Goal: Task Accomplishment & Management: Manage account settings

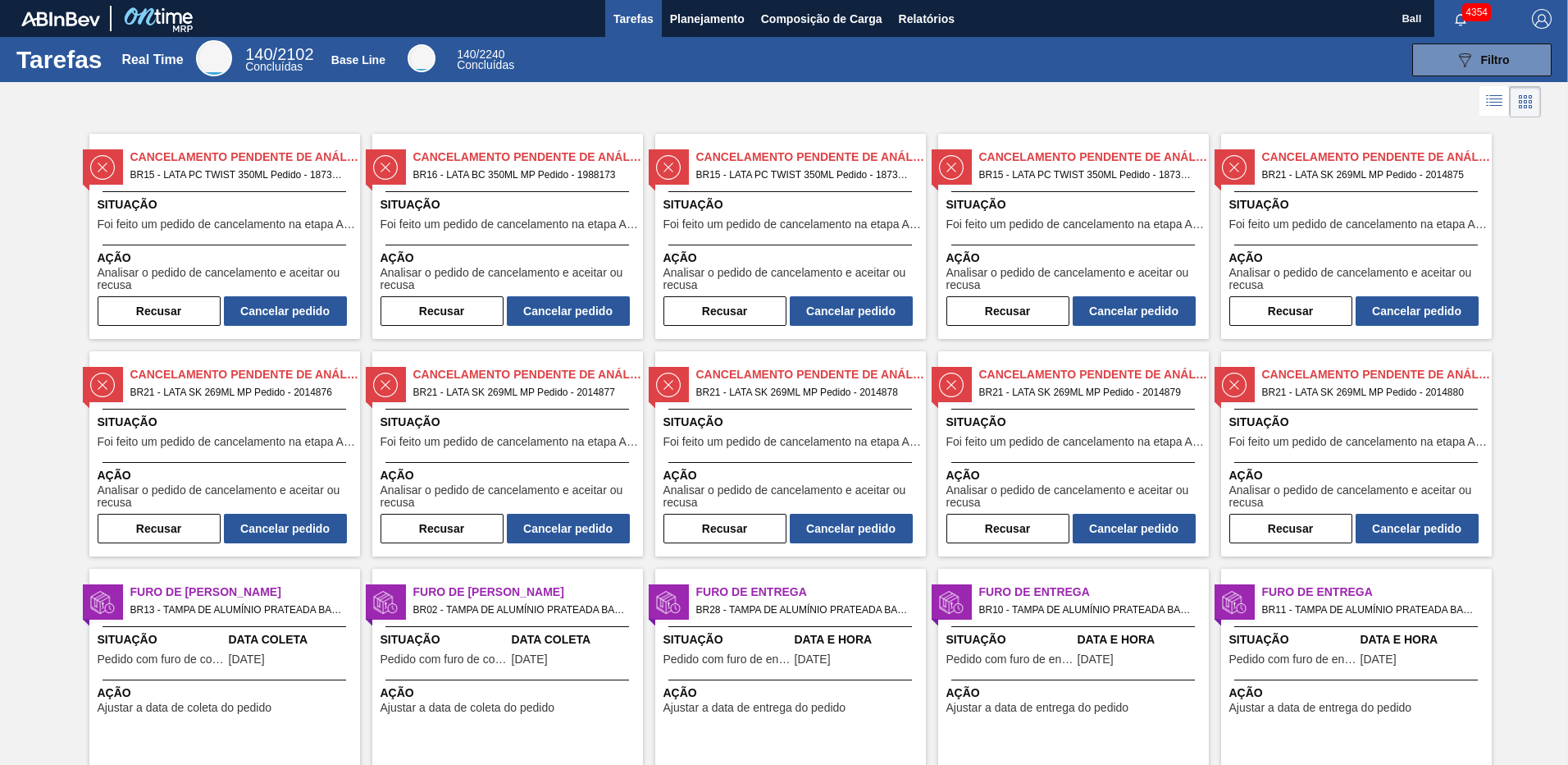
click at [688, 21] on span "Planejamento" at bounding box center [707, 18] width 75 height 20
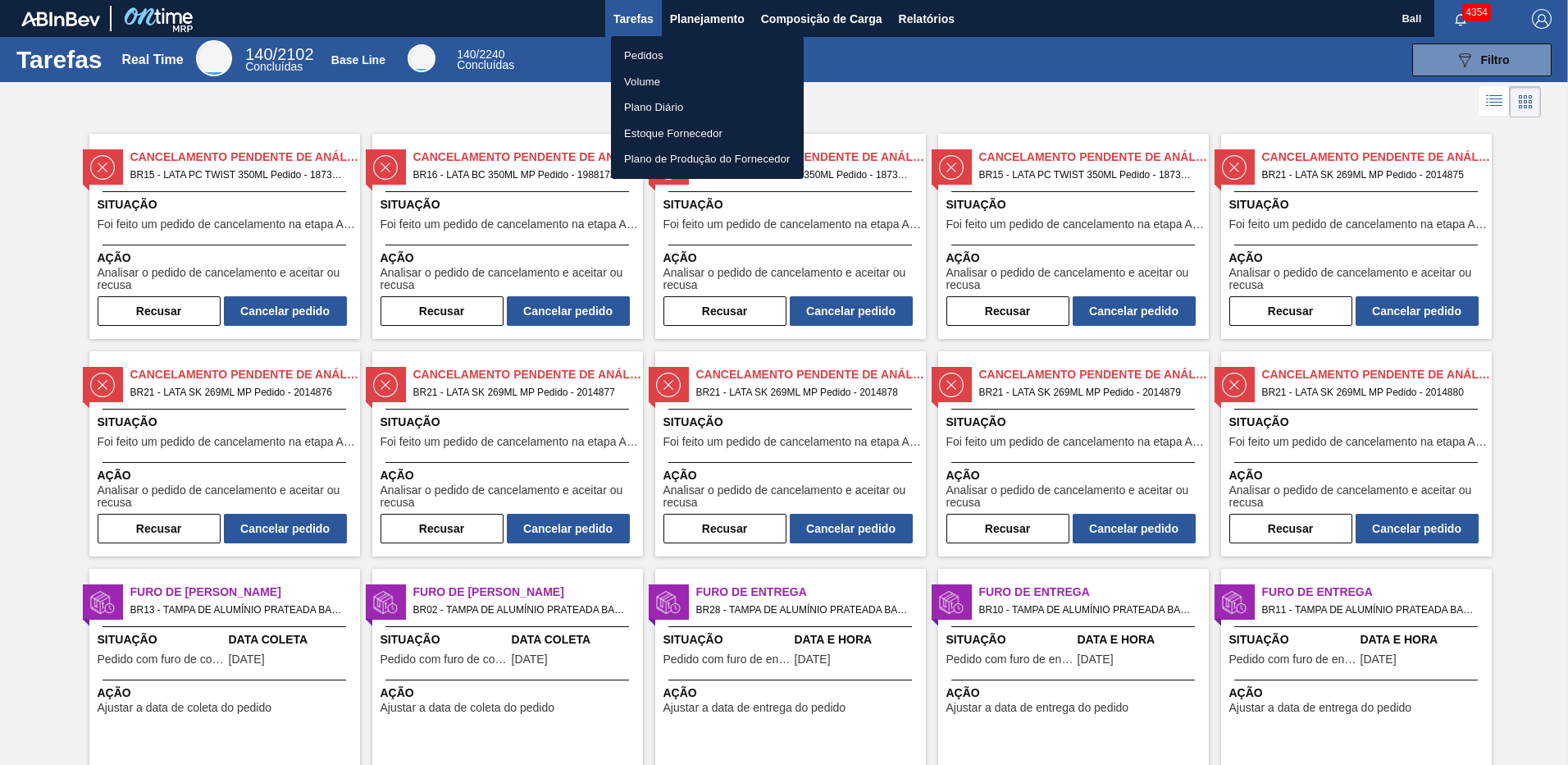
click at [668, 53] on li "Pedidos" at bounding box center [707, 56] width 193 height 27
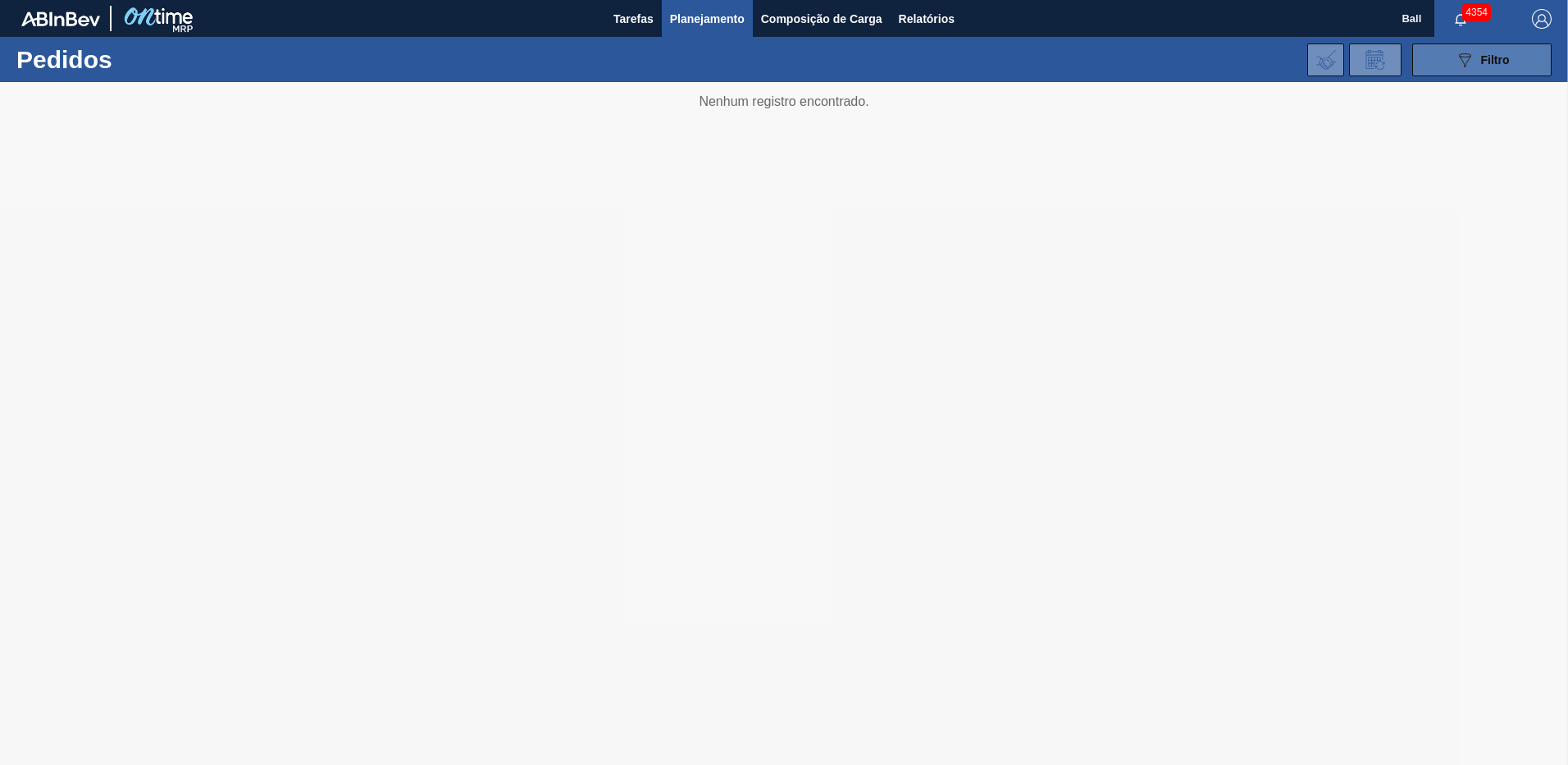
click at [1498, 63] on span "Filtro" at bounding box center [1495, 60] width 28 height 13
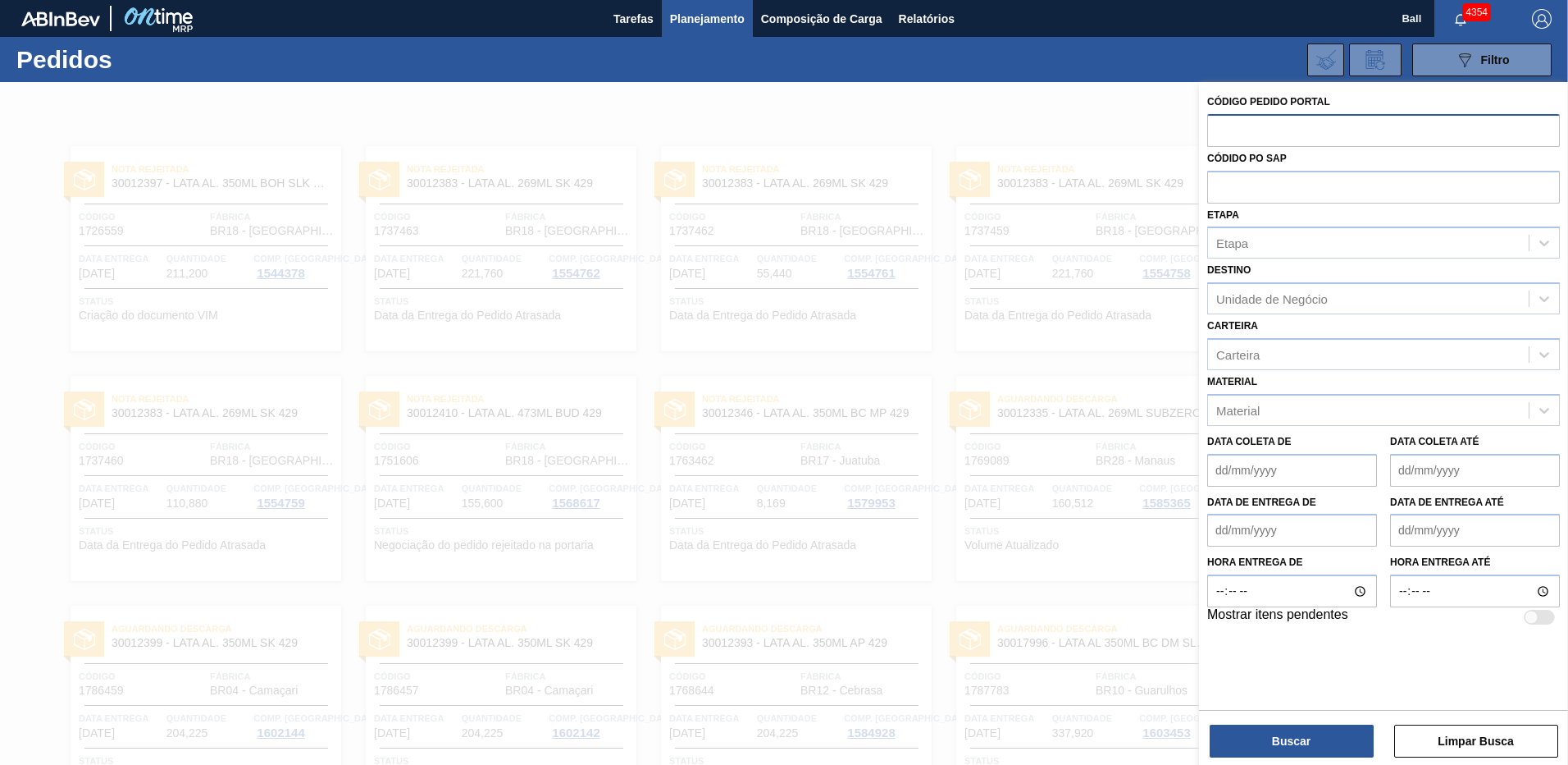
click at [1309, 133] on input "text" at bounding box center [1383, 129] width 352 height 31
paste input "2001110"
type input "2001110"
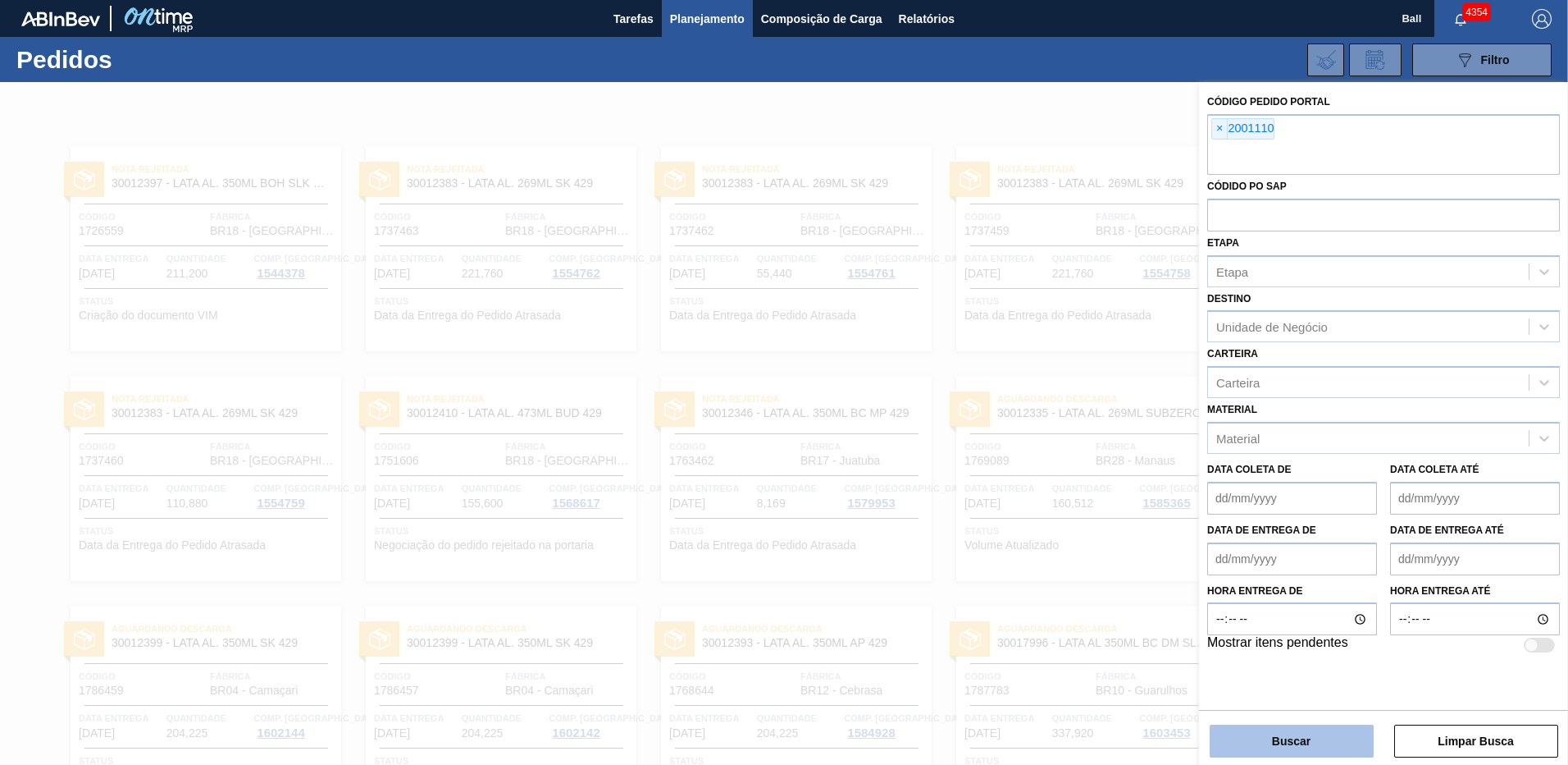
click at [1321, 733] on button "Buscar" at bounding box center [1292, 740] width 164 height 33
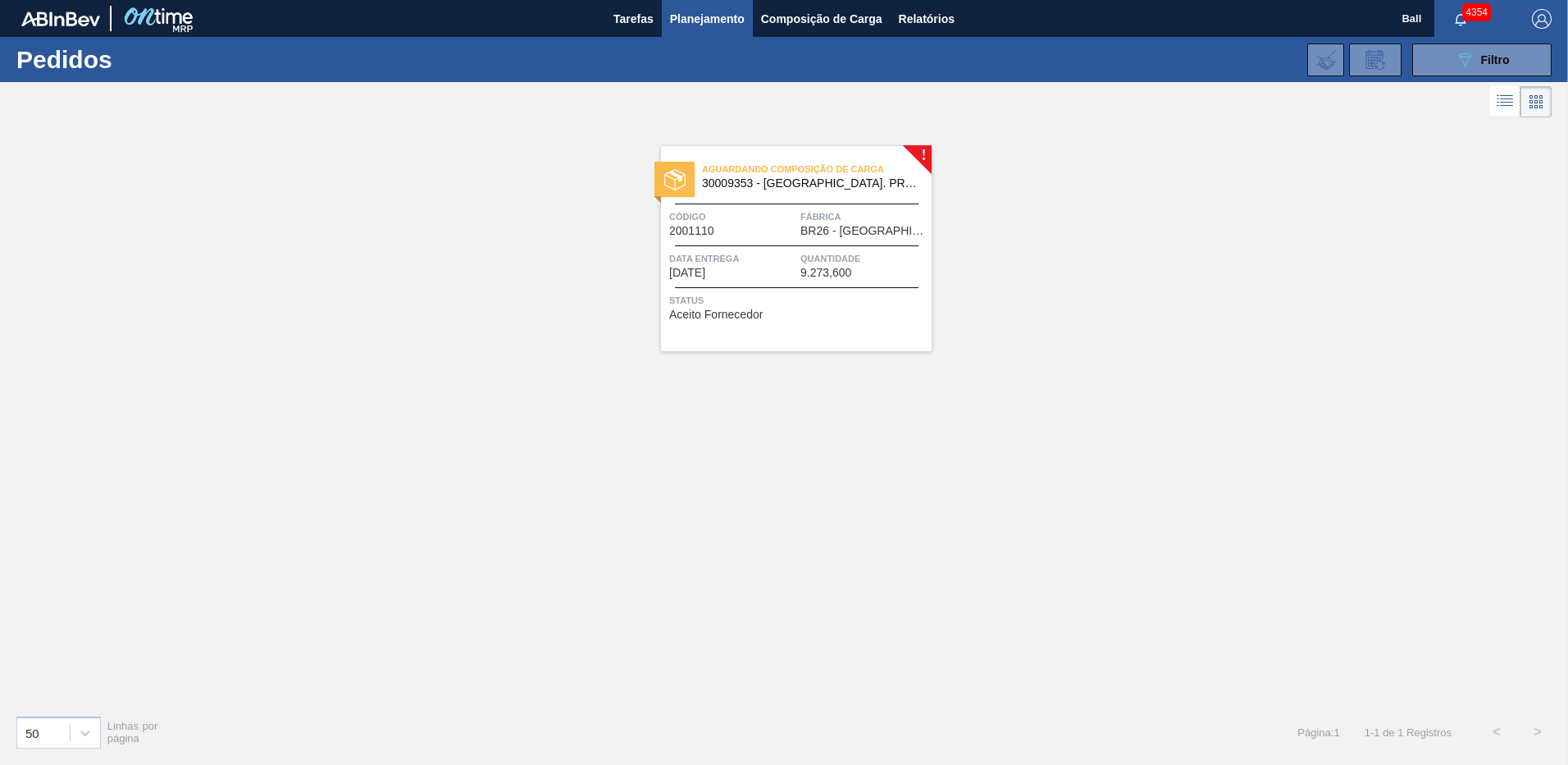
click at [1053, 429] on div "! Aguardando Composição de Carga 30009353 - TAMPA AL. PRATA TAB VERMELHO CDL AU…" at bounding box center [784, 411] width 1568 height 580
click at [820, 173] on span "Aguardando Composição de Carga" at bounding box center [817, 168] width 230 height 16
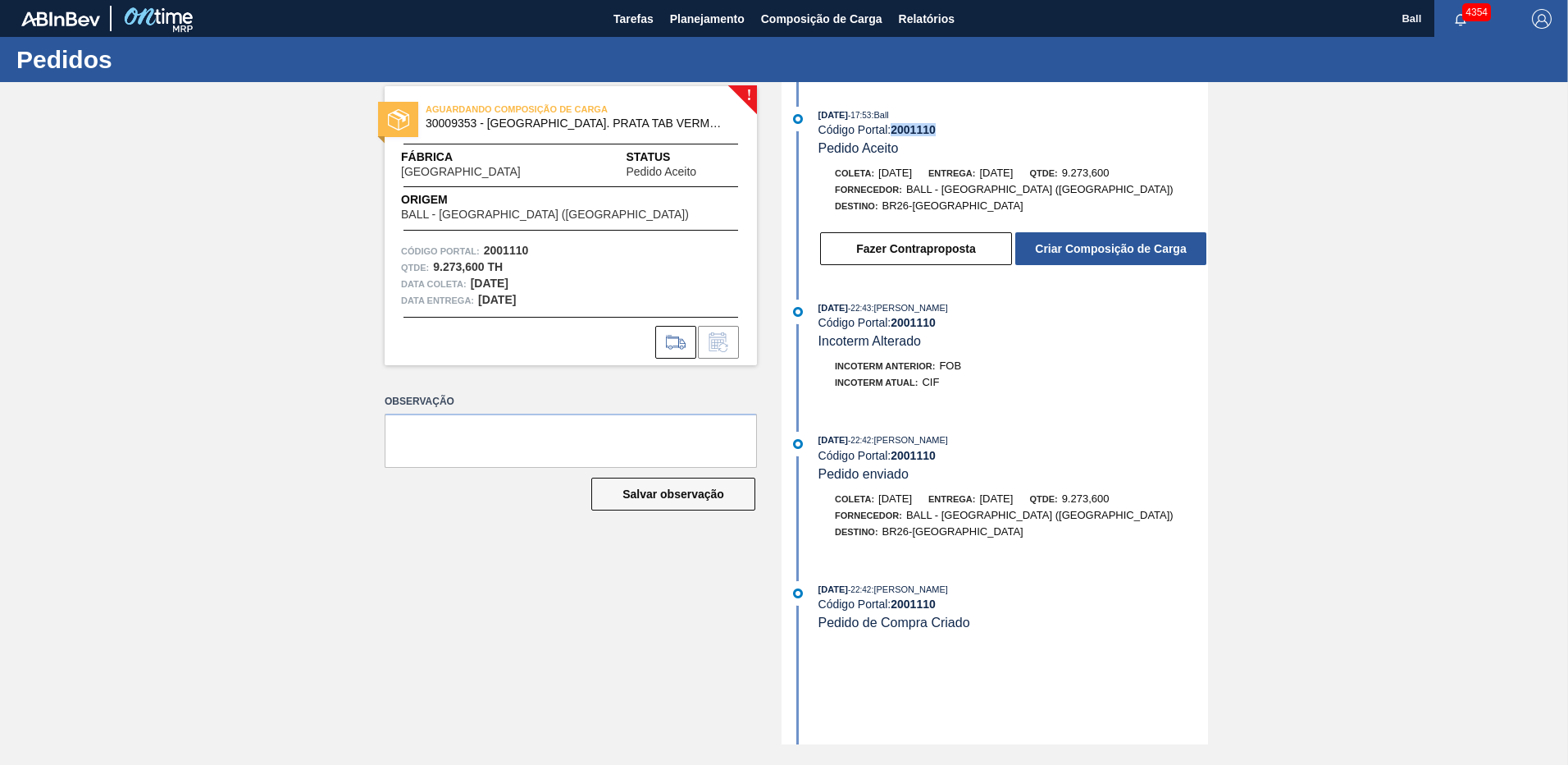
click at [940, 132] on div "Código Portal: 2001110" at bounding box center [1013, 130] width 389 height 13
click at [973, 133] on div "Código Portal: 2001110" at bounding box center [1013, 130] width 389 height 13
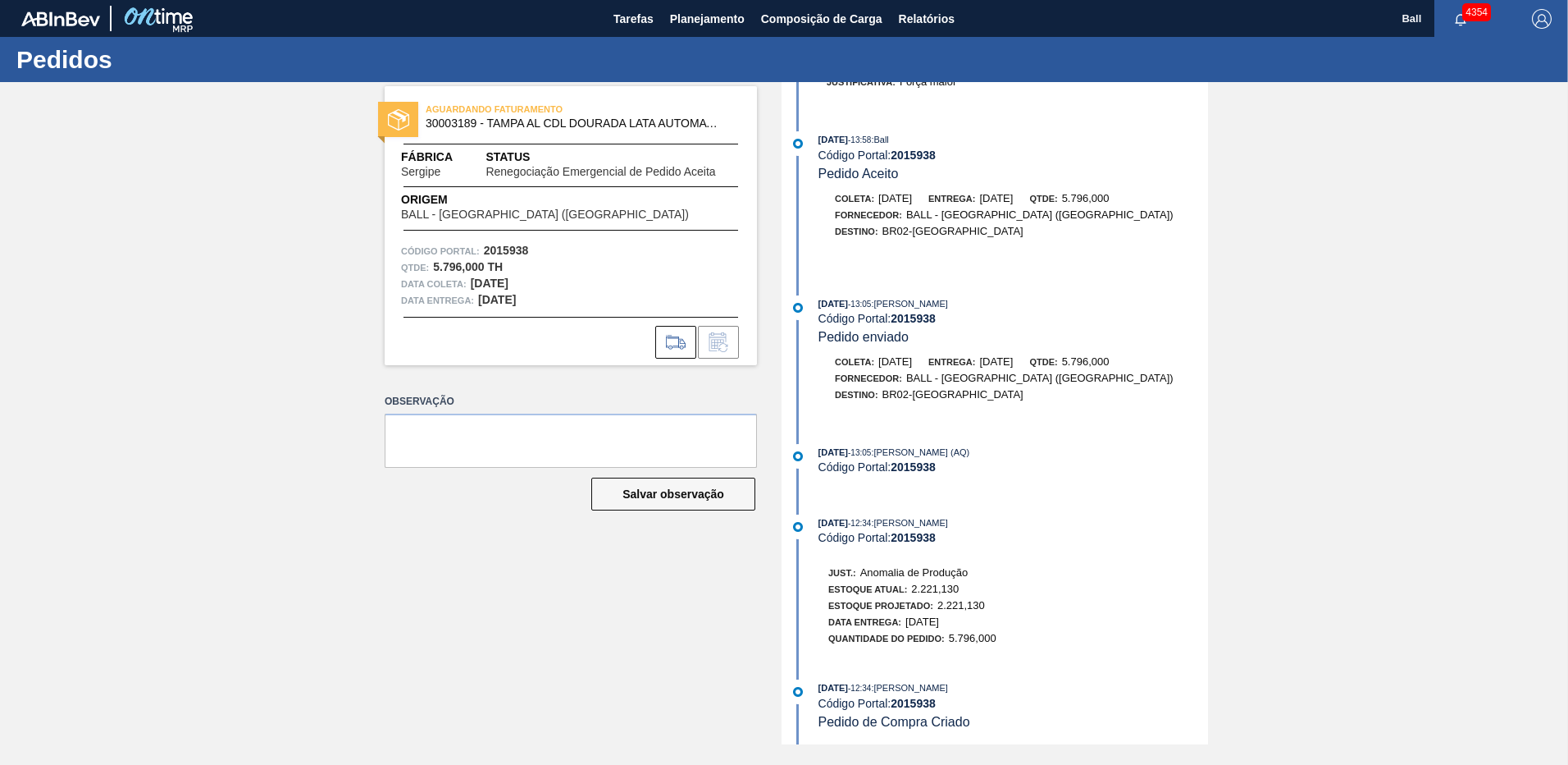
scroll to position [258, 0]
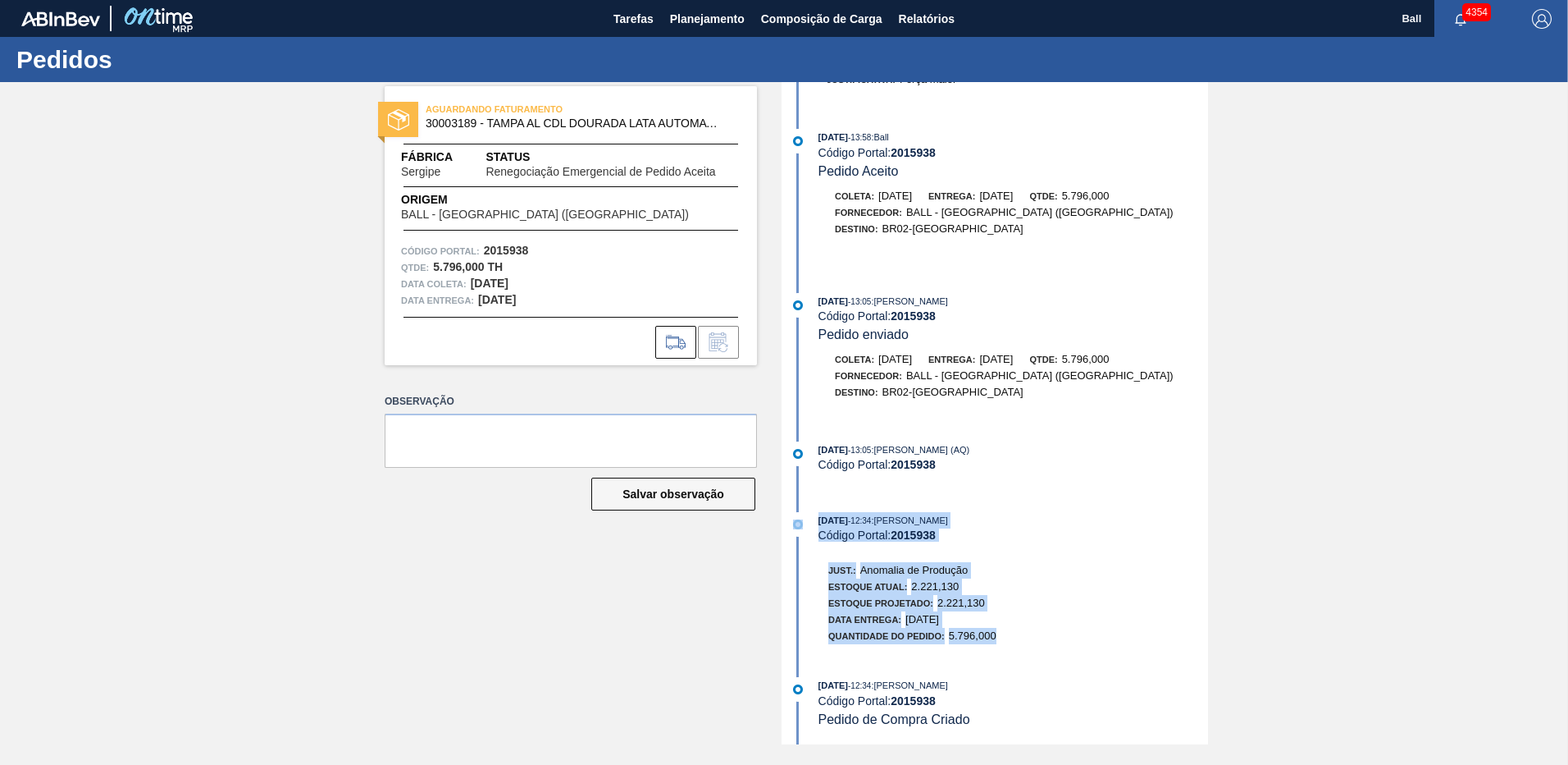
drag, startPoint x: 1030, startPoint y: 634, endPoint x: 789, endPoint y: 508, distance: 272.0
click at [788, 507] on div "25/08/2025 - 14:26 : MARILIA RIBEIRO BALARDIN Código Portal: 2015938 Renegociaç…" at bounding box center [996, 412] width 423 height 662
click at [995, 563] on div "Just.: Anomalia de Produção" at bounding box center [912, 569] width 168 height 16
drag, startPoint x: 1019, startPoint y: 636, endPoint x: 800, endPoint y: 445, distance: 290.6
click at [800, 445] on div "25/08/2025 - 14:26 : MARILIA RIBEIRO BALARDIN Código Portal: 2015938 Renegociaç…" at bounding box center [996, 154] width 423 height 662
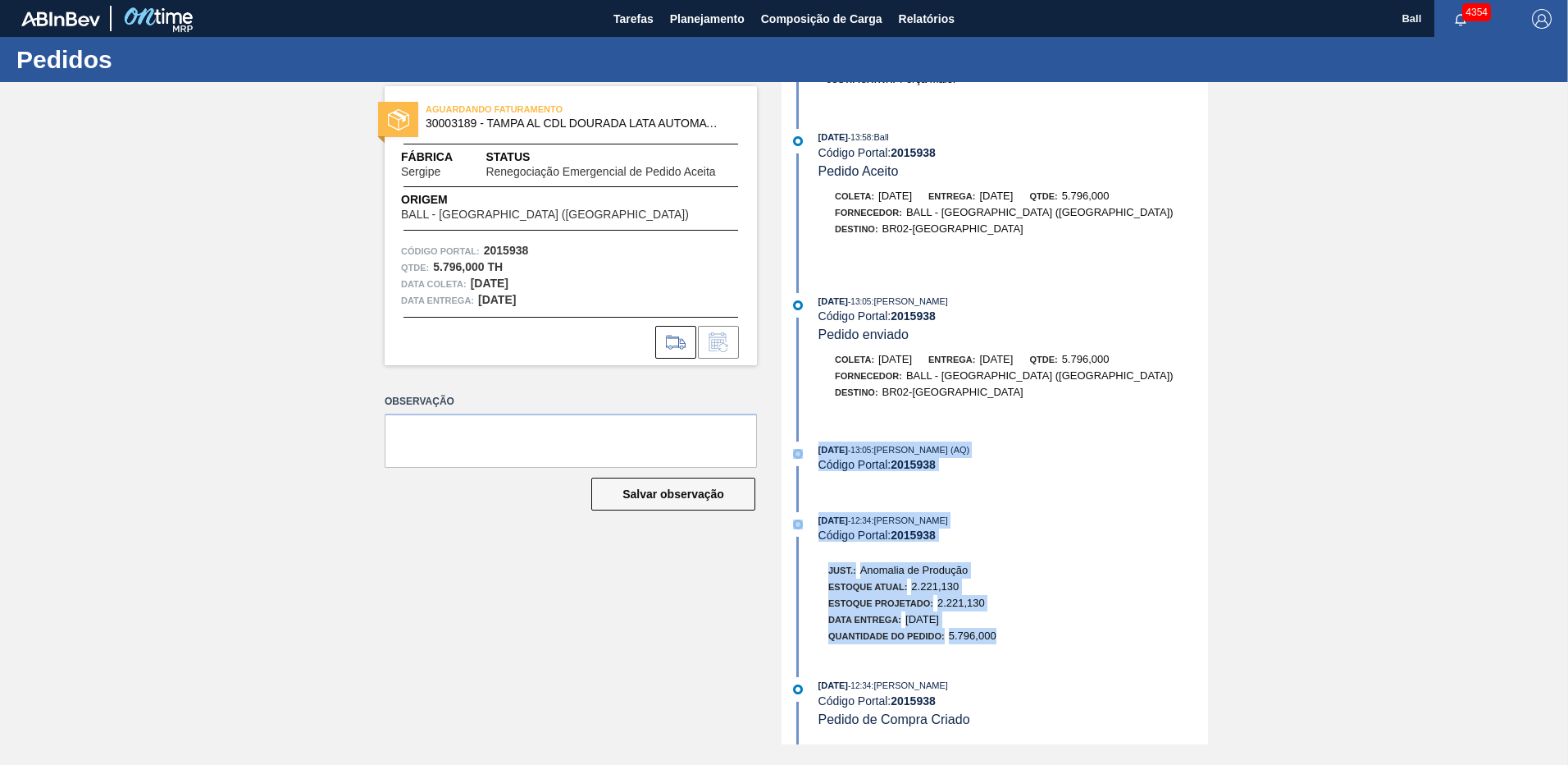
click at [1048, 488] on div "25/08/2025 - 14:26 : MARILIA RIBEIRO BALARDIN Código Portal: 2015938 Renegociaç…" at bounding box center [996, 412] width 423 height 662
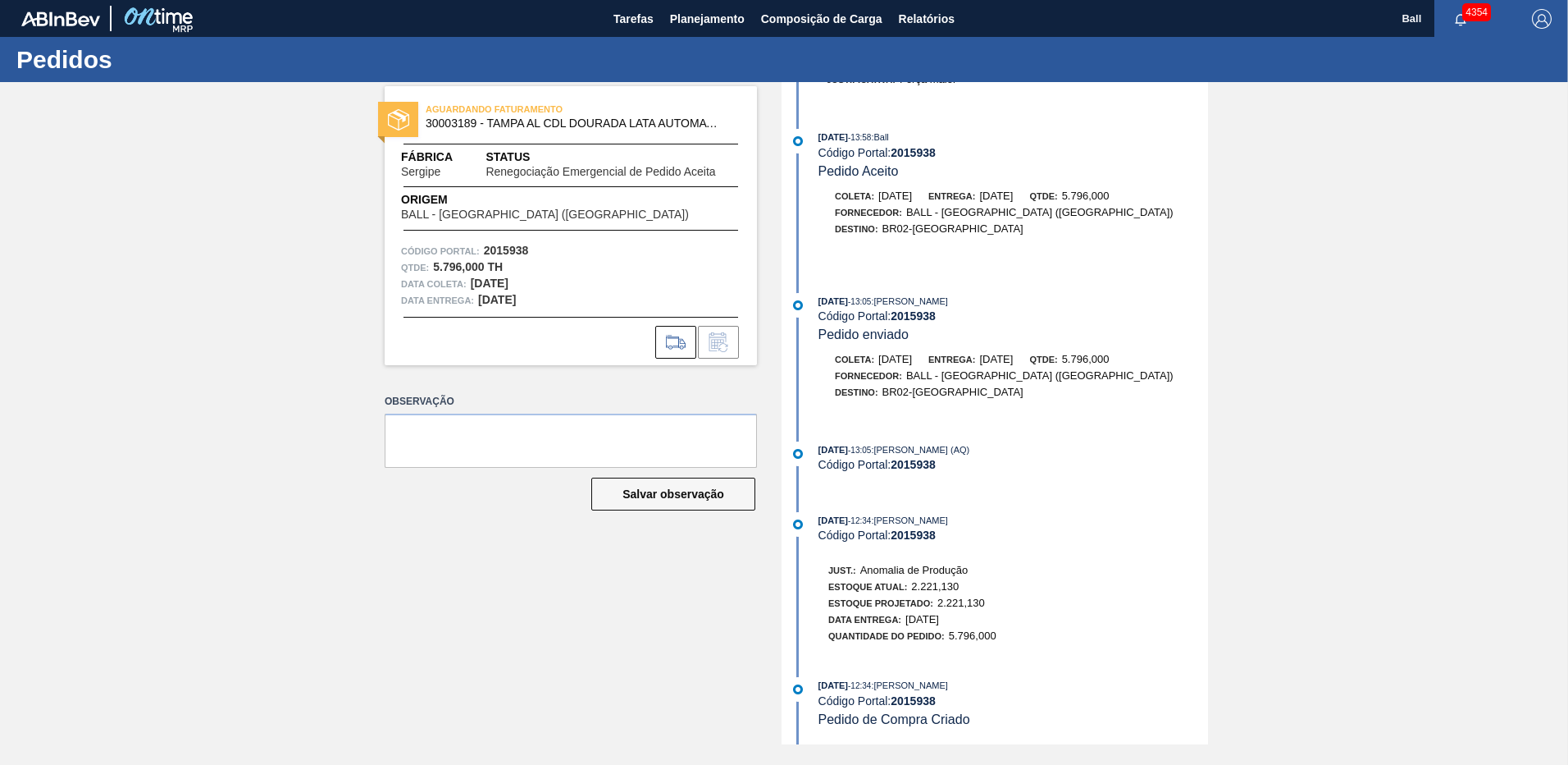
click at [896, 451] on div "25/08/2025 - 13:05 : Arthur Candeia Diniz (AQ)" at bounding box center [1013, 449] width 389 height 16
click at [839, 519] on span "[DATE]" at bounding box center [833, 520] width 29 height 10
drag, startPoint x: 913, startPoint y: 587, endPoint x: 977, endPoint y: 590, distance: 64.1
click at [977, 590] on div "Estoque Atual: 2.221,130" at bounding box center [912, 586] width 168 height 16
click at [954, 606] on span "2.221,130" at bounding box center [961, 602] width 47 height 12
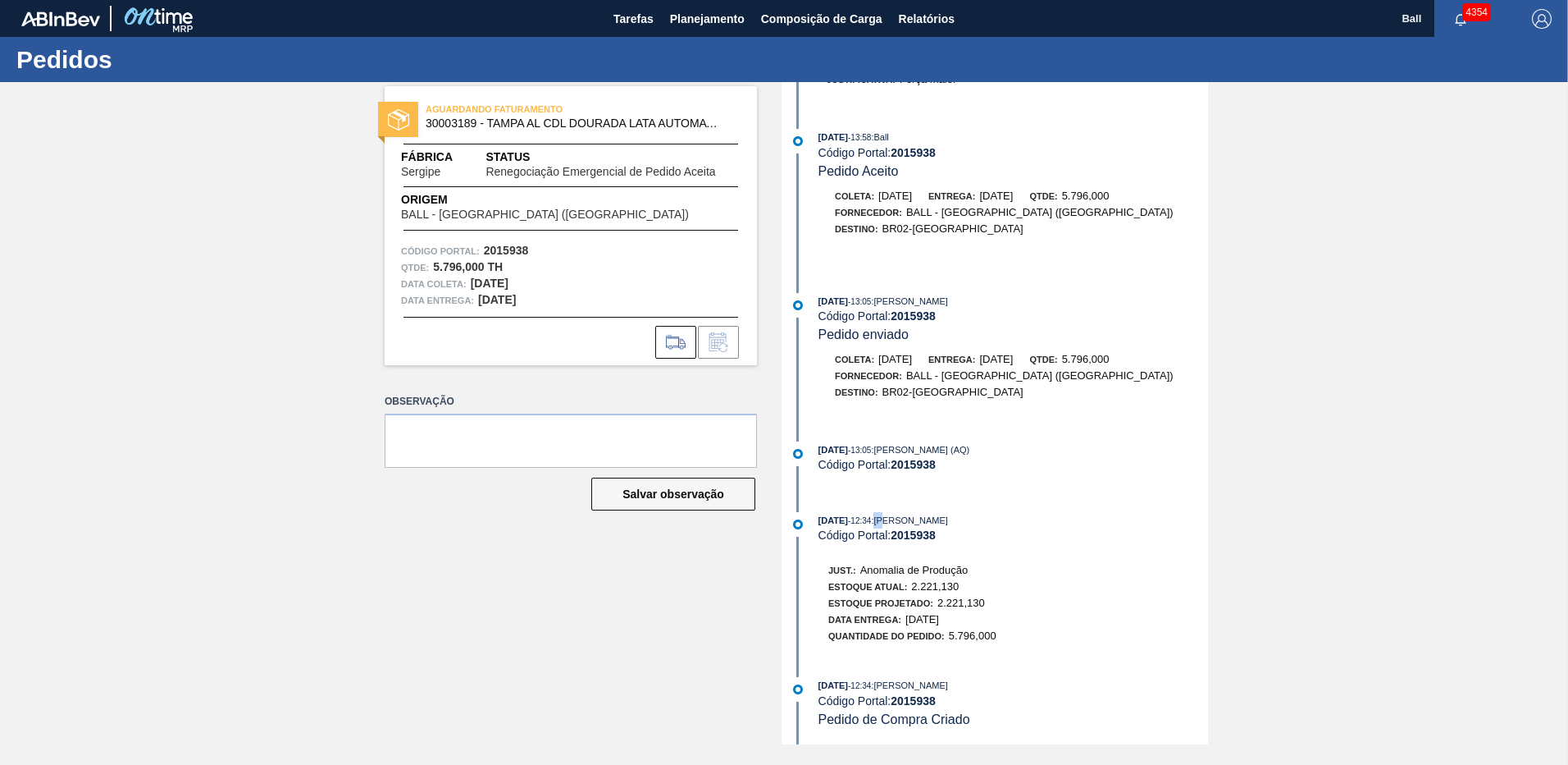
drag, startPoint x: 897, startPoint y: 522, endPoint x: 926, endPoint y: 535, distance: 31.8
click at [910, 522] on span ": MARILIA RIBEIRO BALARDIN" at bounding box center [909, 520] width 77 height 10
drag, startPoint x: 1021, startPoint y: 644, endPoint x: 1002, endPoint y: 605, distance: 43.4
click at [1002, 605] on div "Just.: Anomalia de Produção Estoque Atual: 2.221,130 Estoque Projetado: 2.221,1…" at bounding box center [1030, 601] width 435 height 86
click at [1015, 629] on div "Just.: Anomalia de Produção Estoque Atual: 2.221,130 Estoque Projetado: 2.221,1…" at bounding box center [1030, 601] width 435 height 86
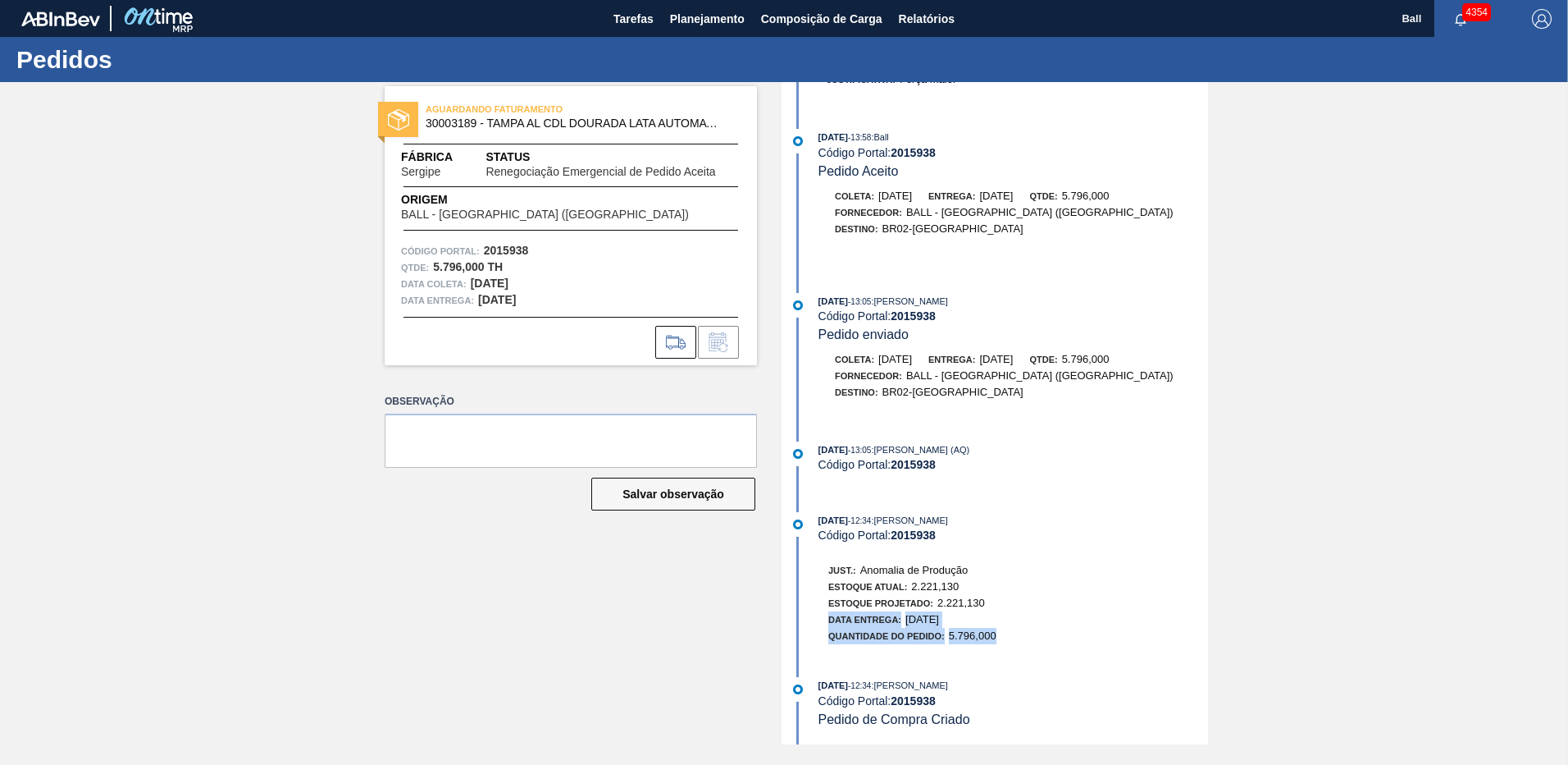
click at [1012, 634] on div "Just.: Anomalia de Produção Estoque Atual: 2.221,130 Estoque Projetado: 2.221,1…" at bounding box center [1030, 601] width 435 height 86
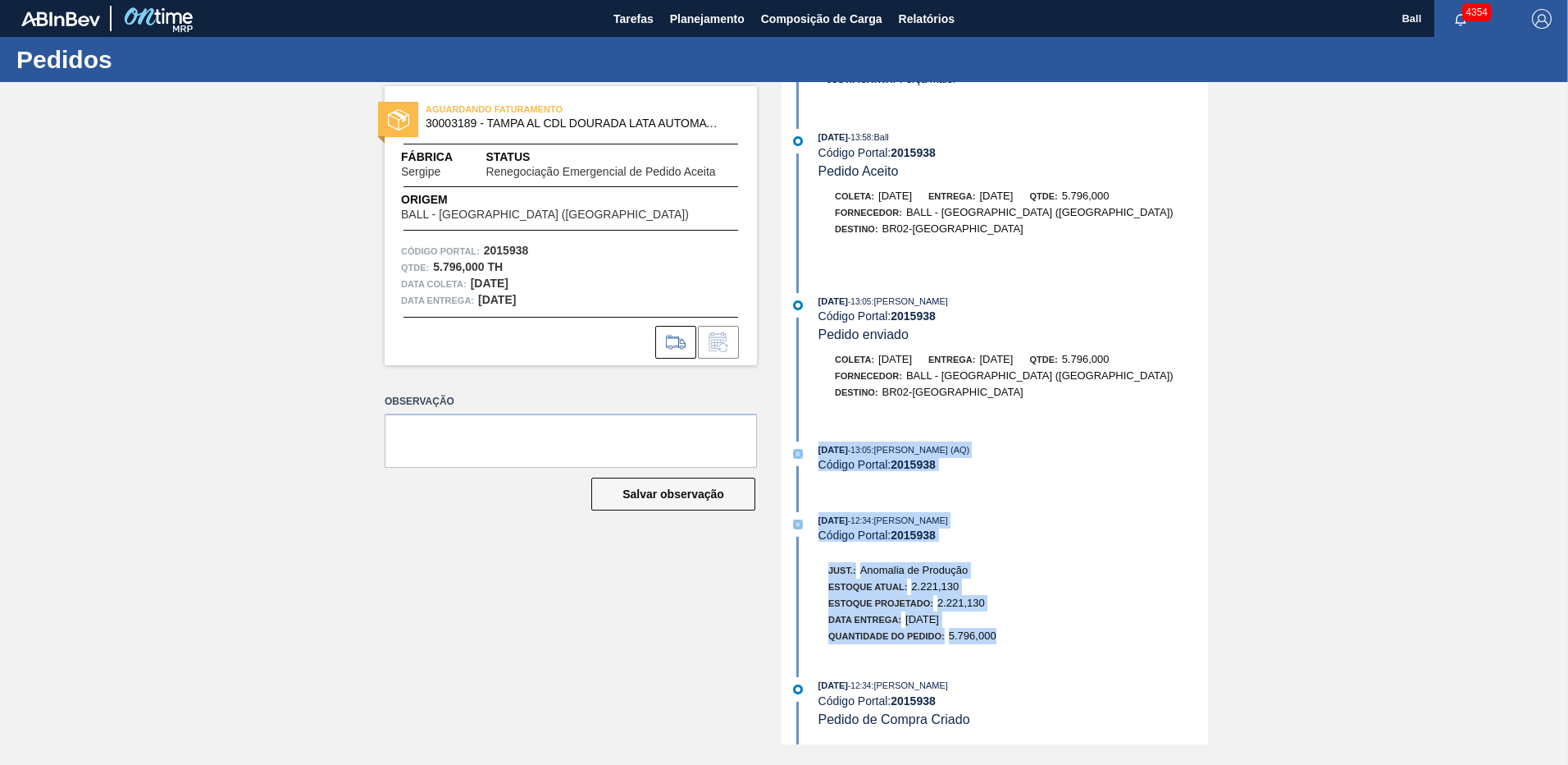
drag, startPoint x: 1026, startPoint y: 634, endPoint x: 784, endPoint y: 452, distance: 302.8
click at [784, 452] on div "25/08/2025 - 14:26 : MARILIA RIBEIRO BALARDIN Código Portal: 2015938 Renegociaç…" at bounding box center [994, 412] width 426 height 662
click at [1030, 454] on div "25/08/2025 - 13:05 : Arthur Candeia Diniz (AQ)" at bounding box center [1013, 449] width 389 height 16
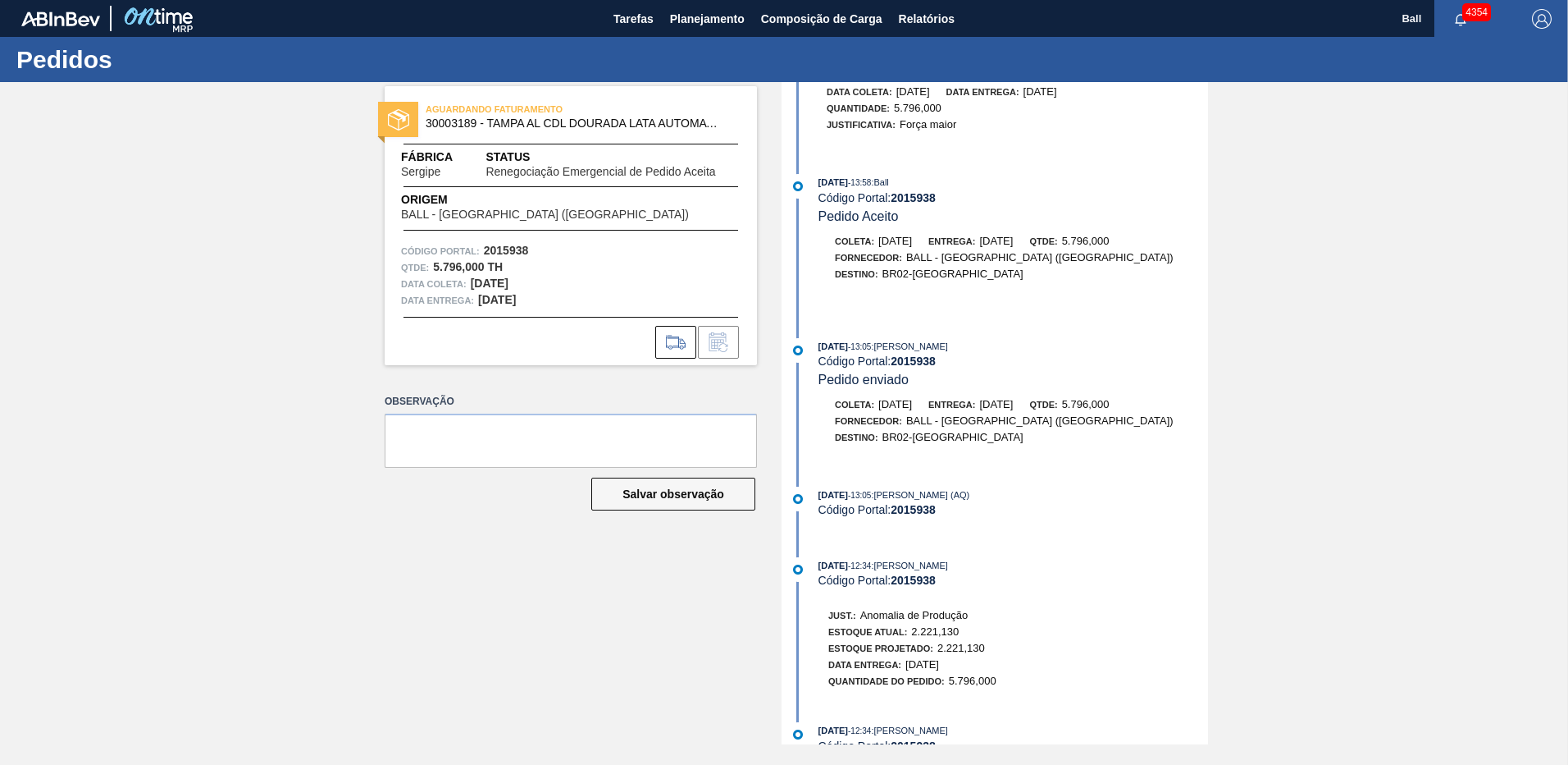
scroll to position [177, 0]
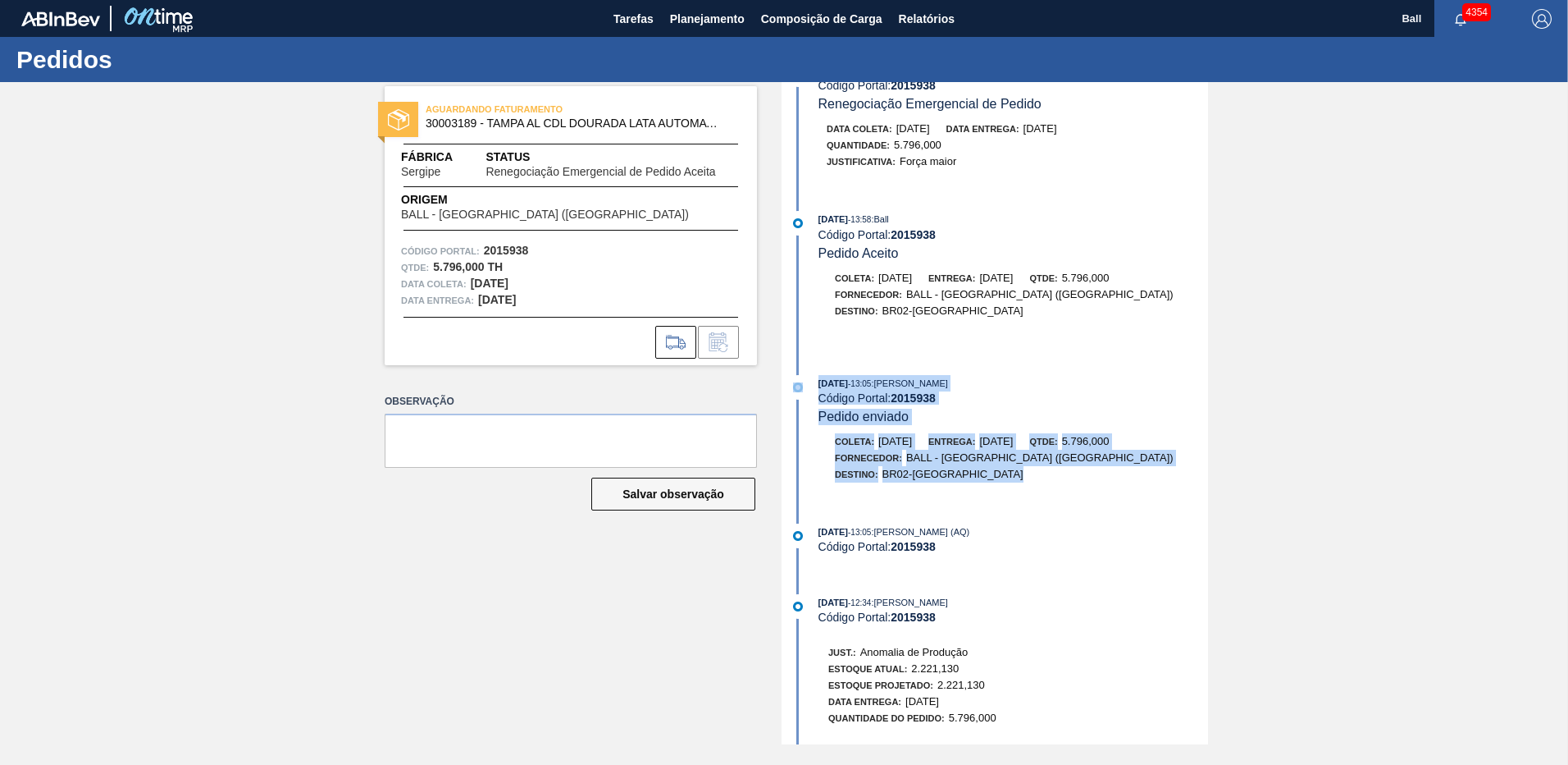
drag, startPoint x: 971, startPoint y: 474, endPoint x: 811, endPoint y: 390, distance: 180.7
click at [811, 390] on div "25/08/2025 - 13:05 : MARILIA RIBEIRO BALARDIN Código Portal: 2015938 Pedido env…" at bounding box center [996, 437] width 423 height 124
click at [908, 424] on div "Pedido enviado" at bounding box center [863, 416] width 90 height 16
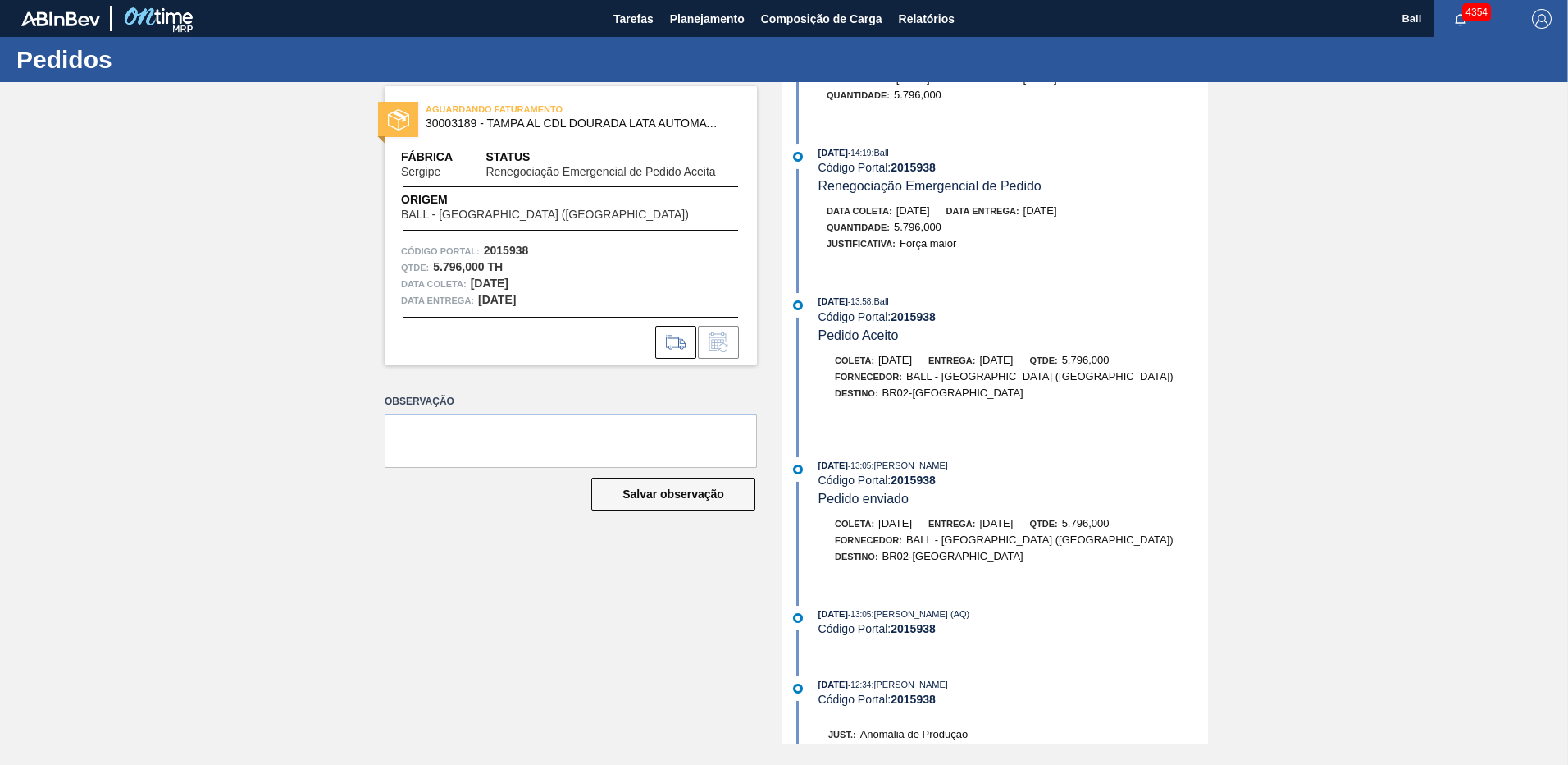
scroll to position [12, 0]
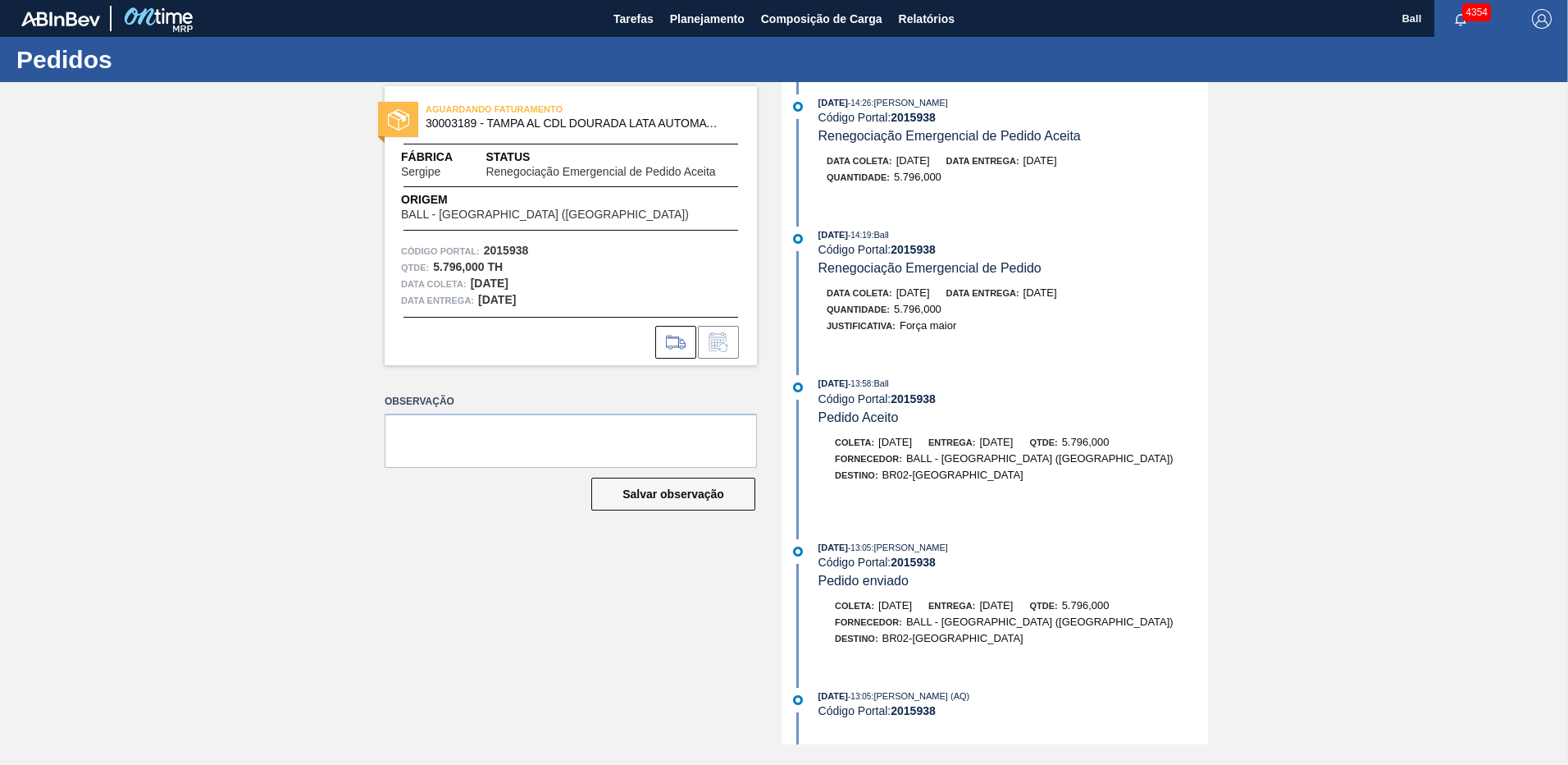
drag, startPoint x: 879, startPoint y: 442, endPoint x: 931, endPoint y: 448, distance: 52.3
click at [912, 448] on div "Coleta: 26/08/2025" at bounding box center [873, 442] width 77 height 16
drag, startPoint x: 1001, startPoint y: 445, endPoint x: 1034, endPoint y: 444, distance: 33.0
click at [1012, 444] on span "28/08/2025" at bounding box center [995, 441] width 33 height 12
drag, startPoint x: 547, startPoint y: 298, endPoint x: 468, endPoint y: 286, distance: 79.9
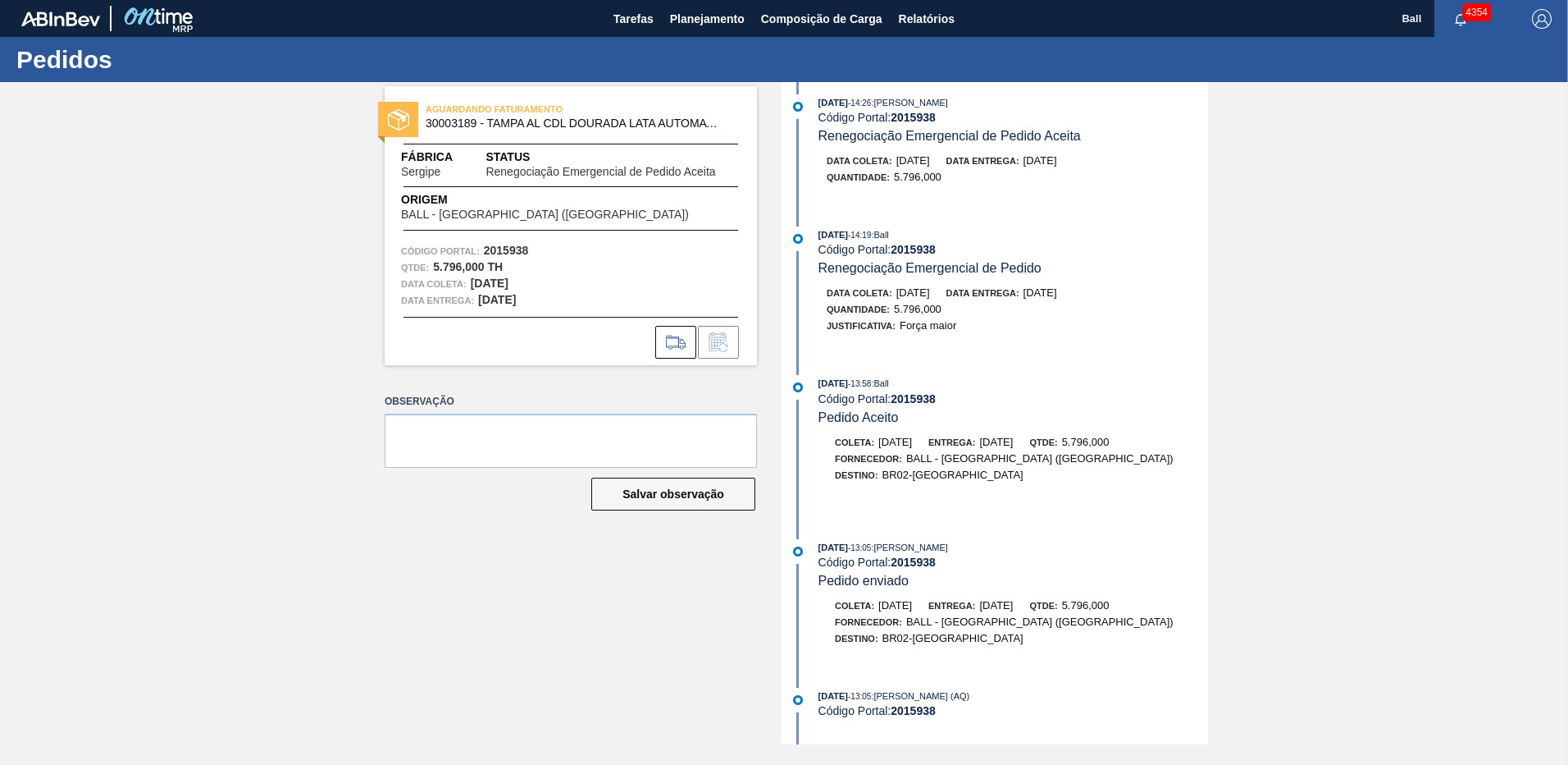
click at [468, 286] on div "Código Portal: 2015938 Qtde : 5.796,000 TH Data coleta: 27/08/2025 Data entrega…" at bounding box center [571, 276] width 372 height 66
click at [535, 310] on div "AGUARDANDO FATURAMENTO 30003189 - TAMPA AL CDL DOURADA LATA AUTOMATICA Fábrica …" at bounding box center [571, 226] width 372 height 279
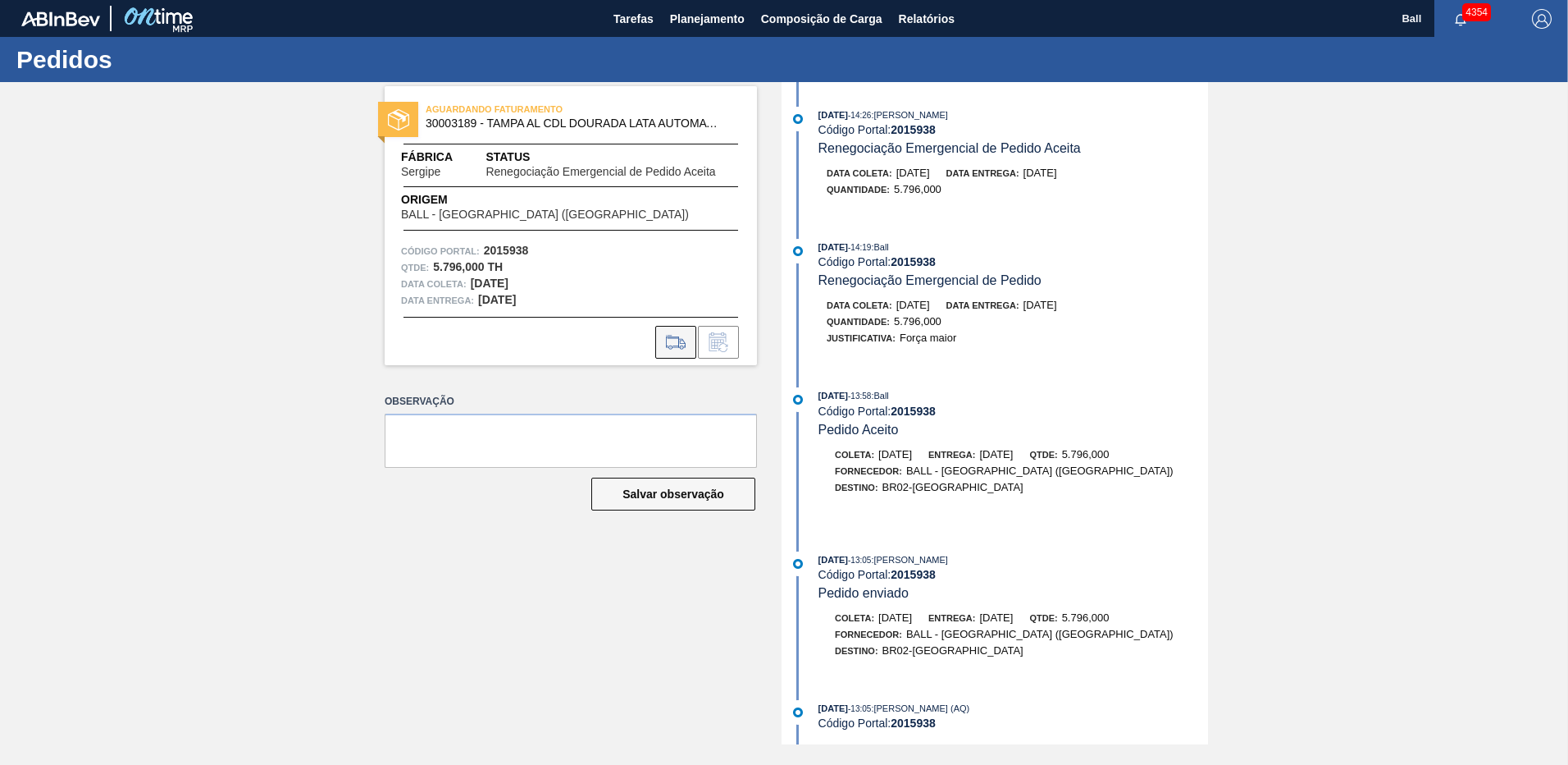
click at [670, 345] on icon at bounding box center [676, 342] width 27 height 20
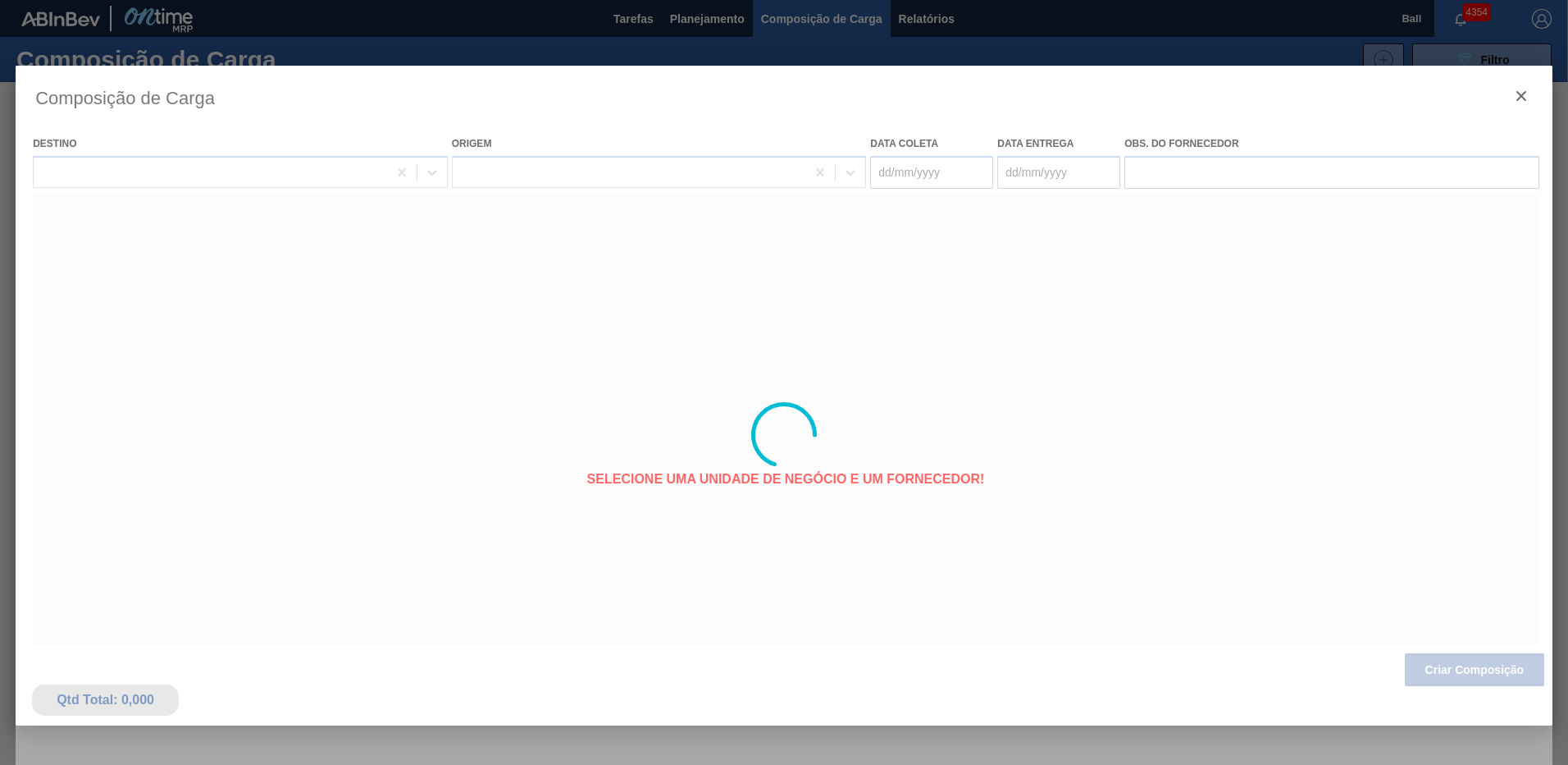
type coleta "[DATE]"
type entrega "[DATE]"
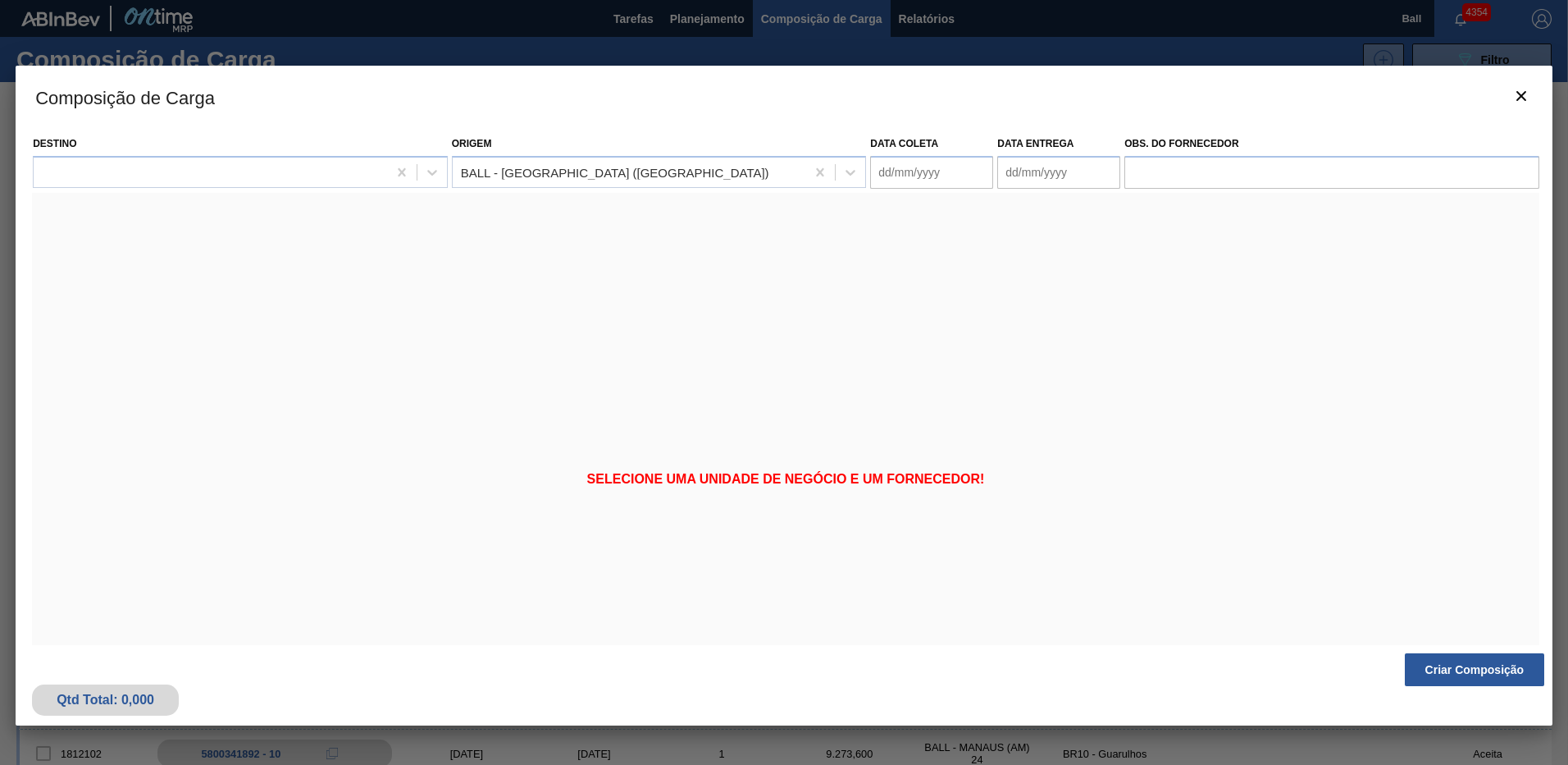
click at [230, 207] on div "Selecione uma unidade de negócio e um fornecedor!" at bounding box center [785, 480] width 1507 height 574
click at [235, 178] on div at bounding box center [210, 171] width 353 height 24
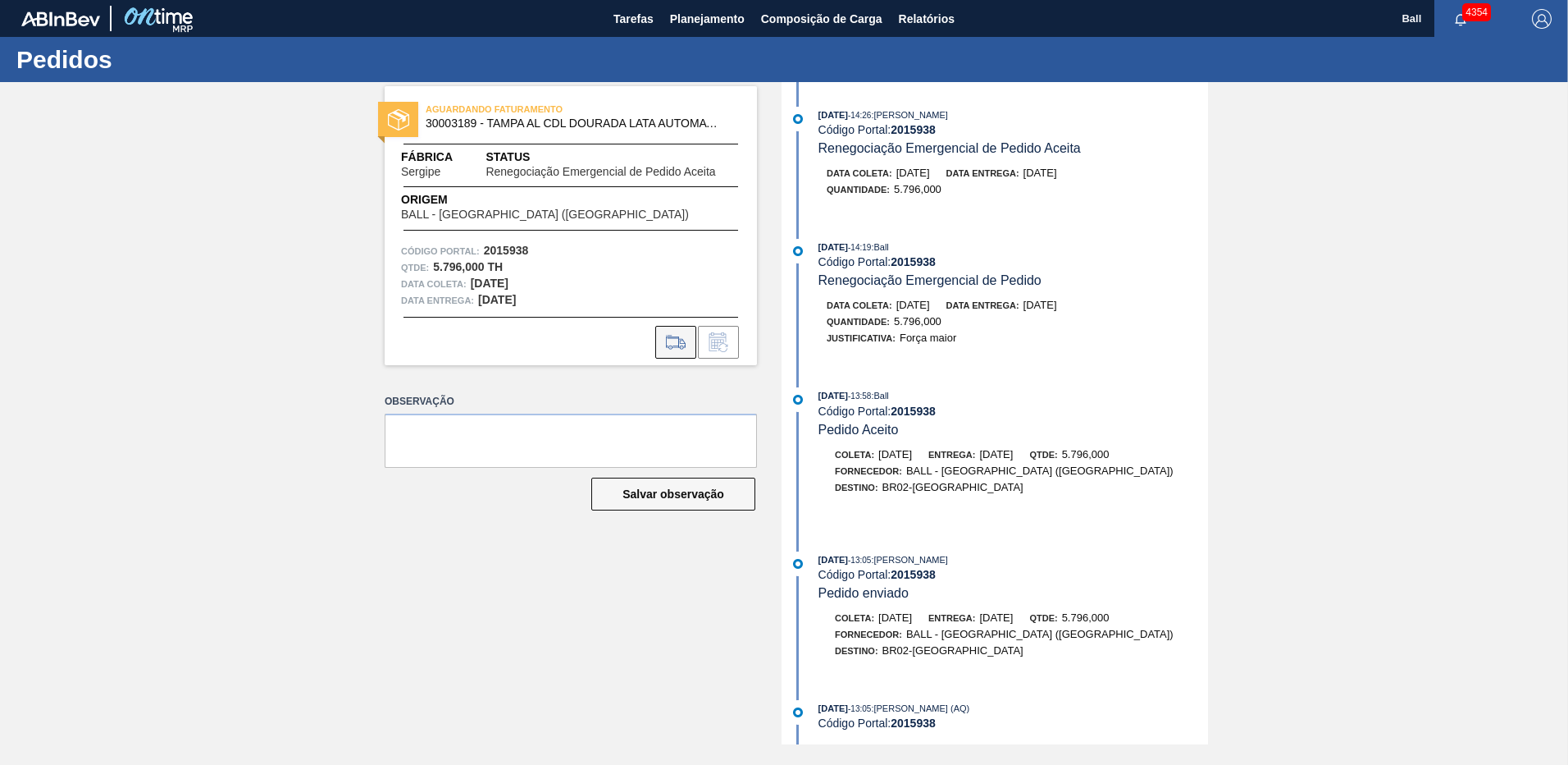
click at [667, 346] on icon at bounding box center [676, 342] width 27 height 20
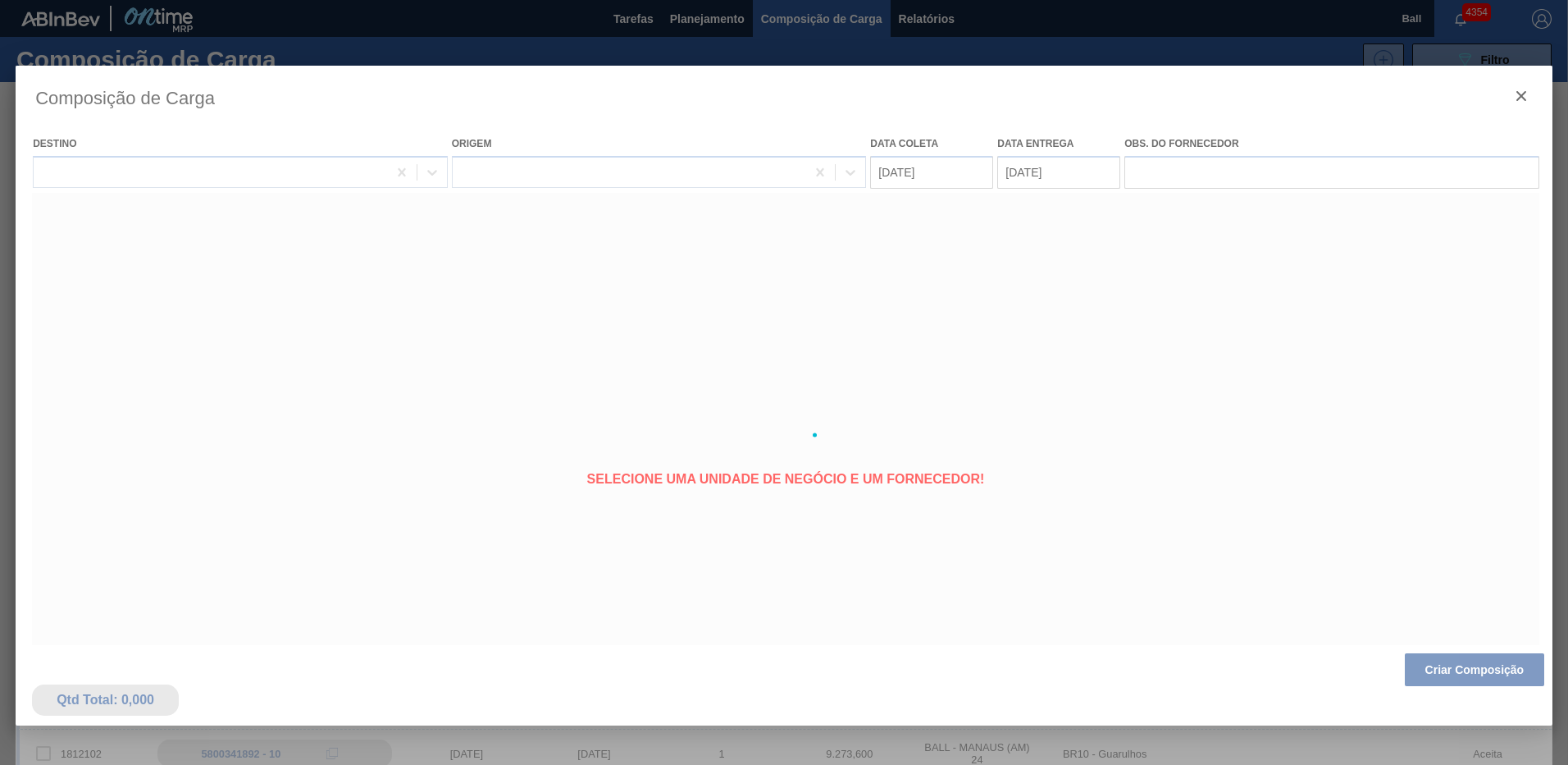
type coleta "[DATE]"
type entrega "[DATE]"
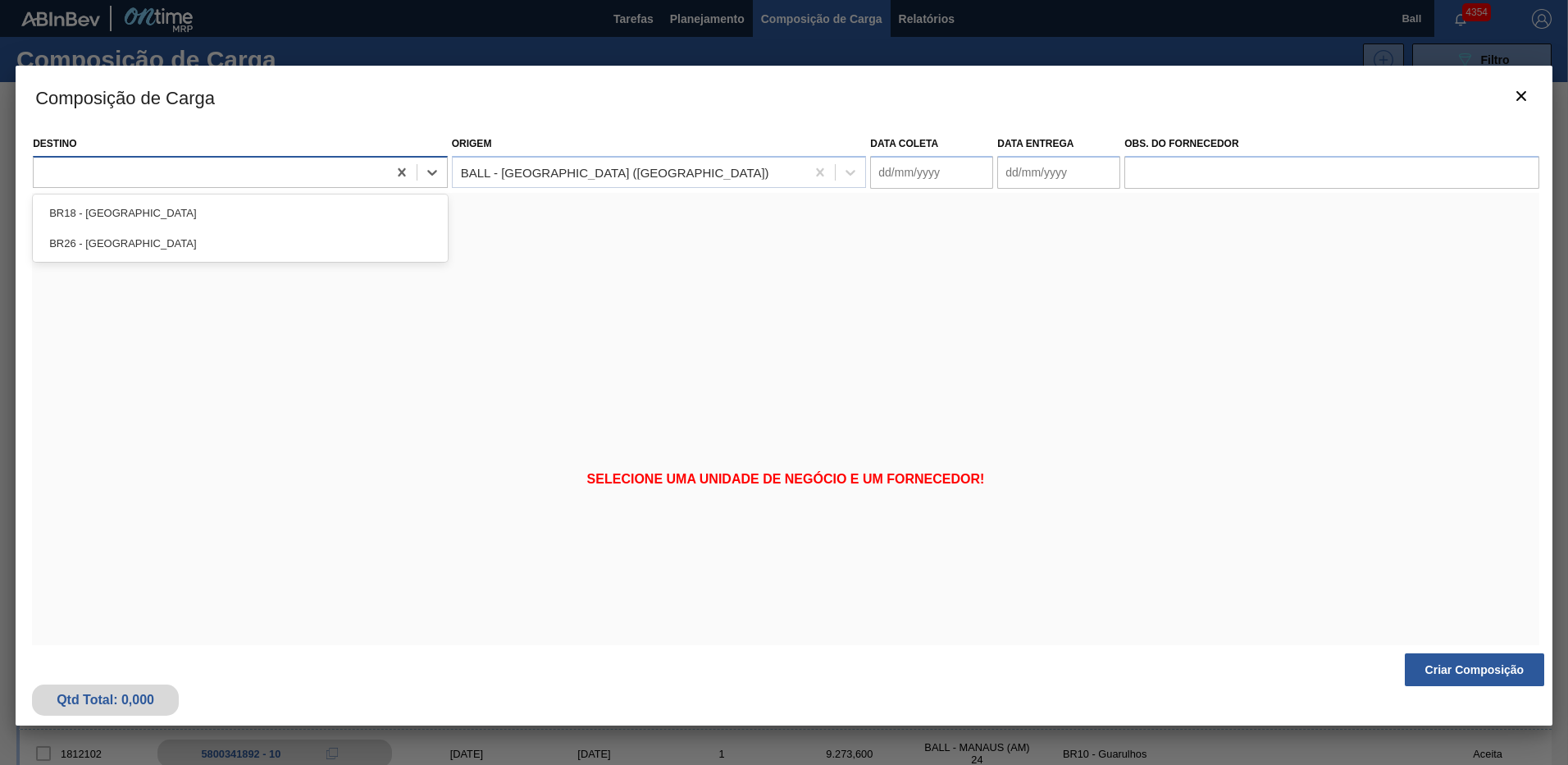
click at [221, 173] on div at bounding box center [210, 171] width 353 height 24
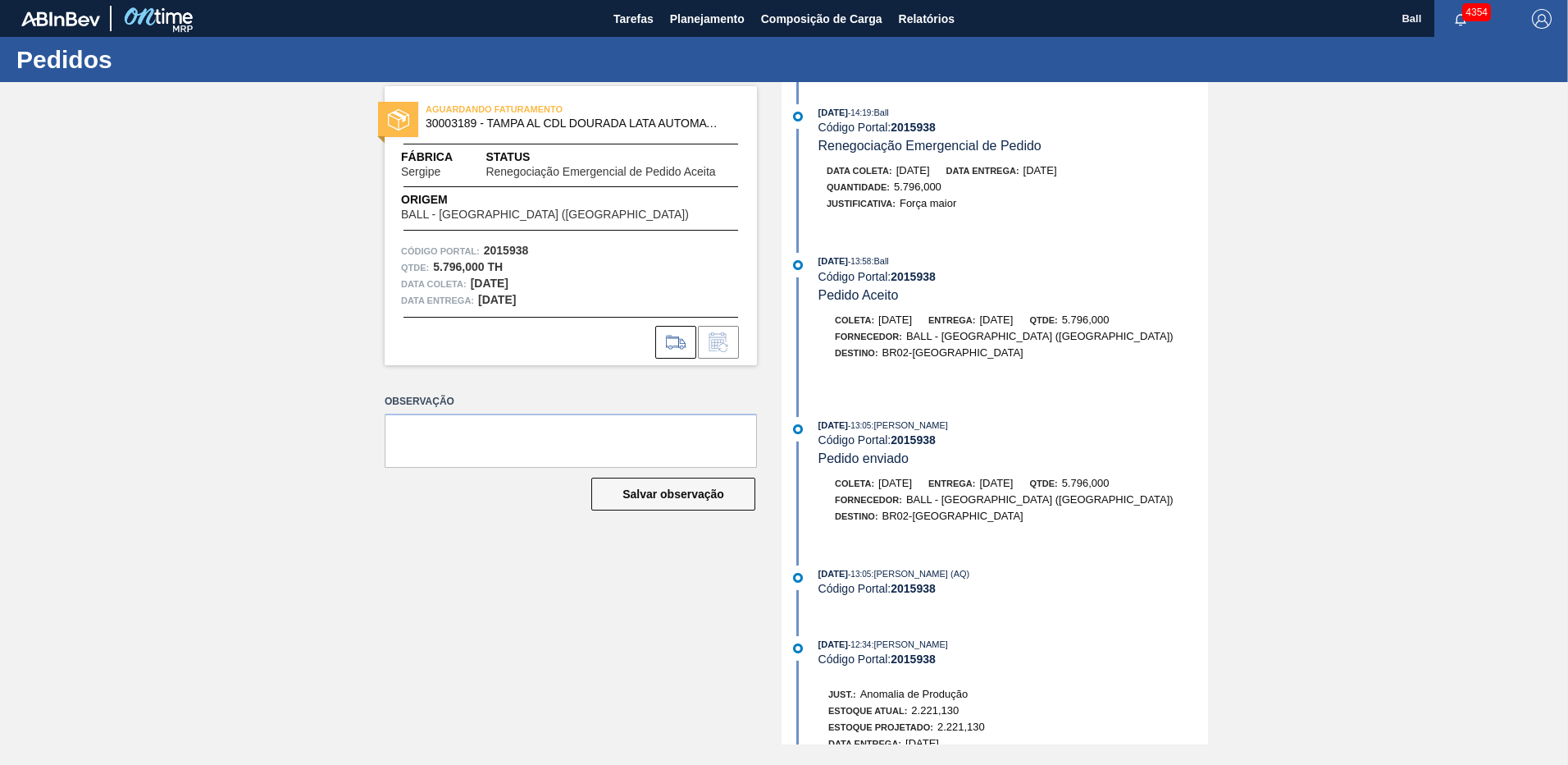
scroll to position [258, 0]
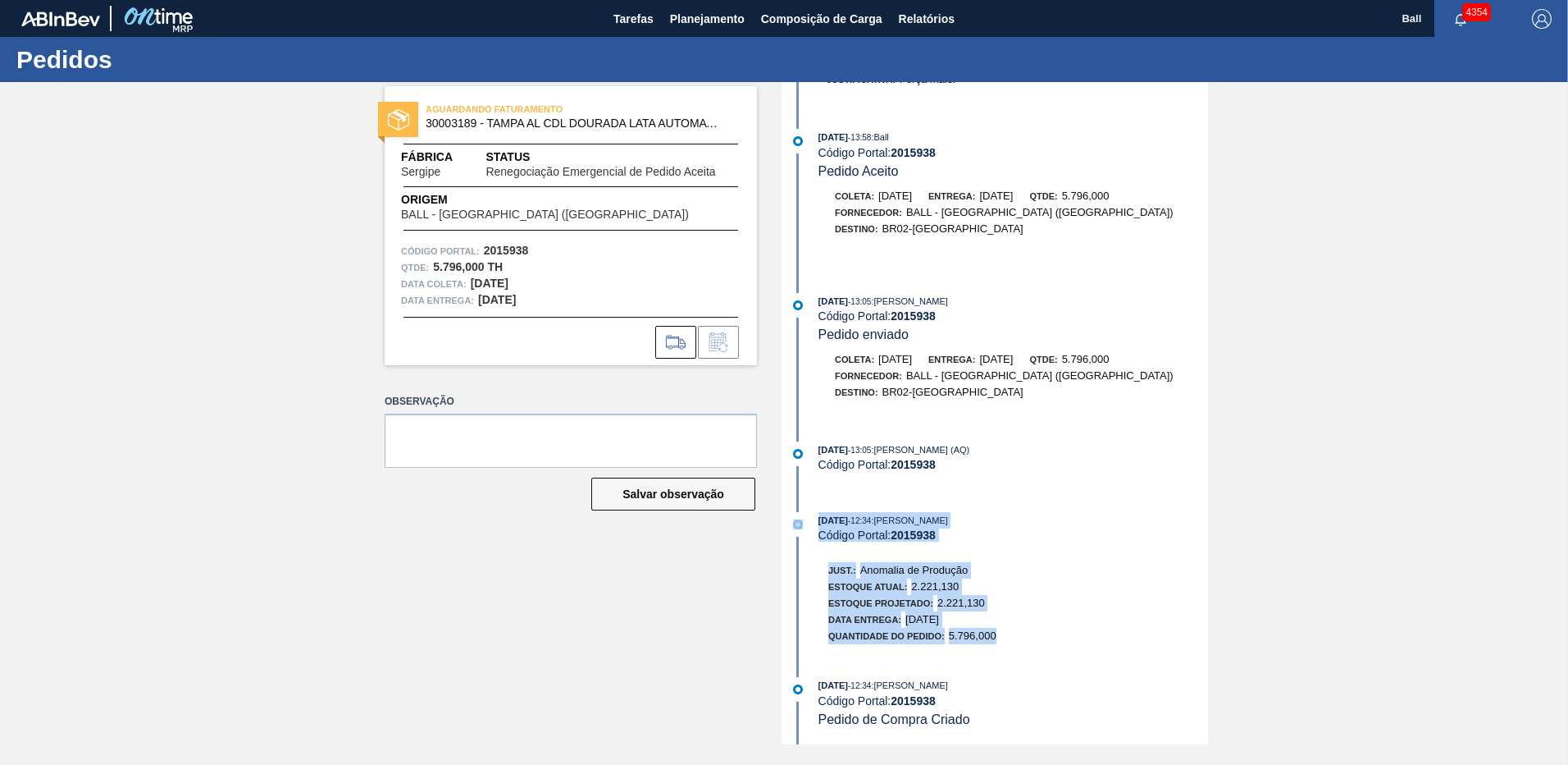
drag, startPoint x: 1027, startPoint y: 642, endPoint x: 803, endPoint y: 520, distance: 255.1
click at [803, 520] on div "25/08/2025 - 12:34 : MARILIA RIBEIRO BALARDIN Código Portal: 2015938 Just.: Ano…" at bounding box center [996, 583] width 423 height 141
click at [1045, 546] on div "25/08/2025 - 12:34 : MARILIA RIBEIRO BALARDIN Código Portal: 2015938 Just.: Ano…" at bounding box center [996, 583] width 423 height 141
drag, startPoint x: 922, startPoint y: 562, endPoint x: 831, endPoint y: 526, distance: 97.9
click at [831, 526] on div "25/08/2025 - 12:34 : MARILIA RIBEIRO BALARDIN Código Portal: 2015938 Just.: Ano…" at bounding box center [996, 583] width 423 height 141
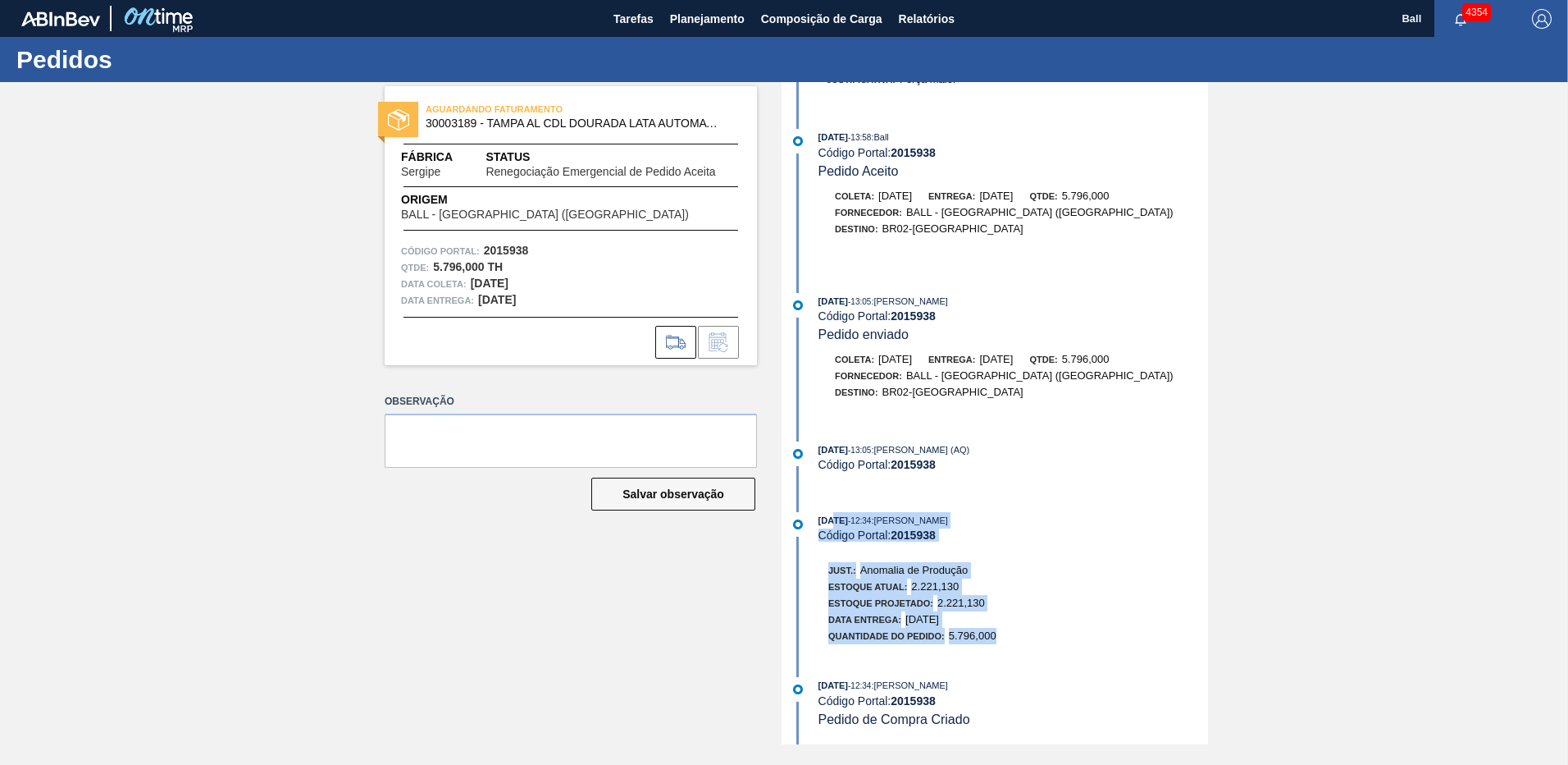
click at [1015, 541] on div "Código Portal: 2015938" at bounding box center [1013, 535] width 389 height 13
drag, startPoint x: 1036, startPoint y: 631, endPoint x: 802, endPoint y: 517, distance: 260.3
click at [802, 517] on div "25/08/2025 - 12:34 : MARILIA RIBEIRO BALARDIN Código Portal: 2015938 Just.: Ano…" at bounding box center [996, 583] width 423 height 141
click at [1028, 533] on div "Código Portal: 2015938" at bounding box center [1013, 535] width 389 height 13
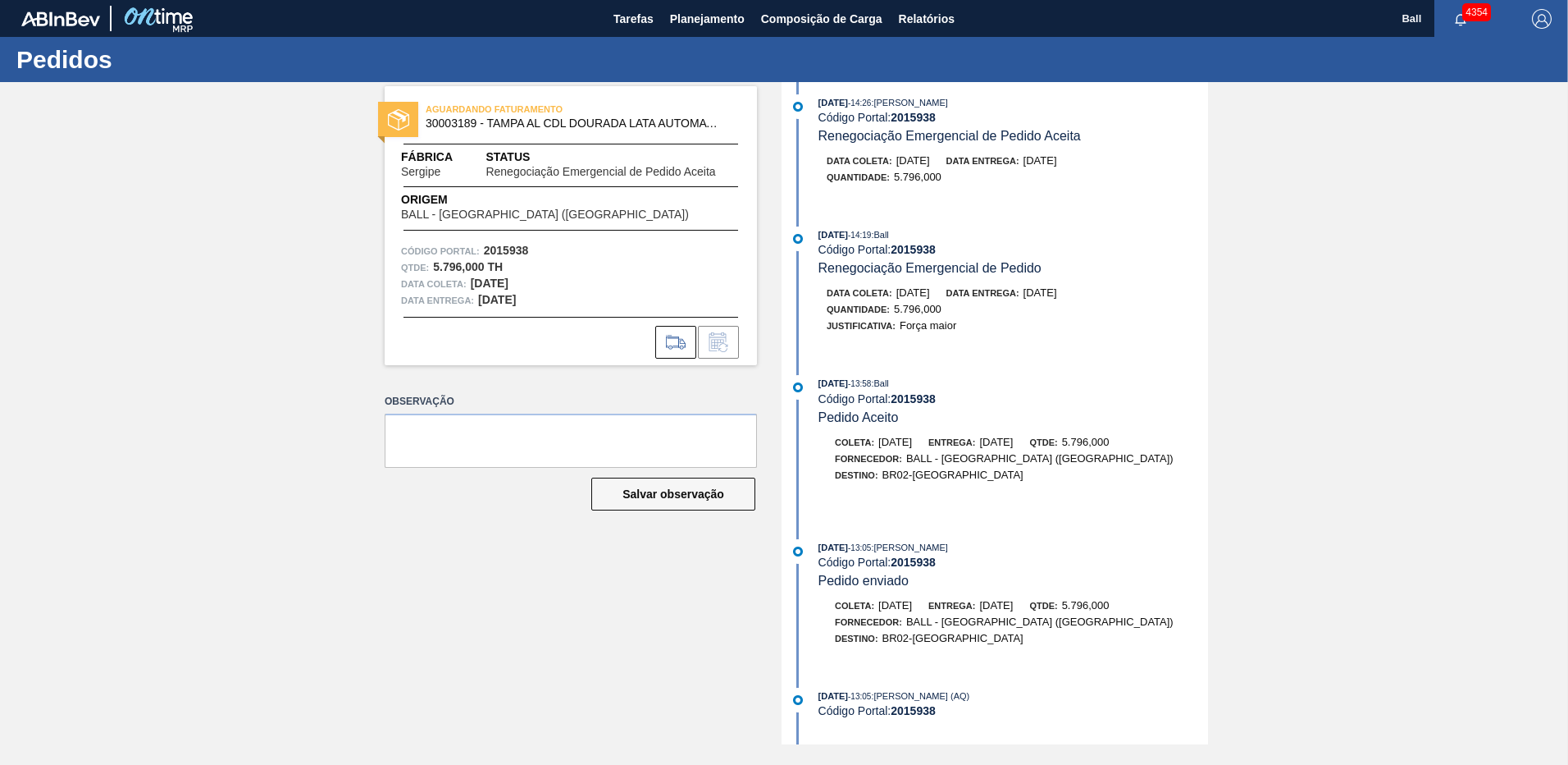
scroll to position [0, 0]
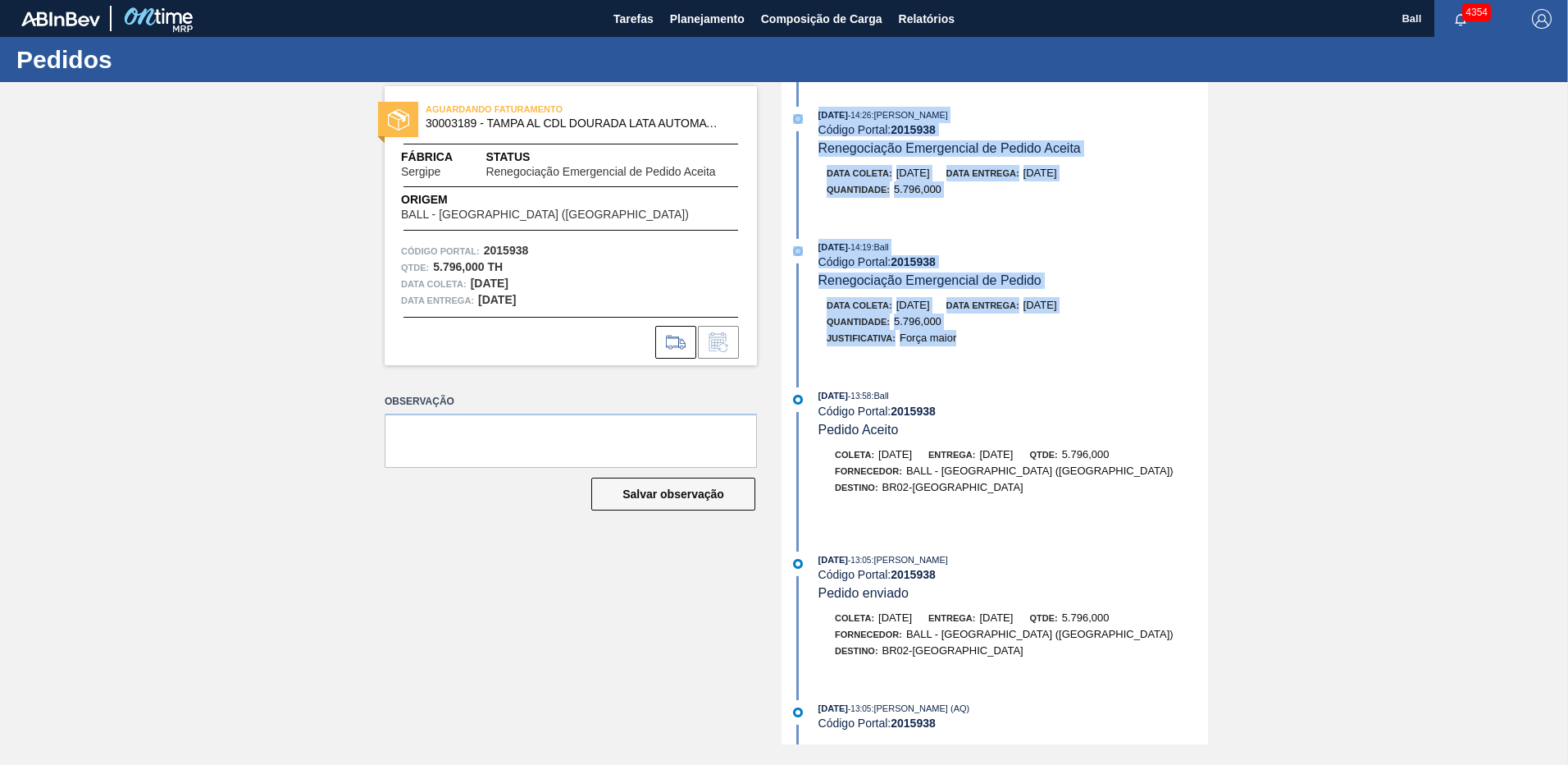
drag, startPoint x: 1007, startPoint y: 354, endPoint x: 811, endPoint y: 117, distance: 307.5
click at [811, 117] on div "25/08/2025 - 14:26 : MARILIA RIBEIRO BALARDIN Código Portal: 2015938 Renegociaç…" at bounding box center [996, 412] width 423 height 662
click at [1126, 279] on div "25/08/2025 - 14:19 : Ball Código Portal: 2015938 Renegociação Emergencial de Pe…" at bounding box center [1013, 263] width 389 height 50
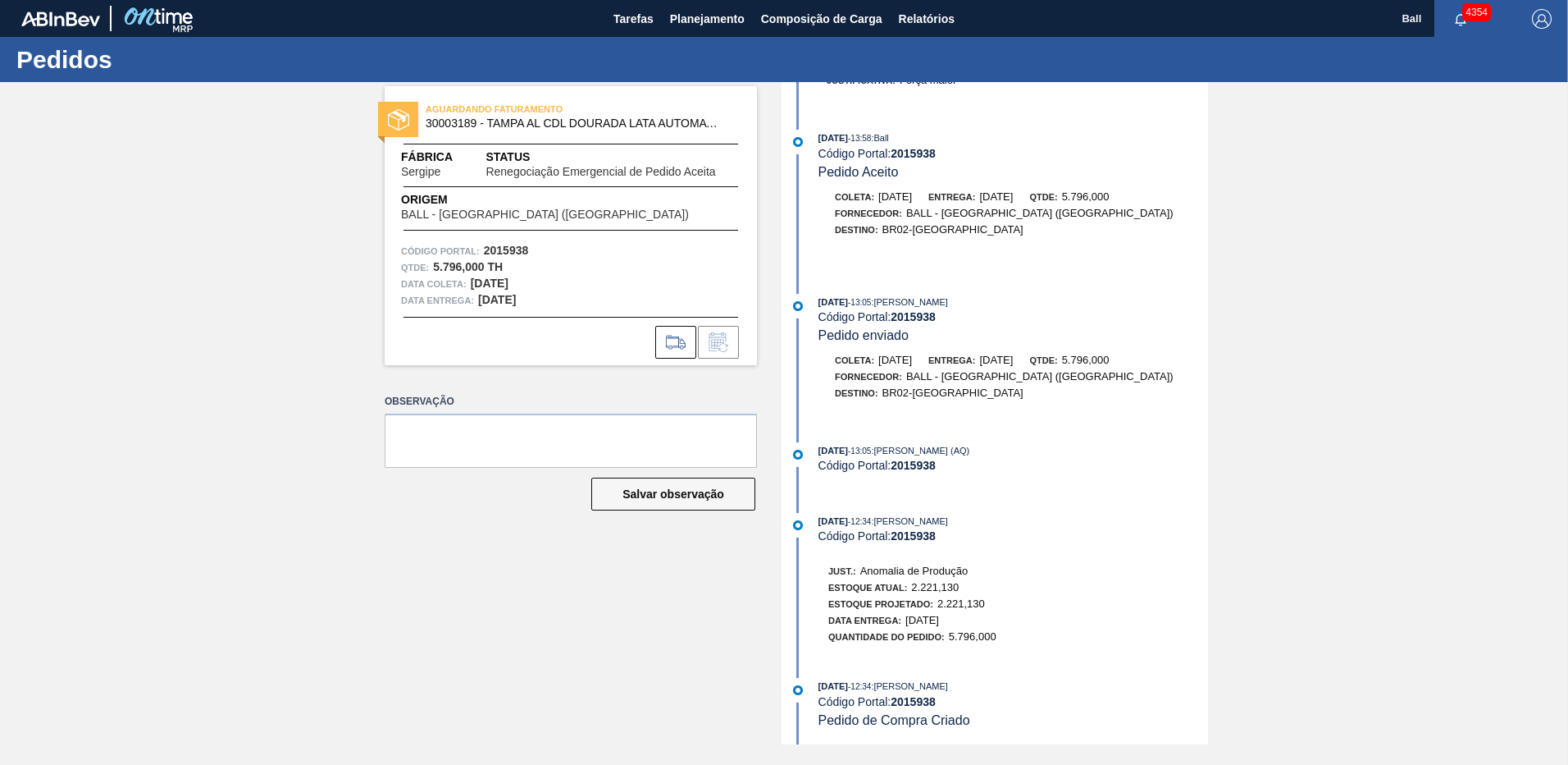
scroll to position [258, 0]
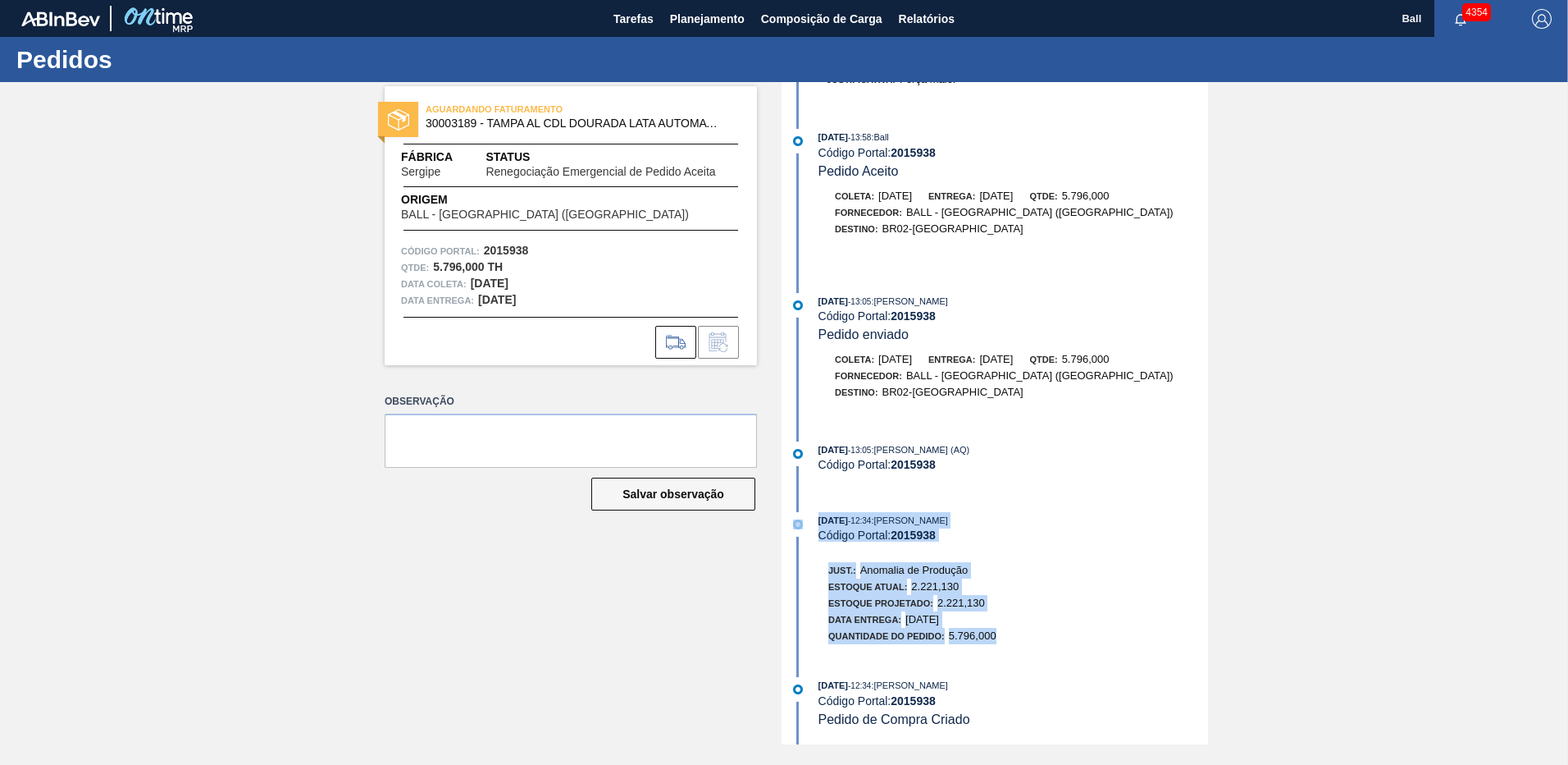
drag, startPoint x: 1027, startPoint y: 637, endPoint x: 796, endPoint y: 516, distance: 260.8
click at [796, 516] on div "25/08/2025 - 12:34 : MARILIA RIBEIRO BALARDIN Código Portal: 2015938 Just.: Ano…" at bounding box center [996, 583] width 423 height 141
click at [1042, 542] on div "Código Portal: 2015938" at bounding box center [1013, 535] width 389 height 13
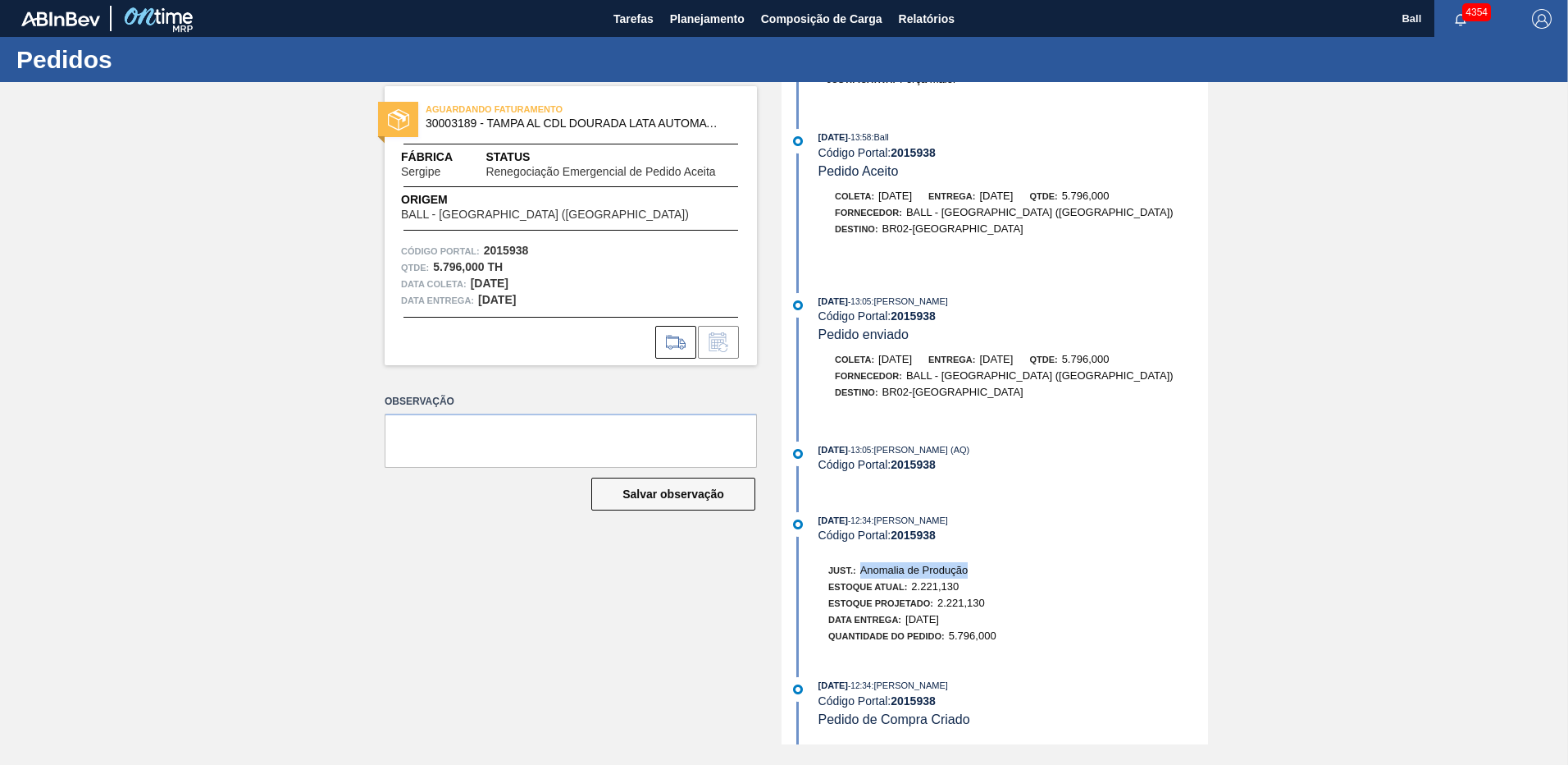
drag, startPoint x: 865, startPoint y: 574, endPoint x: 971, endPoint y: 564, distance: 106.5
click at [971, 564] on div "Just.: Anomalia de Produção" at bounding box center [912, 569] width 168 height 16
click at [969, 575] on span "Anomalia de Produção" at bounding box center [915, 569] width 108 height 12
drag, startPoint x: 977, startPoint y: 572, endPoint x: 863, endPoint y: 574, distance: 114.0
click at [863, 574] on div "Just.: Anomalia de Produção" at bounding box center [912, 569] width 168 height 16
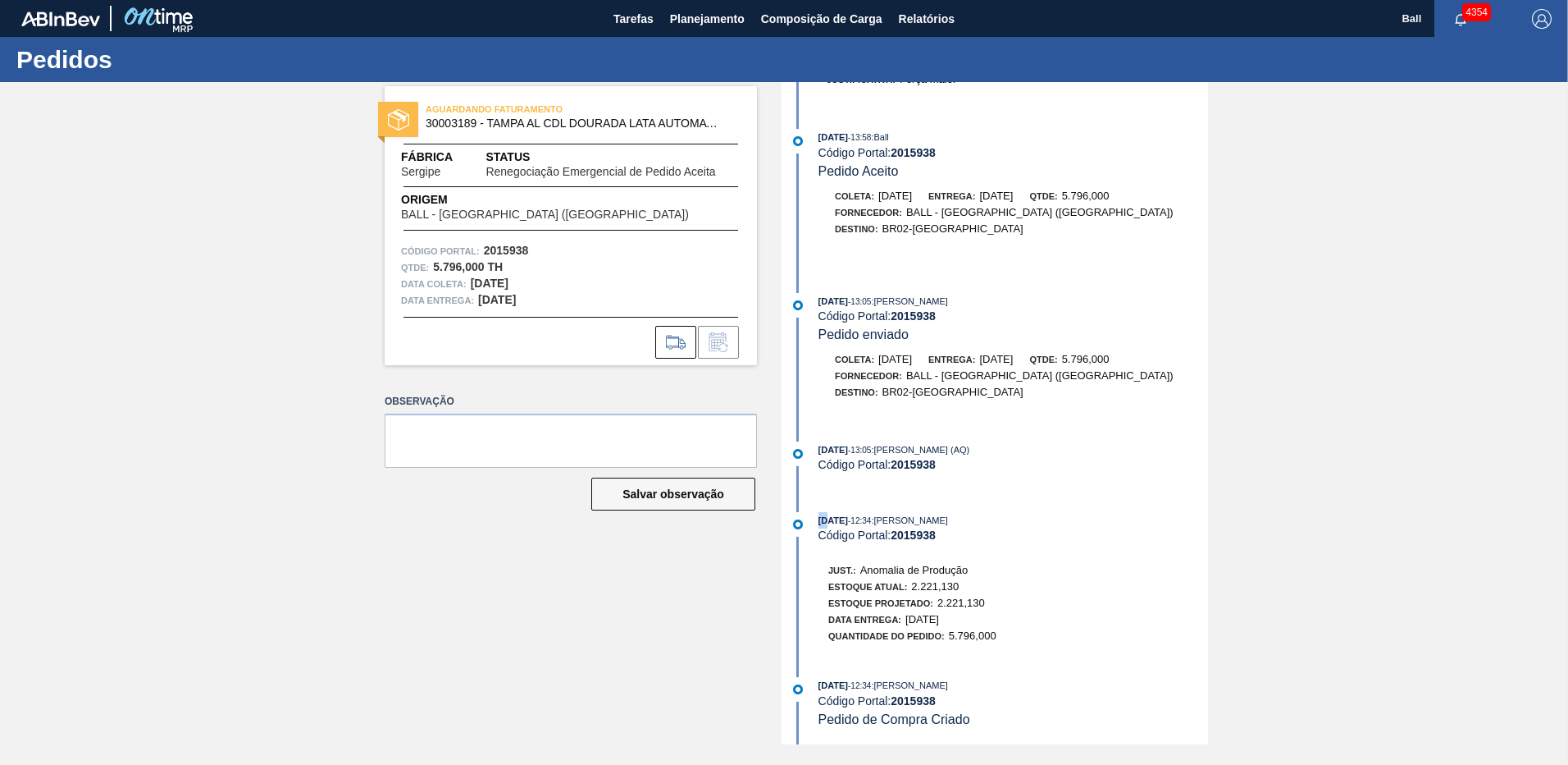
drag, startPoint x: 818, startPoint y: 521, endPoint x: 839, endPoint y: 521, distance: 21.0
click at [833, 520] on span "25/08/2025" at bounding box center [833, 520] width 29 height 10
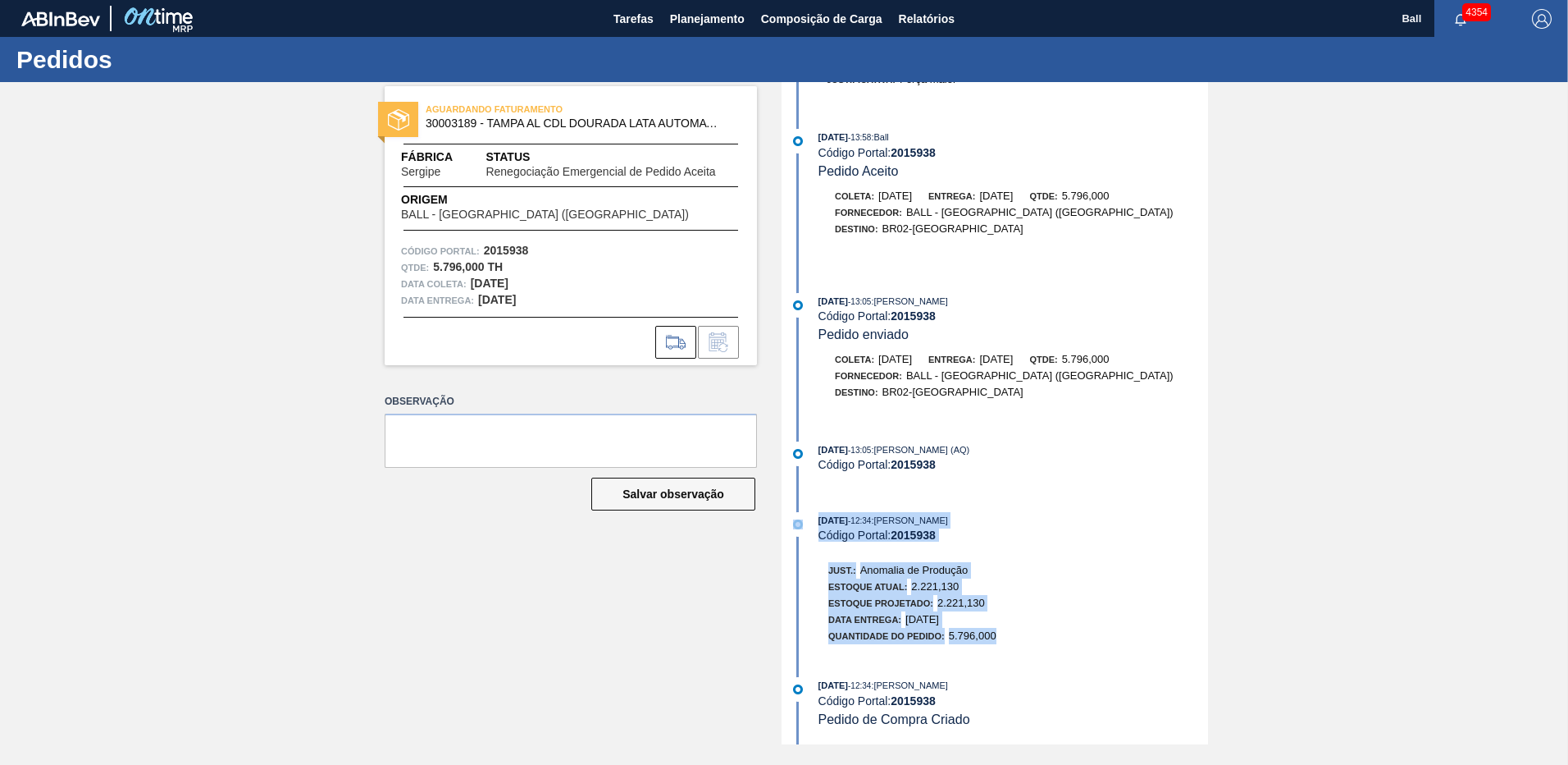
drag, startPoint x: 1025, startPoint y: 646, endPoint x: 811, endPoint y: 526, distance: 245.3
click at [811, 526] on div "25/08/2025 - 12:34 : MARILIA RIBEIRO BALARDIN Código Portal: 2015938 Just.: Ano…" at bounding box center [996, 583] width 423 height 141
click at [1017, 647] on div "25/08/2025 - 12:34 : MARILIA RIBEIRO BALARDIN Código Portal: 2015938 Just.: Ano…" at bounding box center [996, 583] width 423 height 141
drag, startPoint x: 964, startPoint y: 622, endPoint x: 783, endPoint y: 513, distance: 211.3
click at [783, 513] on div "25/08/2025 - 14:26 : MARILIA RIBEIRO BALARDIN Código Portal: 2015938 Renegociaç…" at bounding box center [994, 412] width 426 height 662
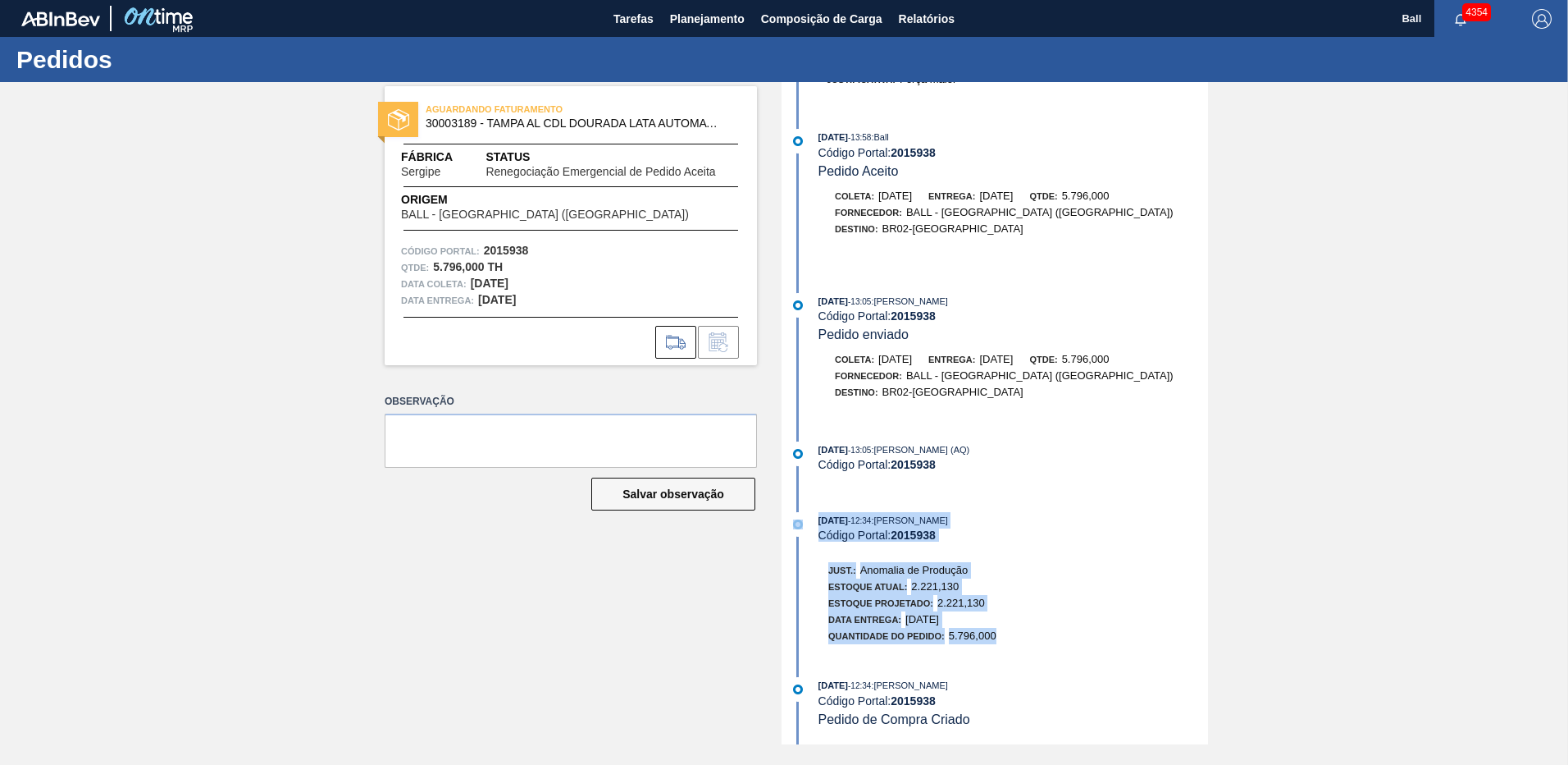
click at [1002, 581] on div "Just.: Anomalia de Produção Estoque Atual: 2.221,130 Estoque Projetado: 2.221,1…" at bounding box center [1030, 601] width 435 height 86
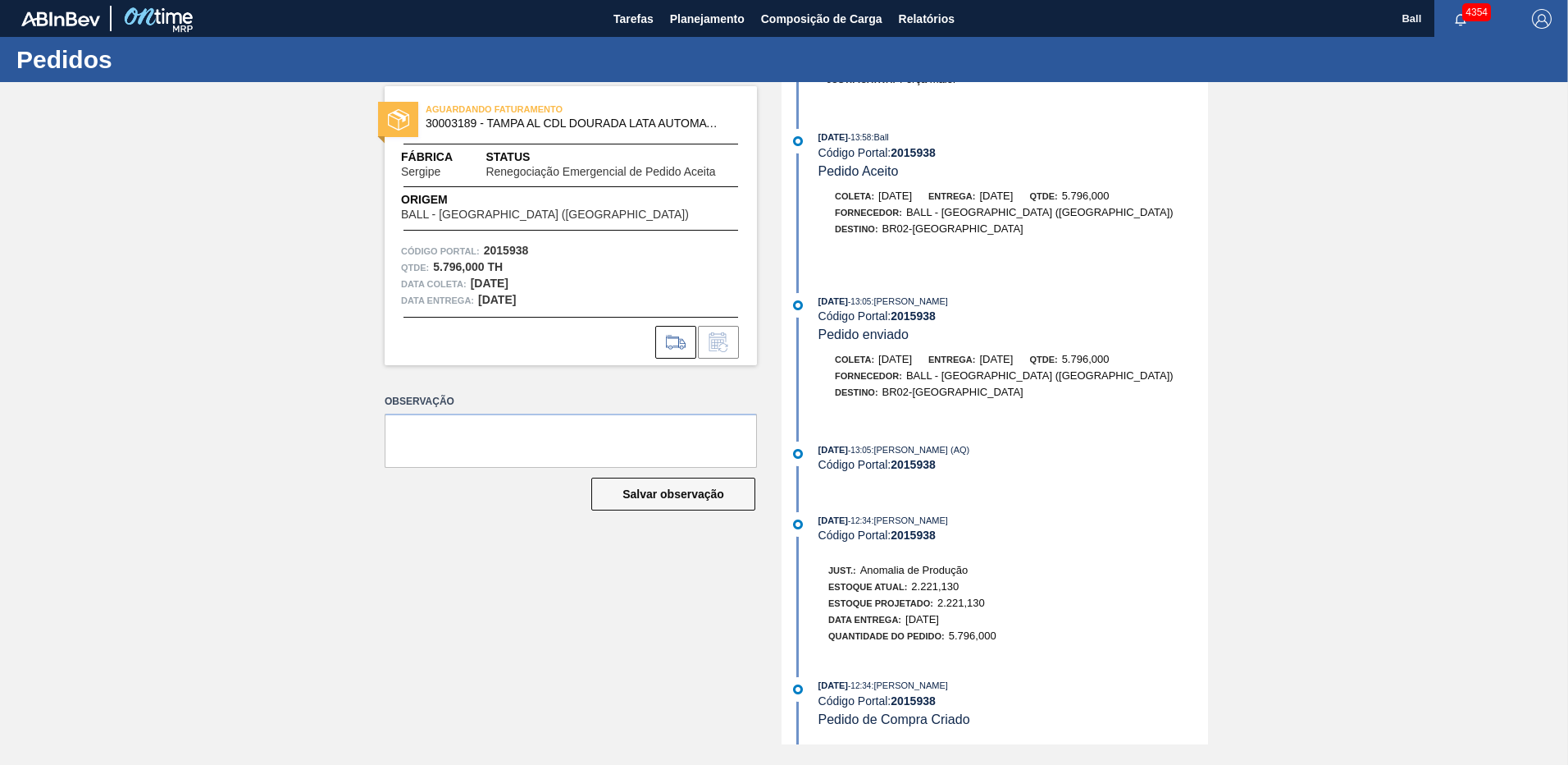
click at [916, 157] on strong "2015938" at bounding box center [913, 153] width 45 height 13
copy strong "2015938"
click at [708, 21] on span "Planejamento" at bounding box center [707, 18] width 75 height 20
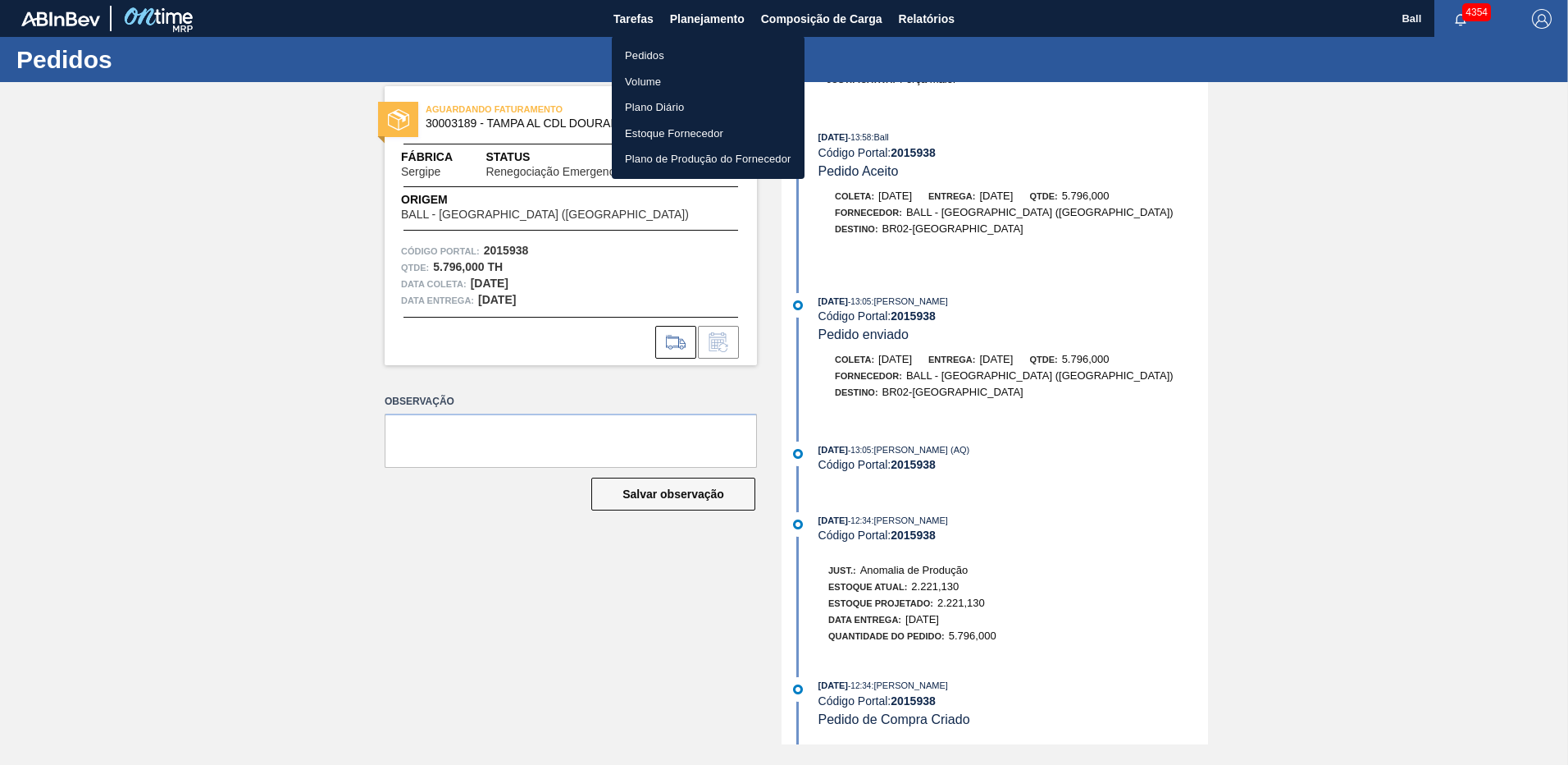
click at [916, 155] on div at bounding box center [784, 382] width 1568 height 765
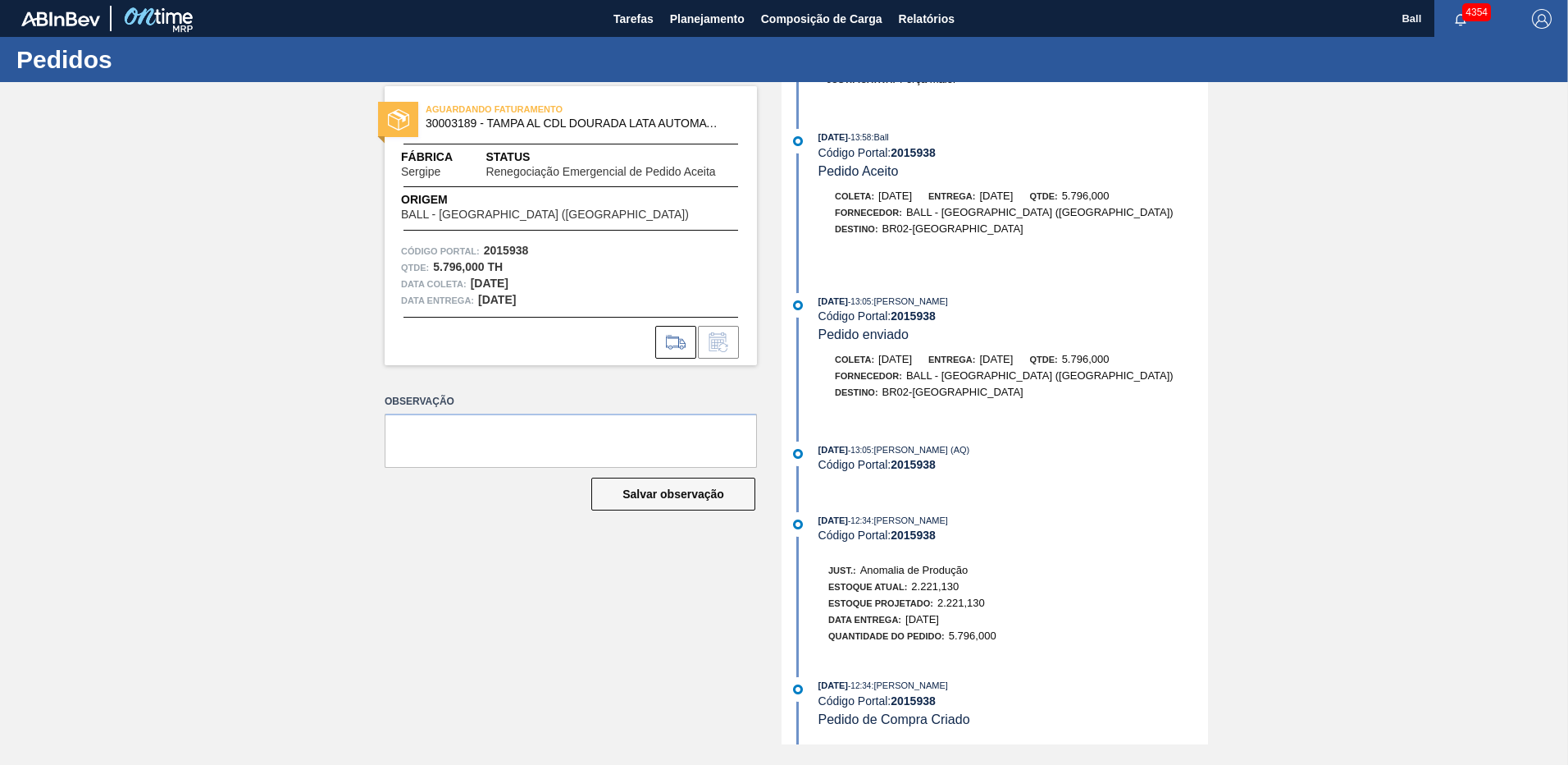
click at [916, 155] on div "Pedidos Volume Plano Diário Estoque Fornecedor Plano de Produção do Fornecedor" at bounding box center [784, 382] width 1568 height 765
click at [916, 155] on strong "2015938" at bounding box center [913, 153] width 45 height 13
click at [964, 154] on div "Código Portal: 2015938" at bounding box center [1013, 153] width 389 height 13
drag, startPoint x: 950, startPoint y: 150, endPoint x: 892, endPoint y: 153, distance: 58.1
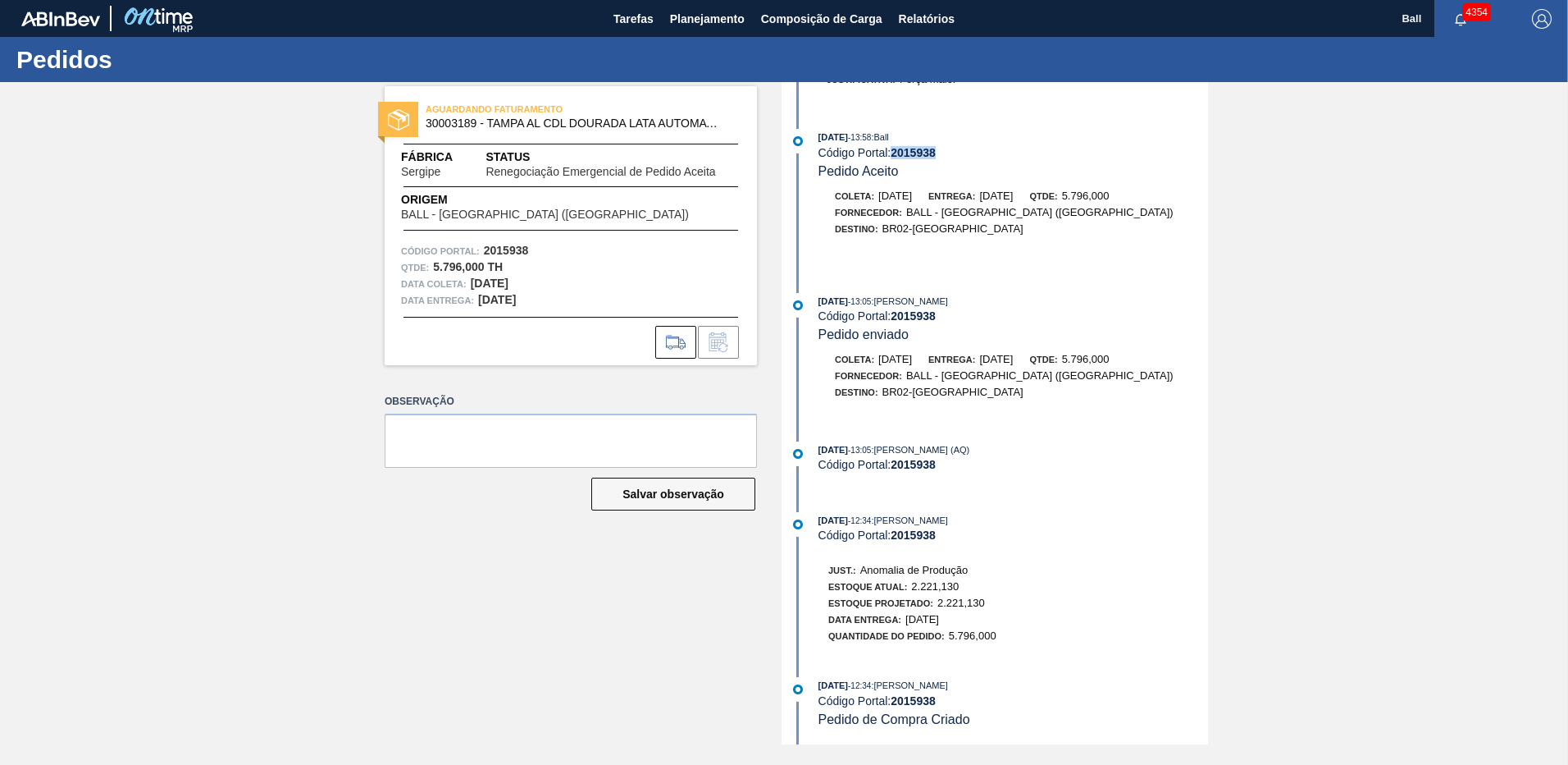
click at [892, 153] on div "Código Portal: 2015938" at bounding box center [1013, 153] width 389 height 13
copy div "2015938"
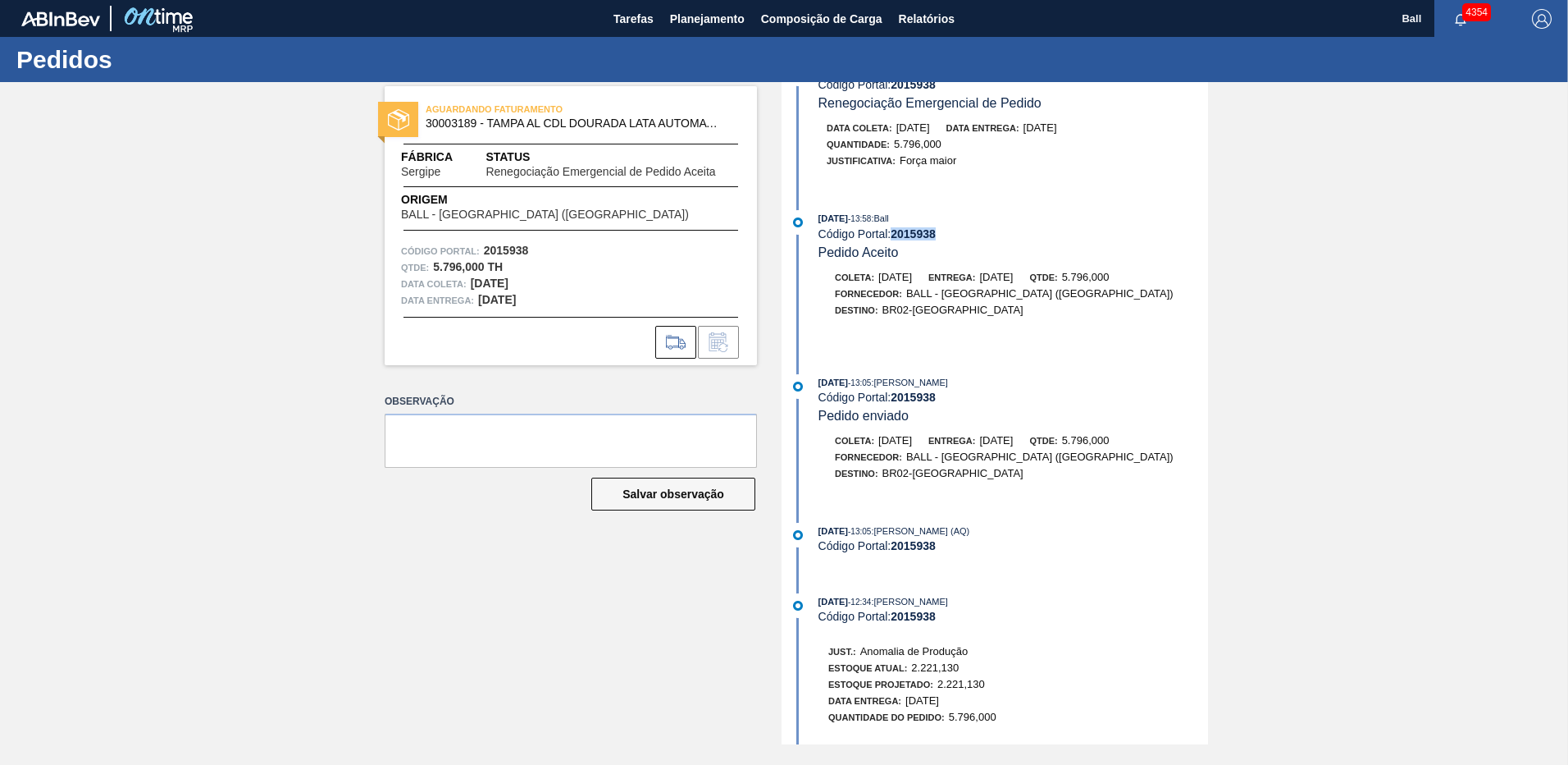
scroll to position [12, 0]
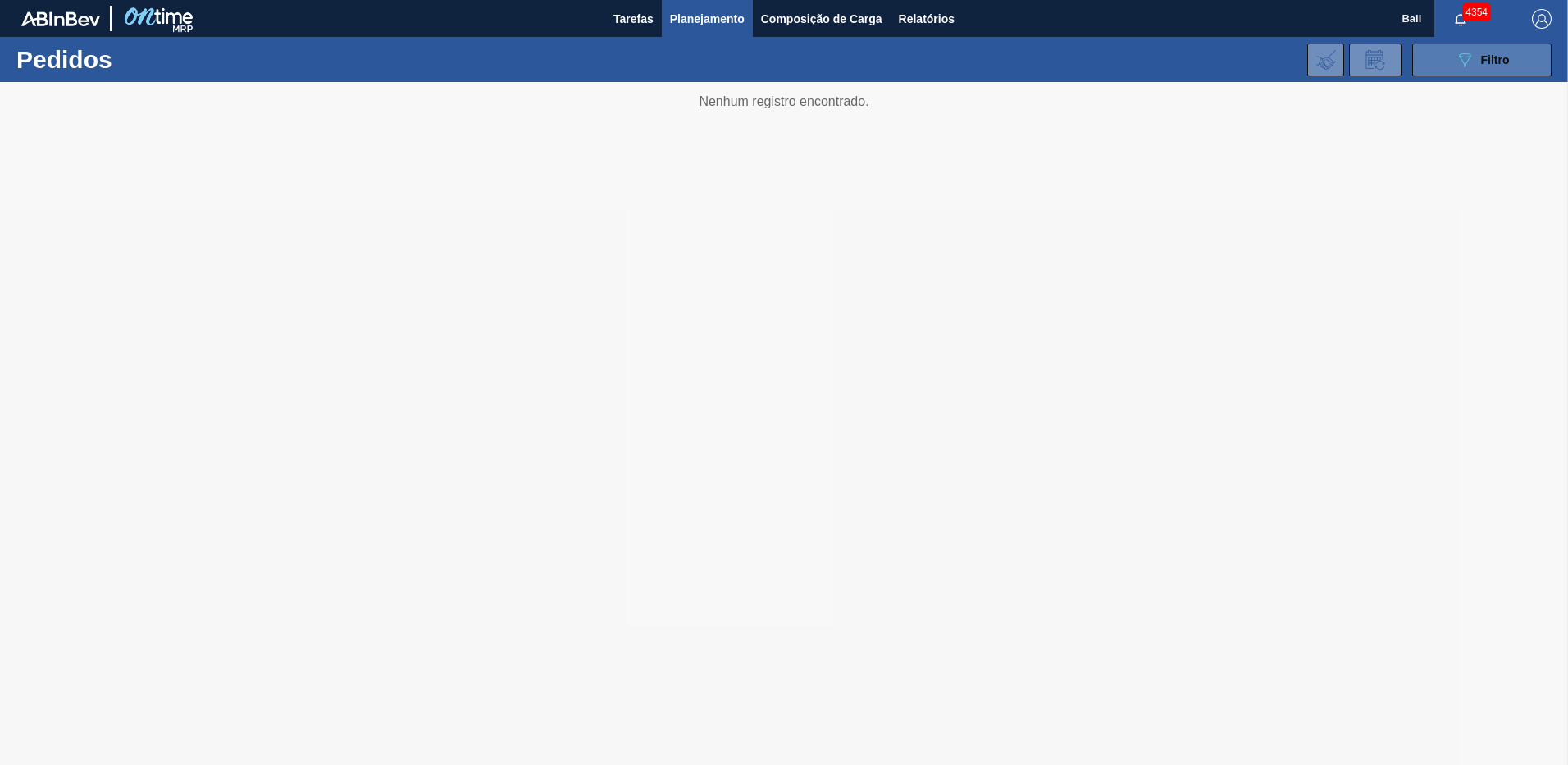
click at [1492, 65] on span "Filtro" at bounding box center [1495, 60] width 28 height 13
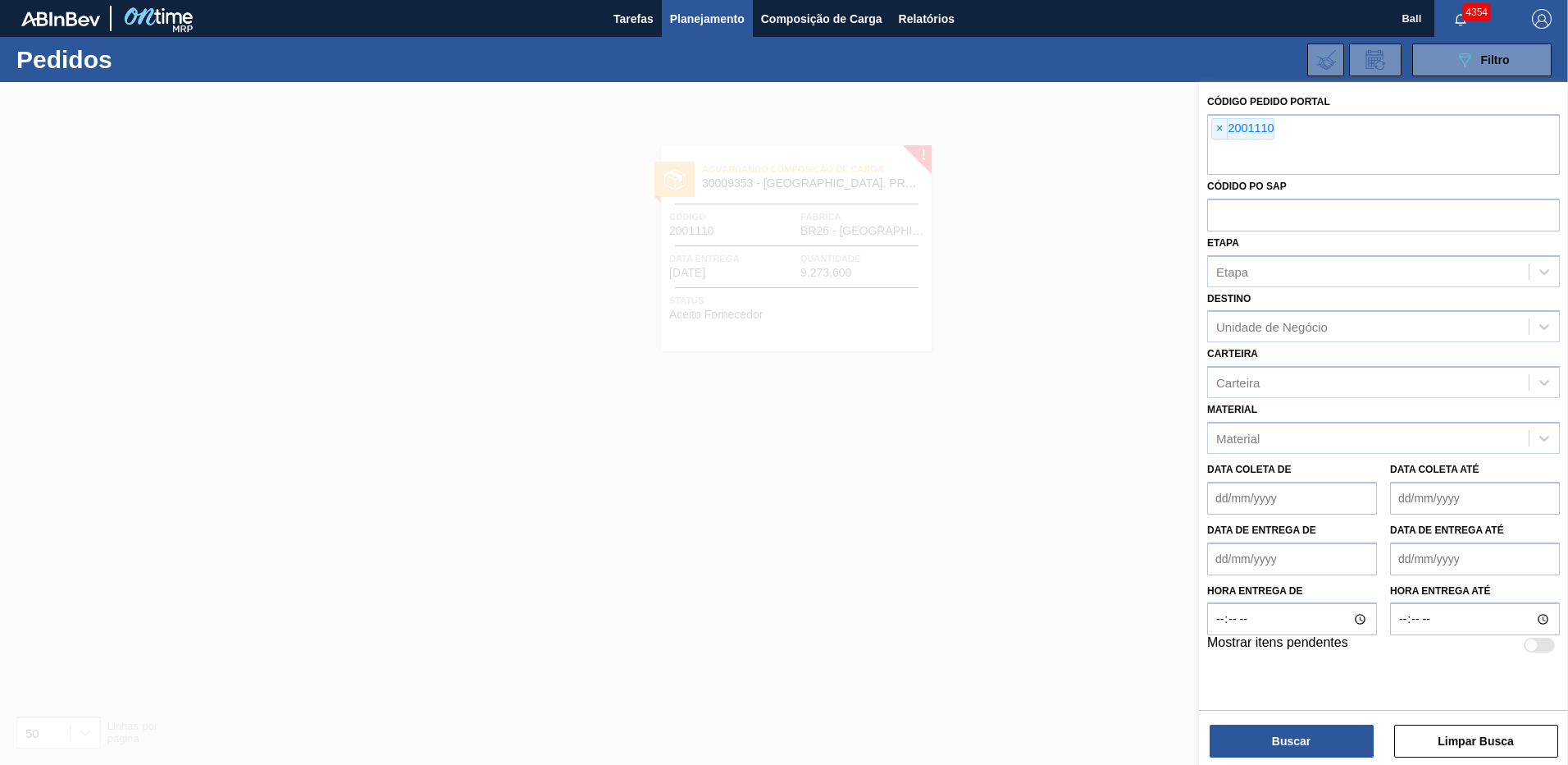
click at [1143, 74] on div "089F7B8B-B2A5-4AFE-B5C0-19BA573D28AC Filtro Código Pedido Portal × 2001110 Códi…" at bounding box center [910, 60] width 1298 height 49
click at [1487, 57] on span "Filtro" at bounding box center [1495, 60] width 28 height 13
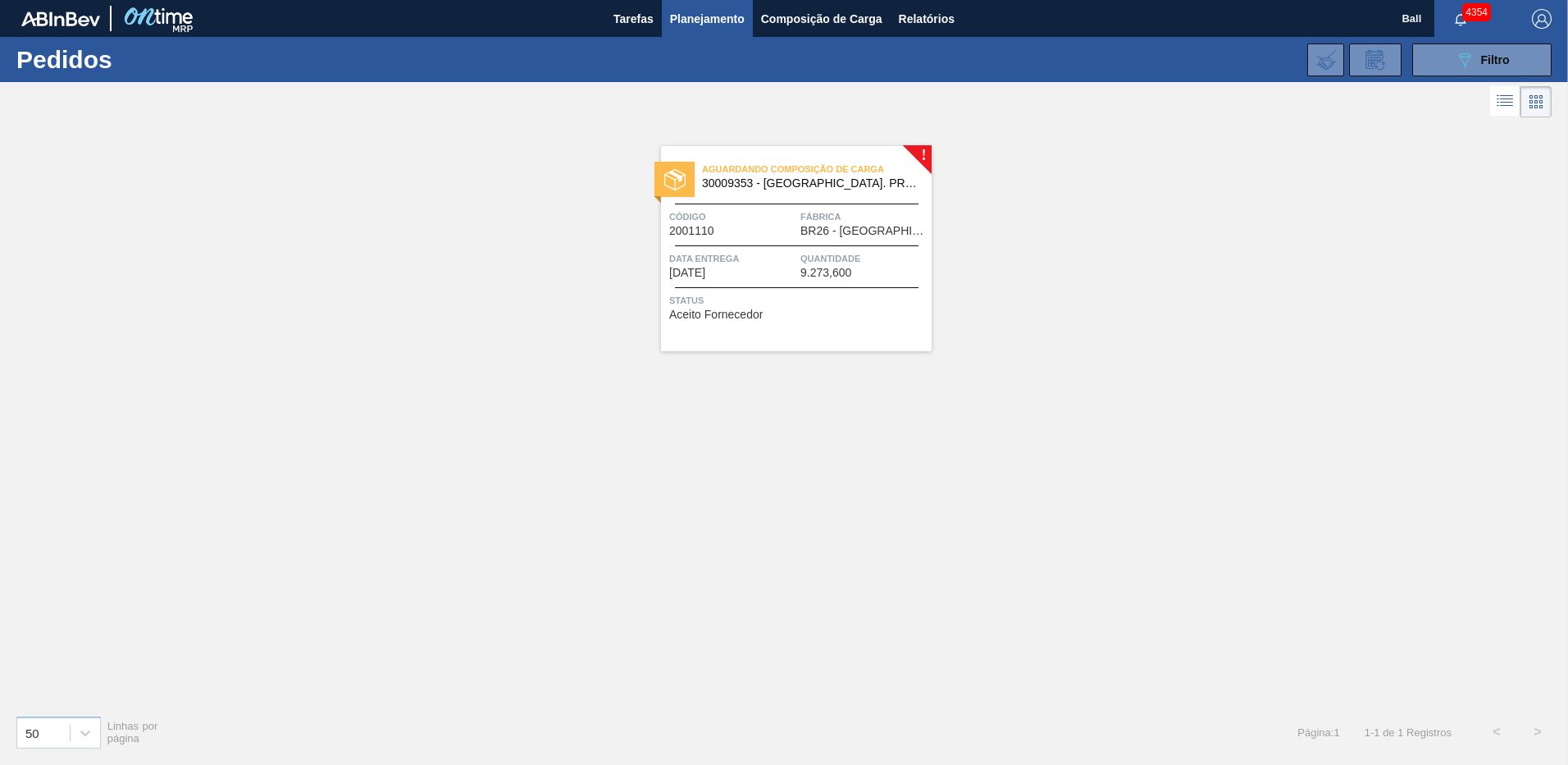
click at [1506, 99] on icon at bounding box center [1506, 99] width 13 height 1
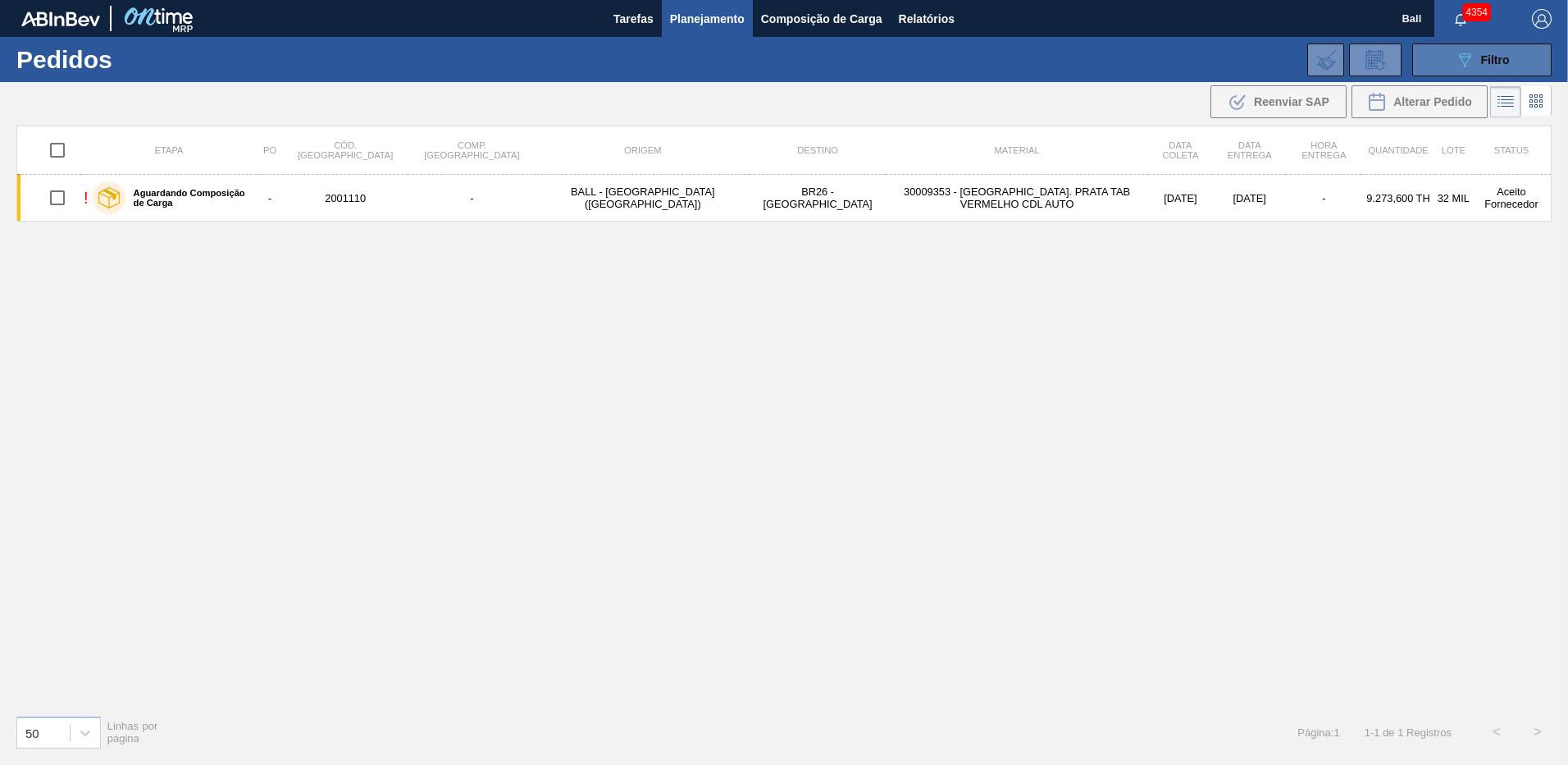
click at [1491, 66] on div "089F7B8B-B2A5-4AFE-B5C0-19BA573D28AC Filtro" at bounding box center [1483, 60] width 55 height 20
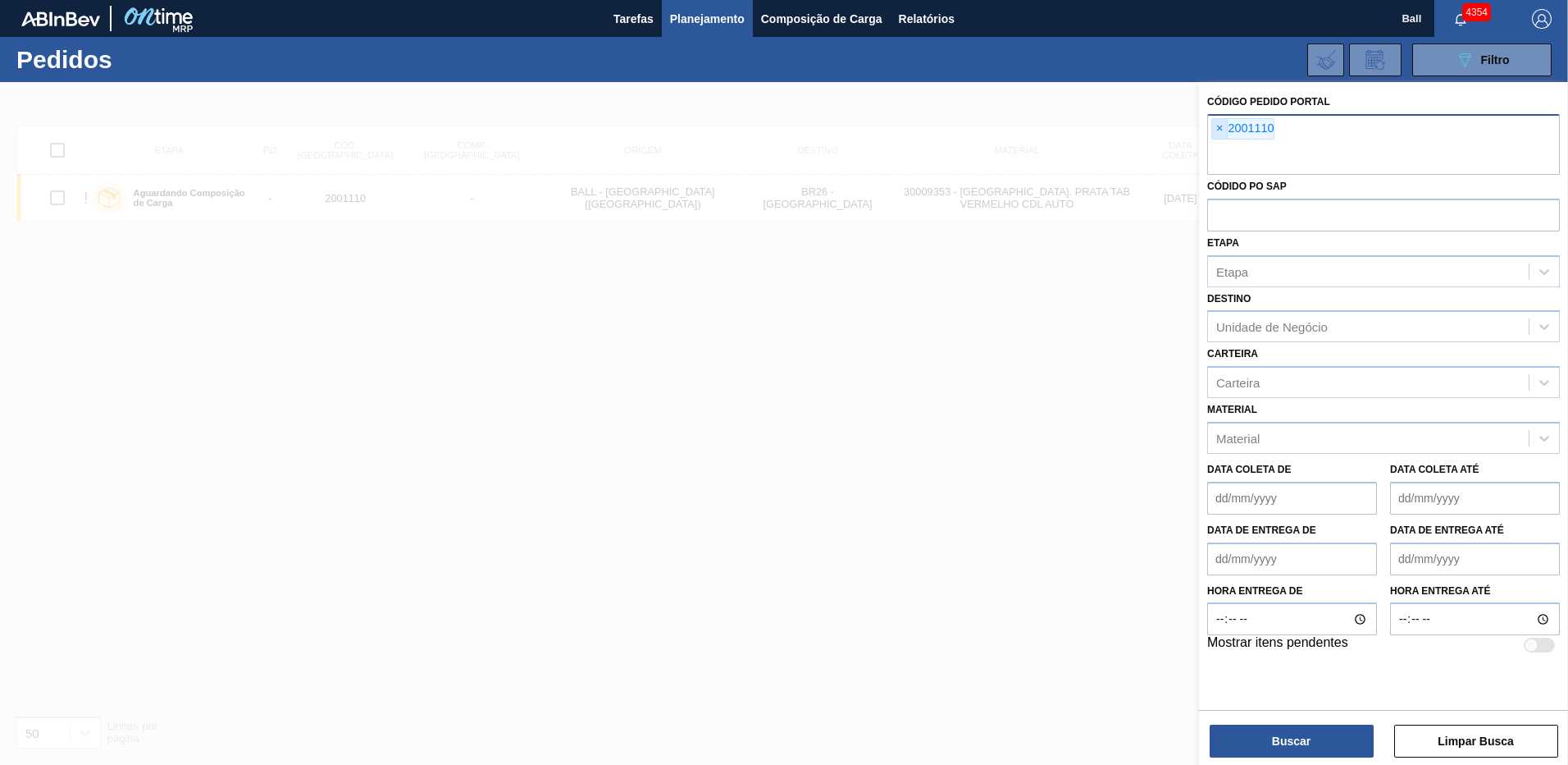
click at [1219, 127] on span "×" at bounding box center [1219, 128] width 15 height 20
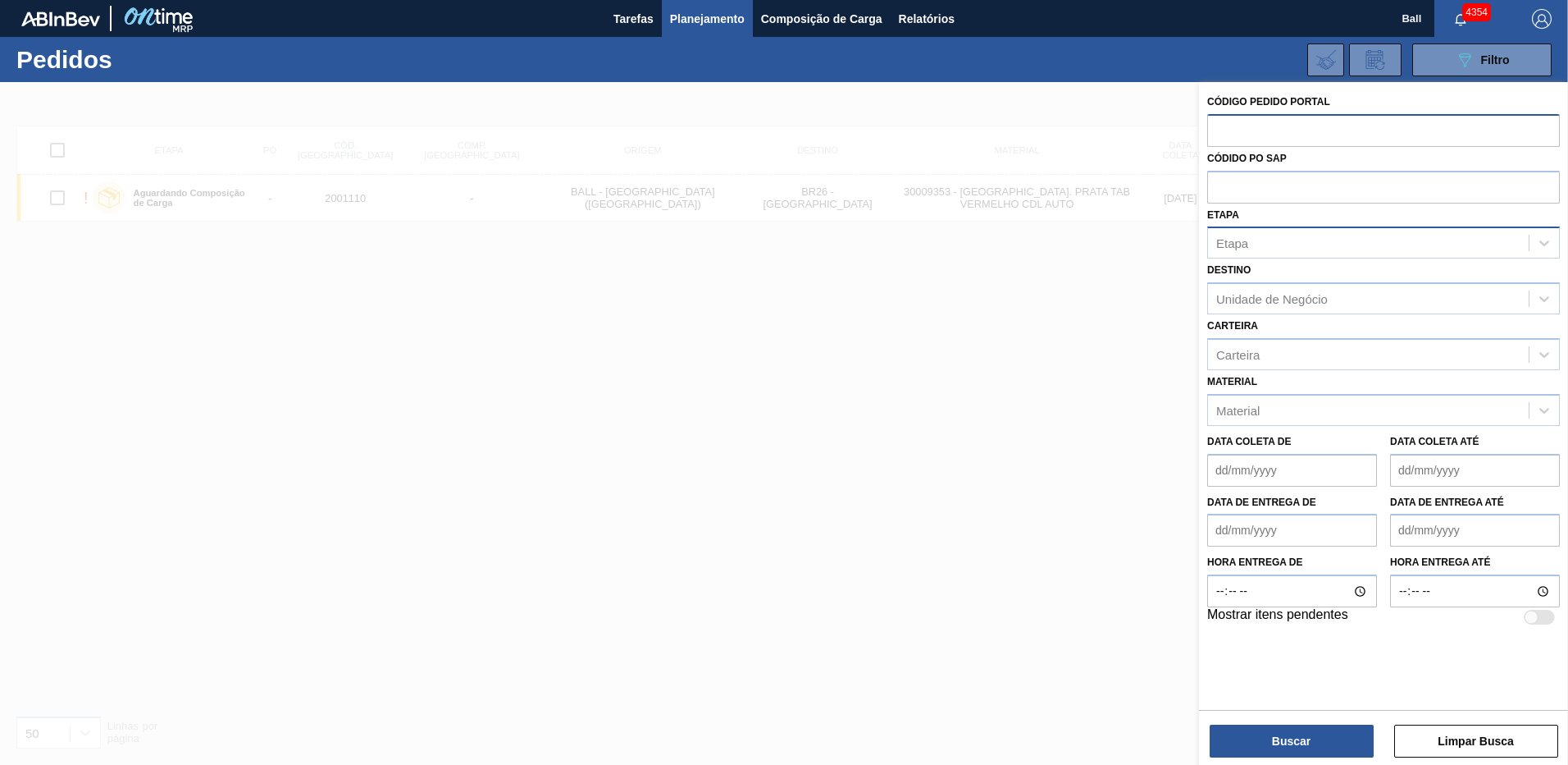
click at [1259, 244] on div "Etapa" at bounding box center [1369, 242] width 321 height 24
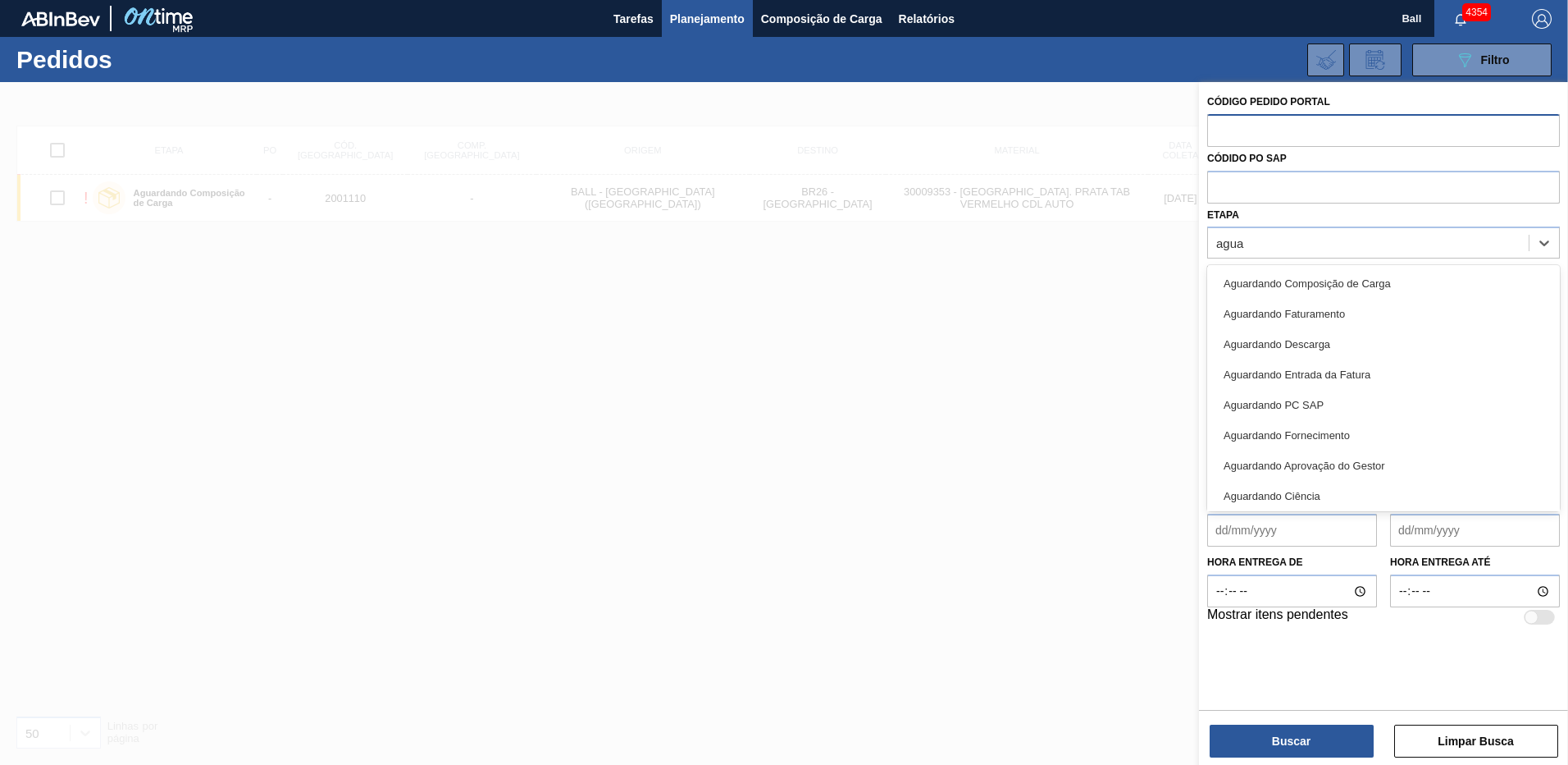
type input "aguar"
click at [1294, 321] on div "Aguardando Faturamento" at bounding box center [1383, 314] width 352 height 30
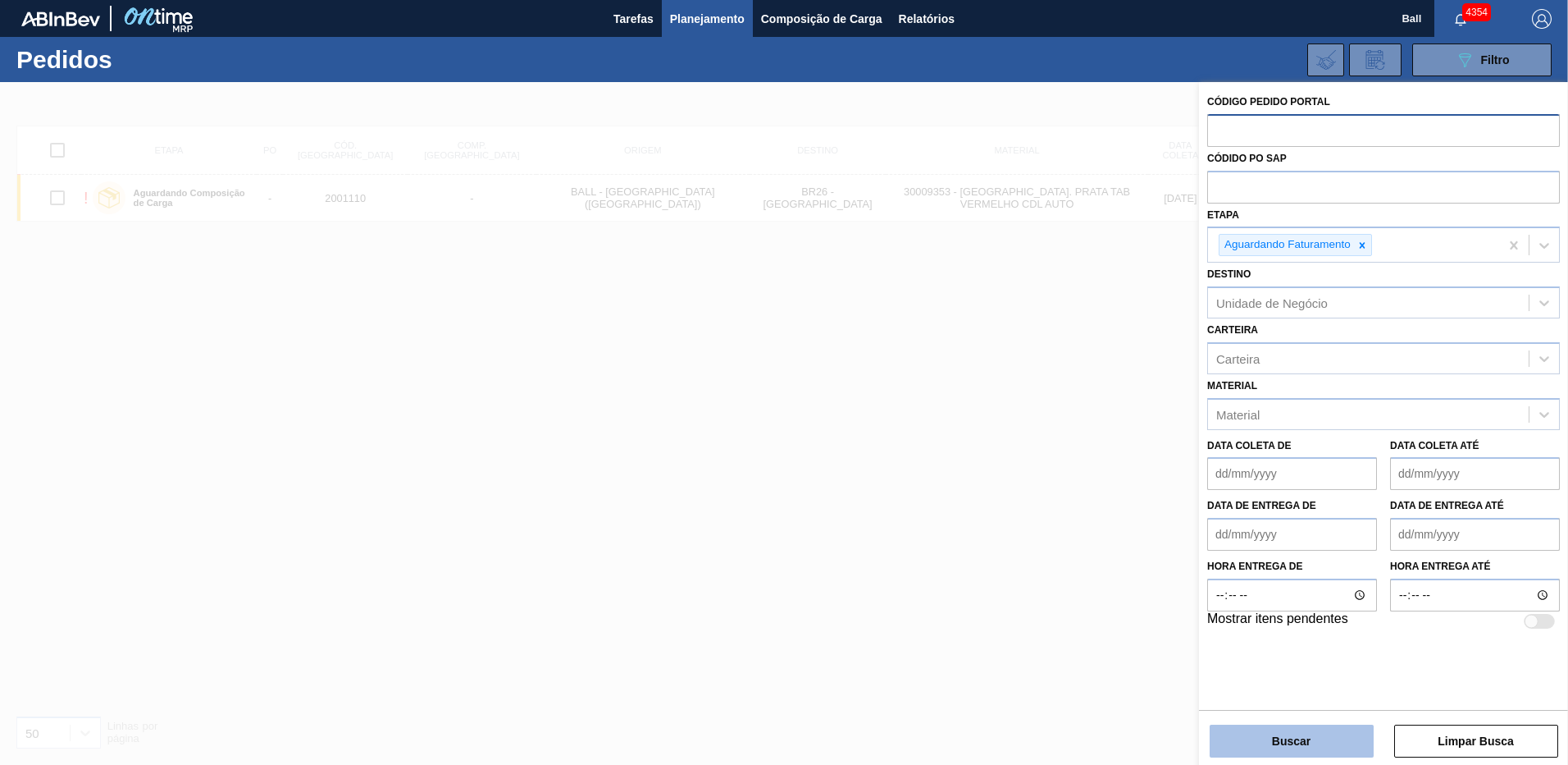
click at [1285, 751] on button "Buscar" at bounding box center [1292, 740] width 164 height 33
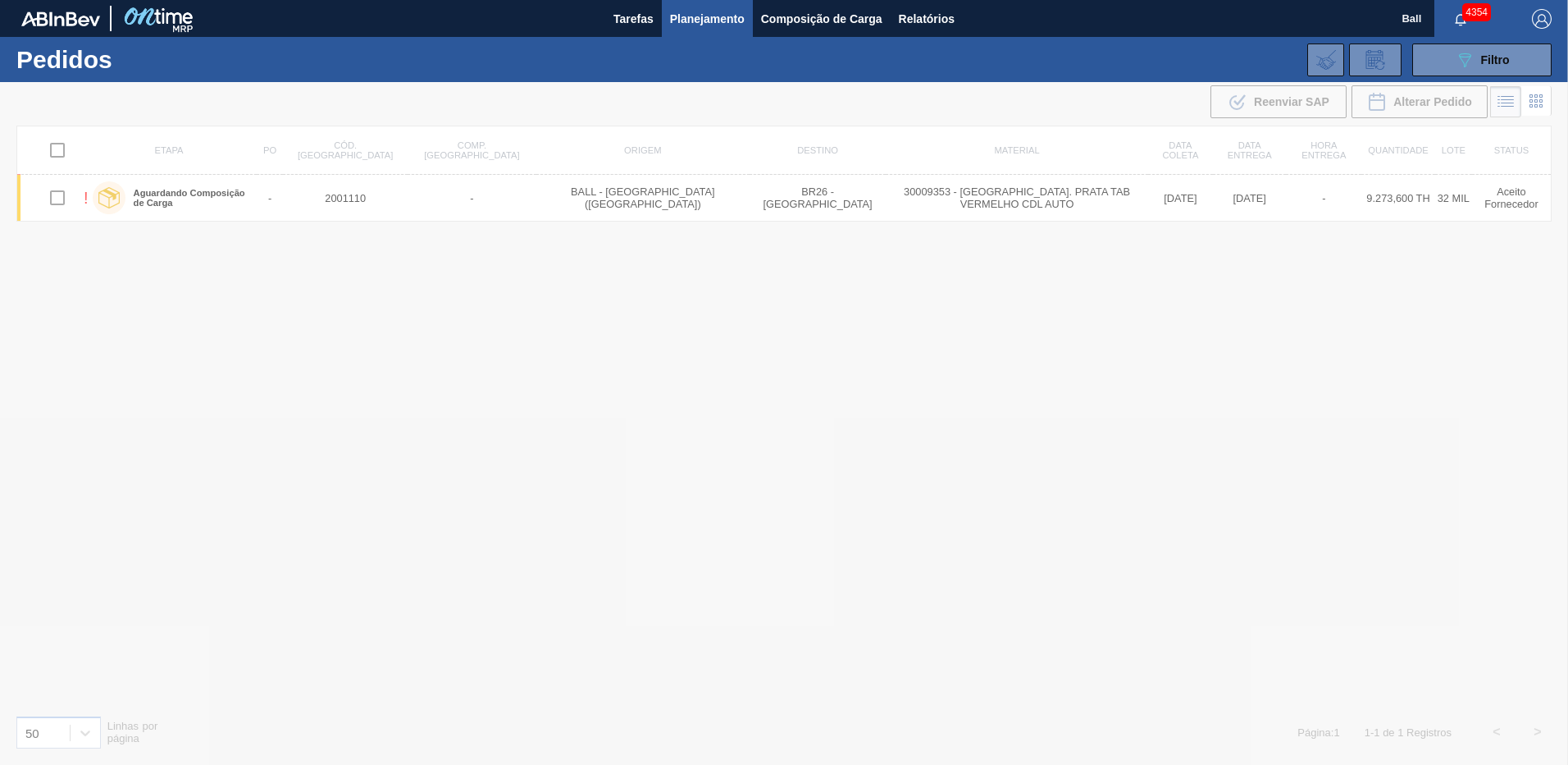
click at [884, 261] on div at bounding box center [784, 423] width 1568 height 682
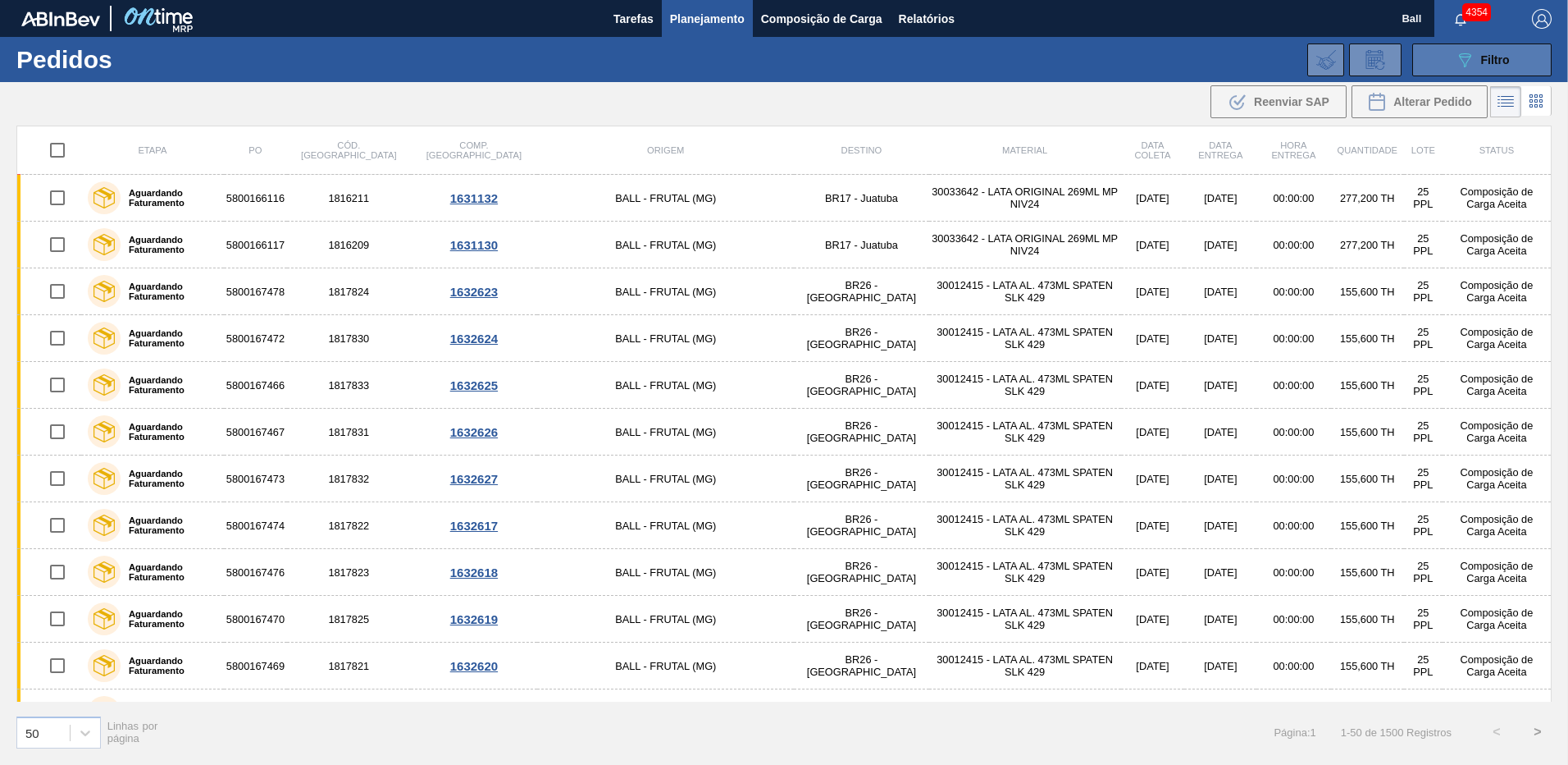
click at [1492, 48] on button "089F7B8B-B2A5-4AFE-B5C0-19BA573D28AC Filtro" at bounding box center [1482, 60] width 140 height 33
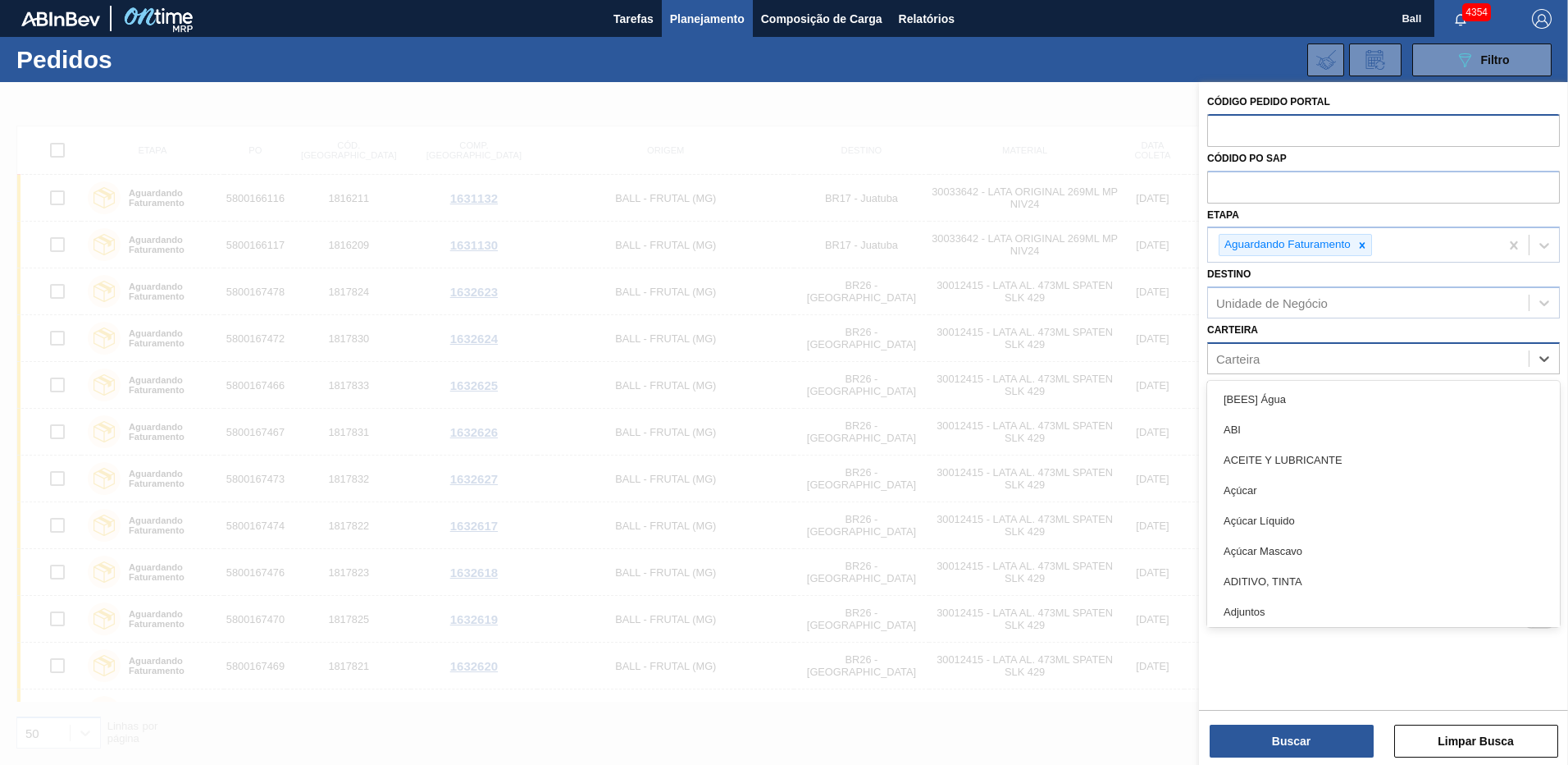
click at [1266, 368] on div "Carteira" at bounding box center [1369, 357] width 321 height 24
click at [1270, 357] on div "Carteira" at bounding box center [1369, 357] width 321 height 24
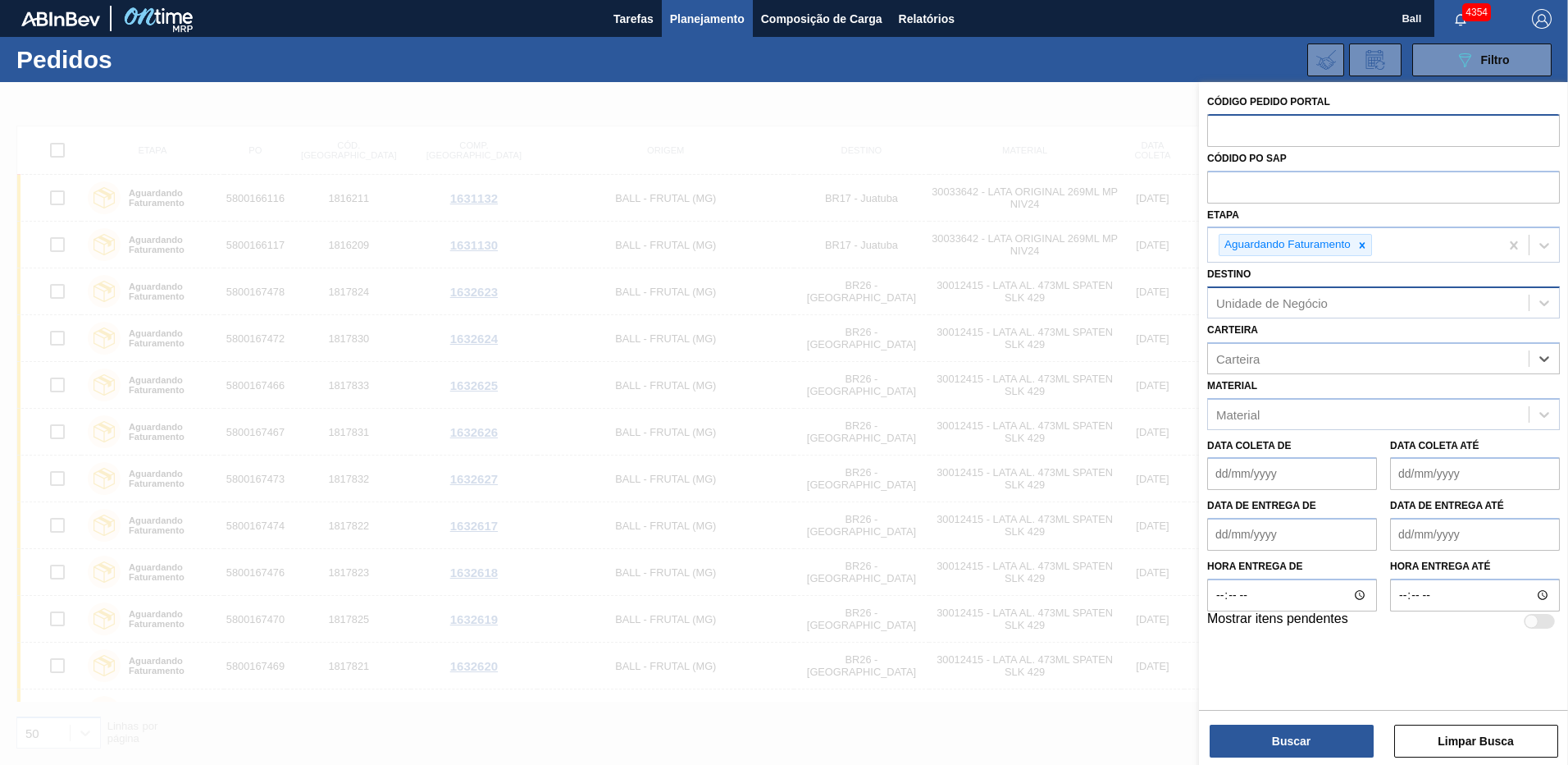
click at [1275, 304] on div "Unidade de Negócio" at bounding box center [1271, 303] width 111 height 14
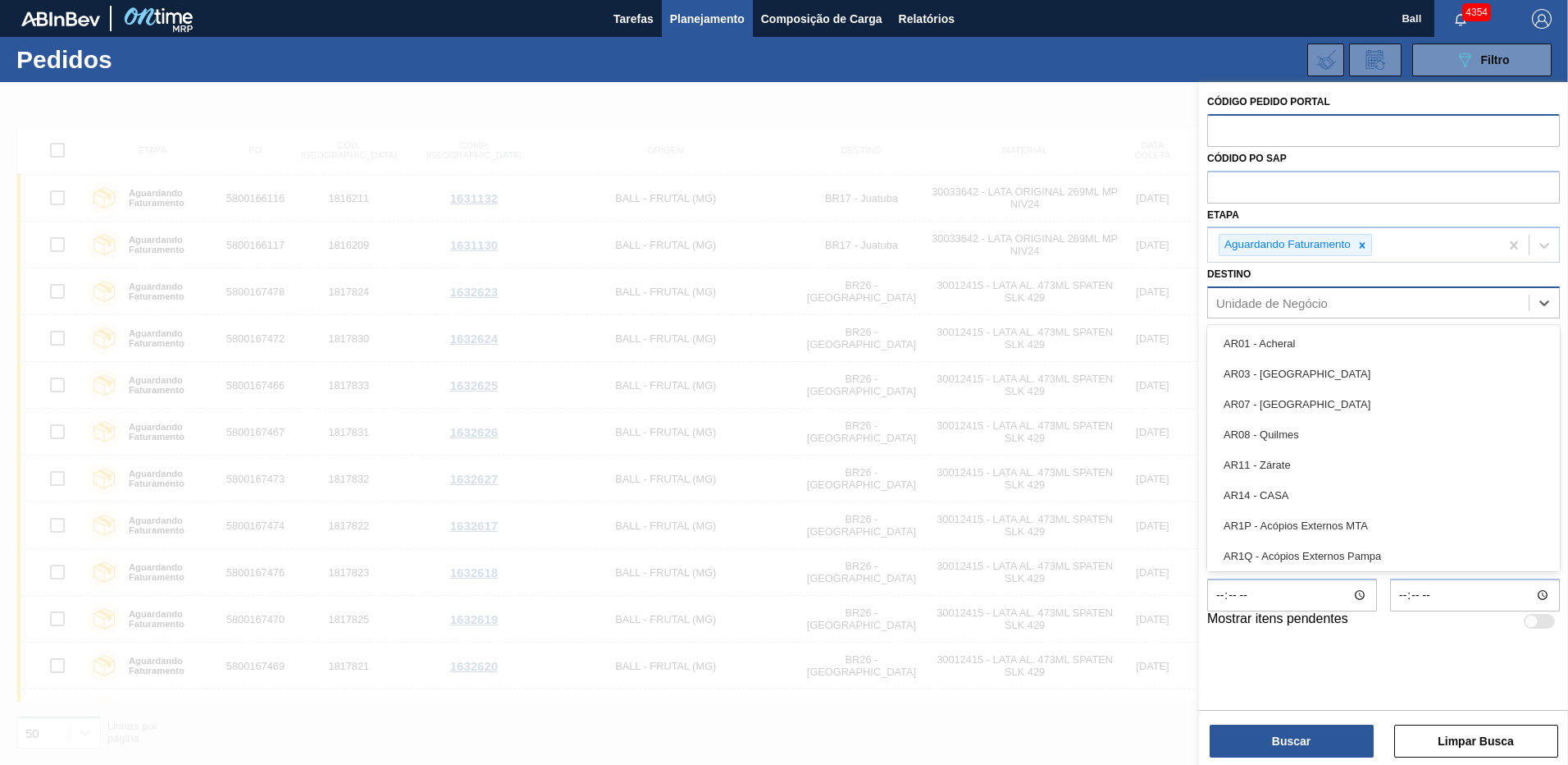
click at [1275, 304] on div "Unidade de Negócio" at bounding box center [1271, 303] width 111 height 14
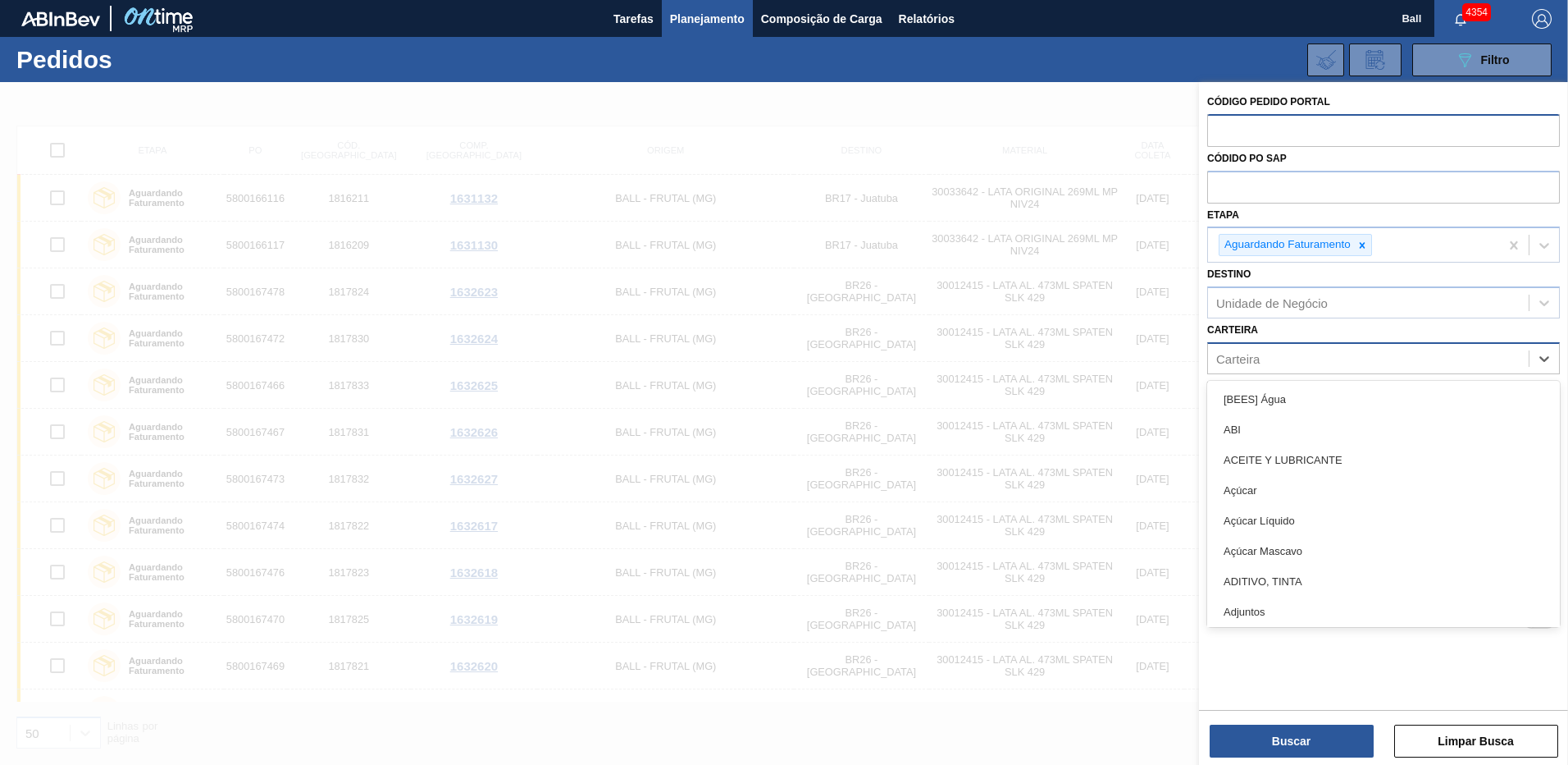
click at [1264, 357] on div "Carteira" at bounding box center [1369, 357] width 321 height 24
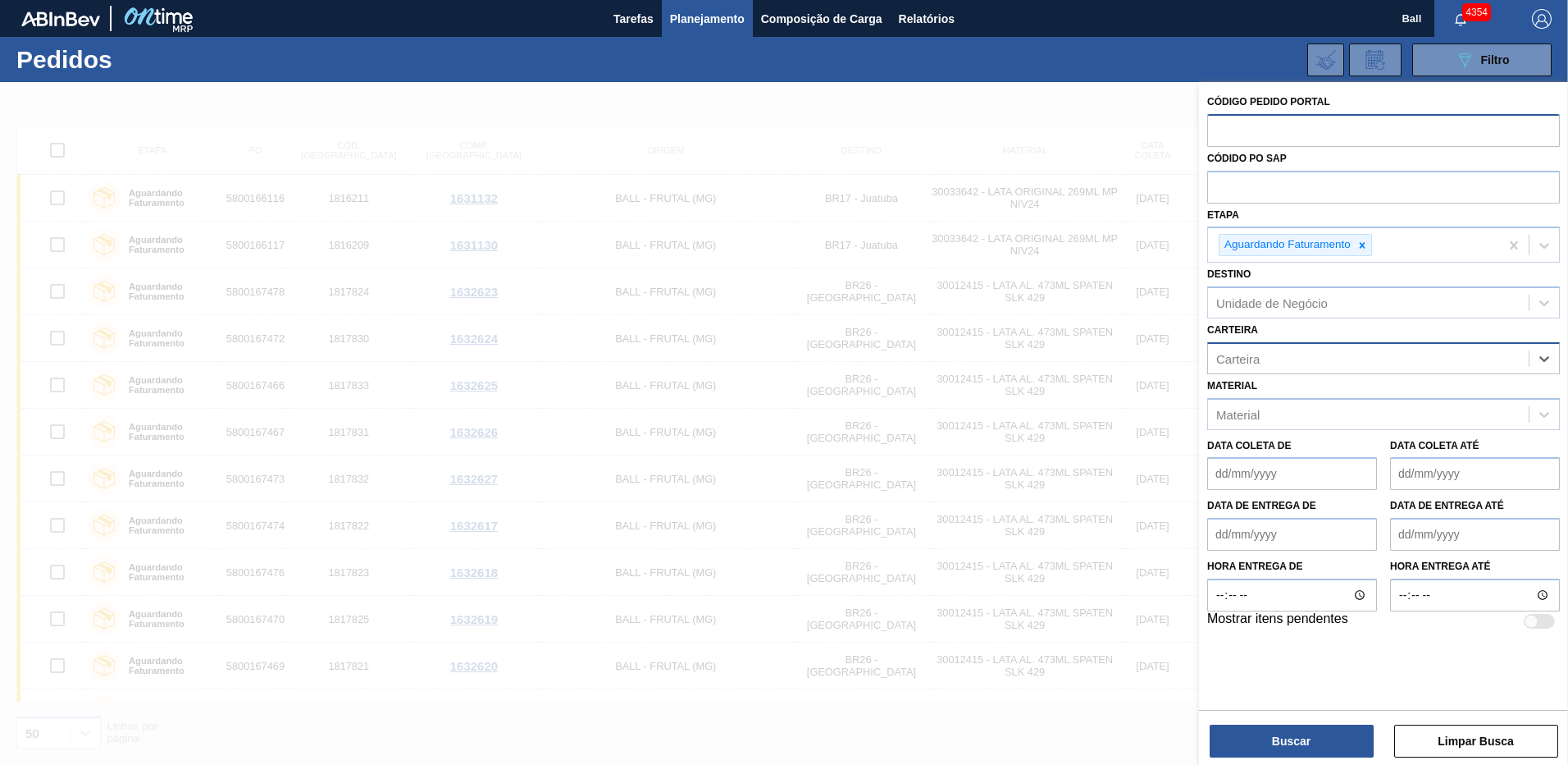
click at [1265, 357] on div "Carteira" at bounding box center [1369, 357] width 321 height 24
click at [1274, 409] on div "Material" at bounding box center [1369, 413] width 321 height 24
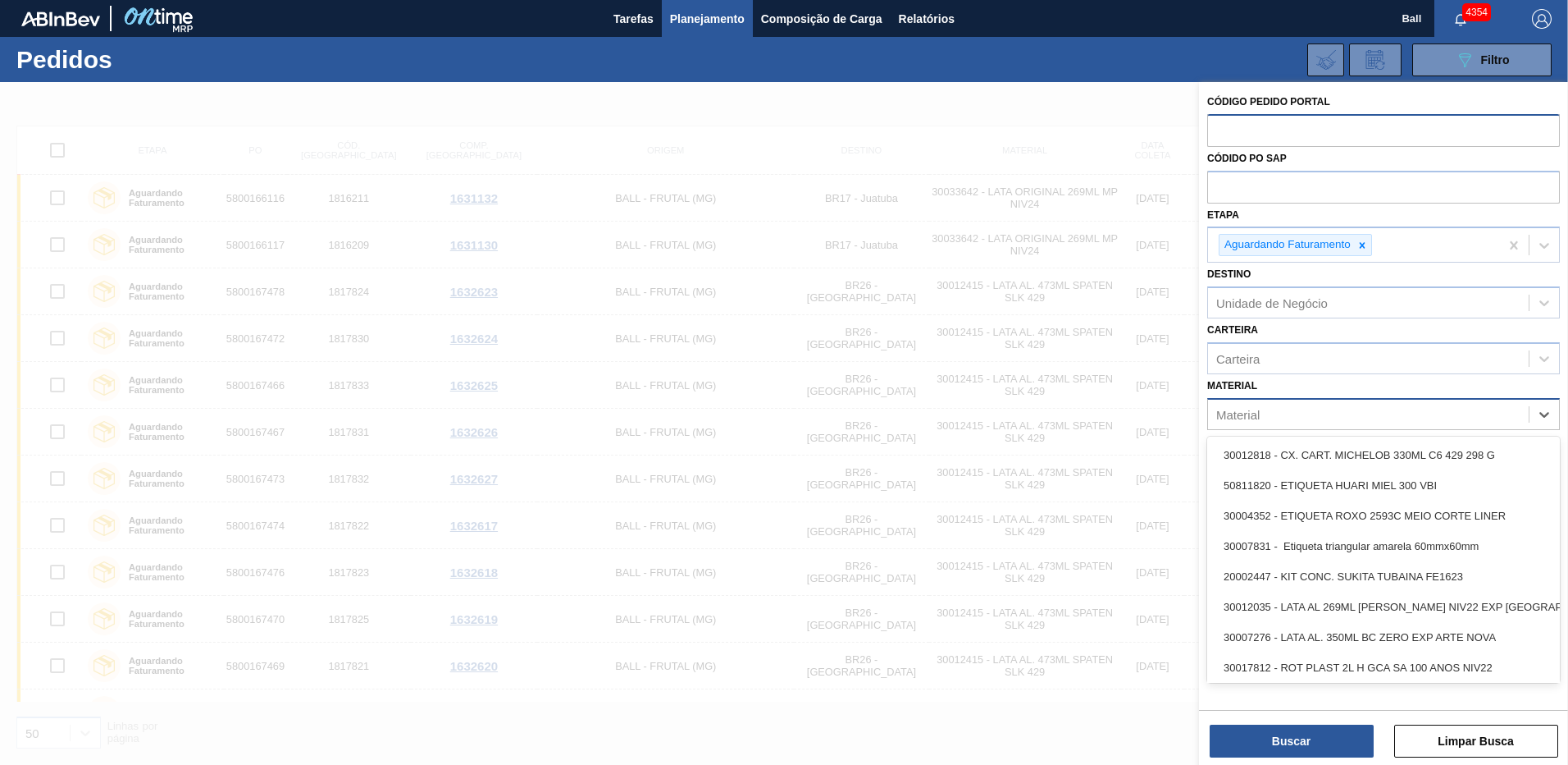
click at [1276, 417] on div "Material" at bounding box center [1369, 413] width 321 height 24
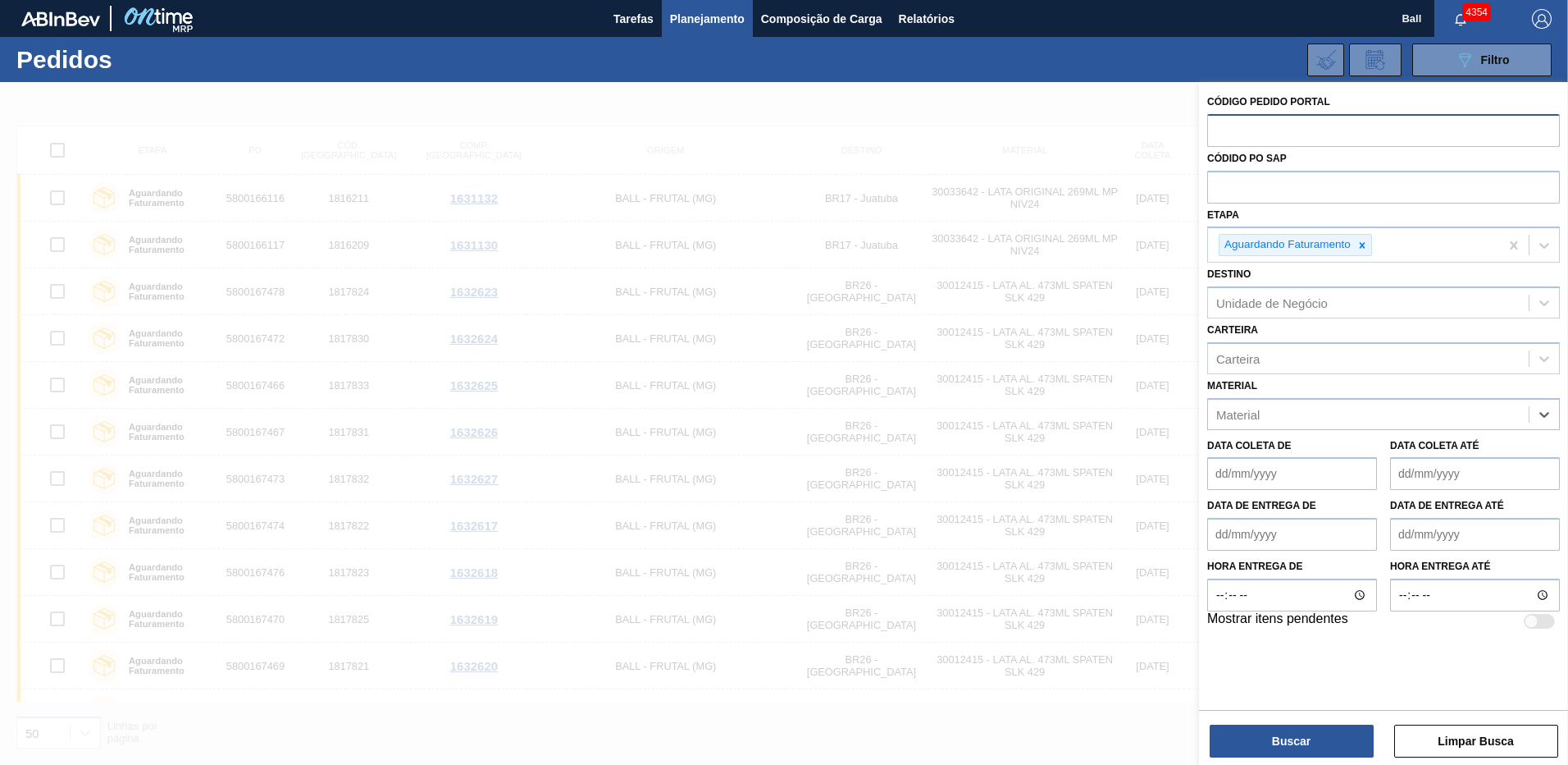
click at [1303, 383] on div "Material Select is focused ,type to refine list, press Down to open the menu, p…" at bounding box center [1383, 402] width 352 height 56
click at [932, 397] on div at bounding box center [784, 464] width 1568 height 765
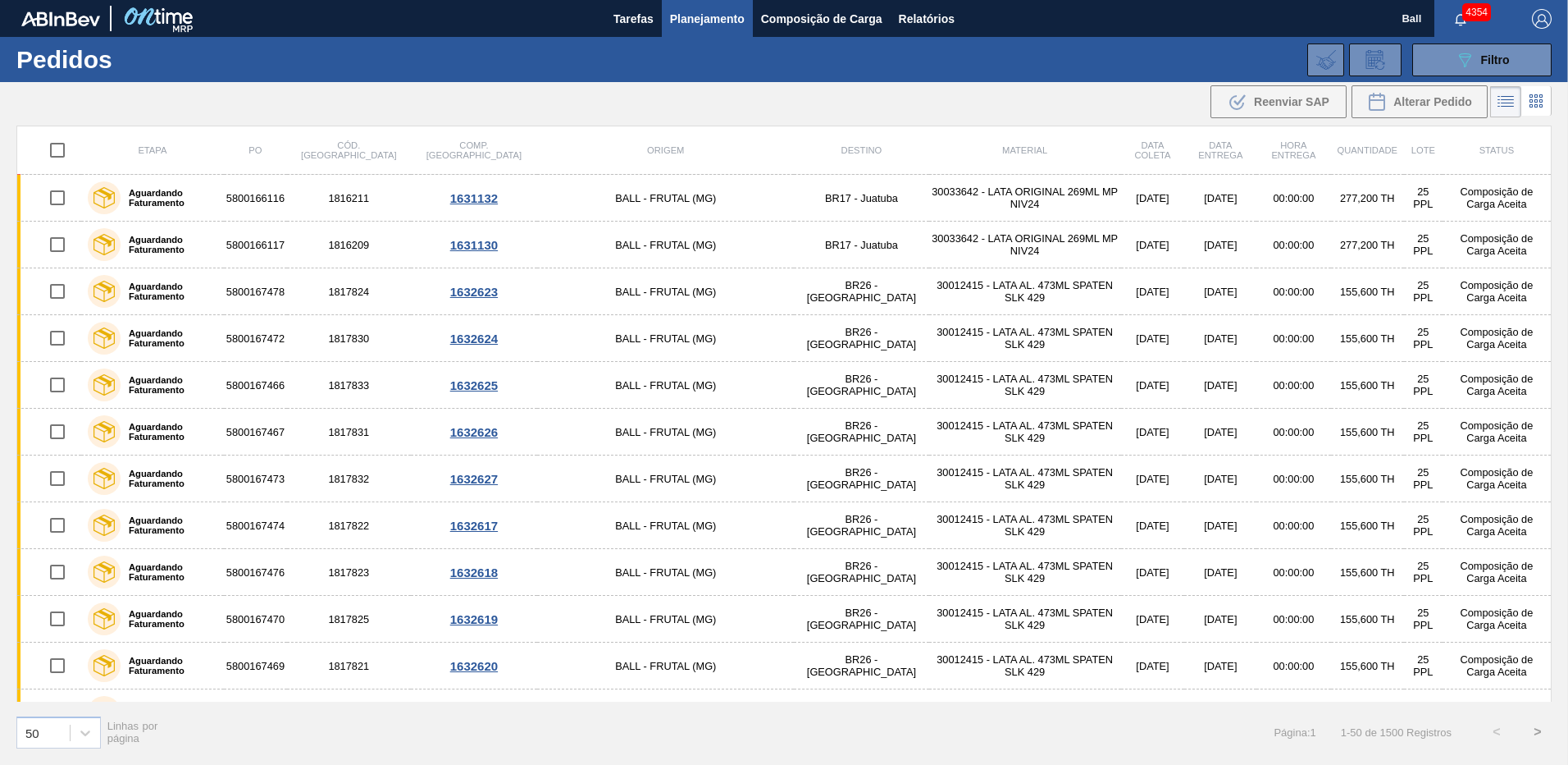
click at [1468, 81] on div "089F7B8B-B2A5-4AFE-B5C0-19BA573D28AC Filtro Código Pedido Portal Códido PO SAP …" at bounding box center [910, 60] width 1298 height 49
click at [1468, 69] on icon "089F7B8B-B2A5-4AFE-B5C0-19BA573D28AC" at bounding box center [1464, 60] width 20 height 20
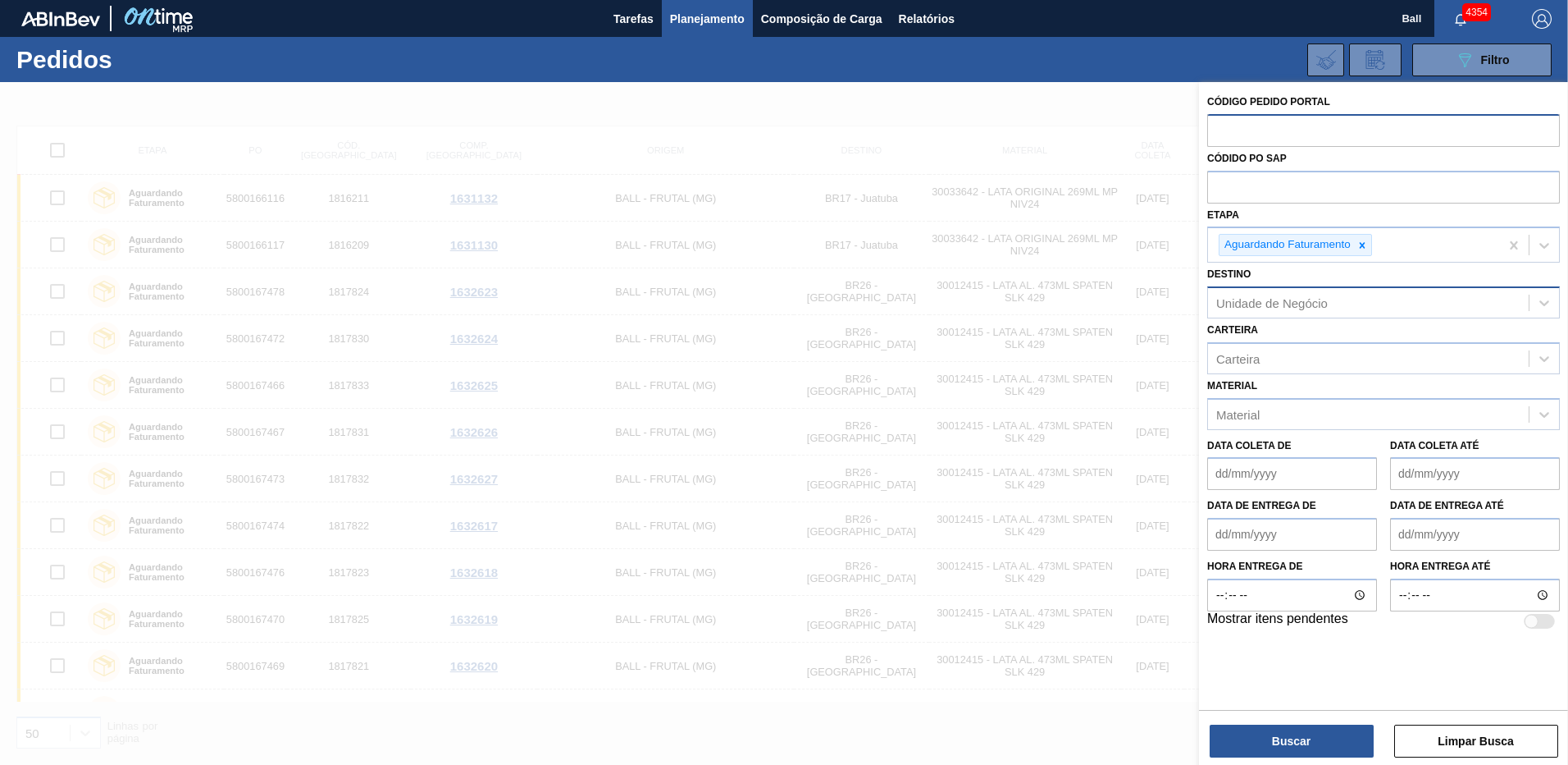
click at [1237, 299] on div "Unidade de Negócio" at bounding box center [1271, 303] width 111 height 14
type input "serg"
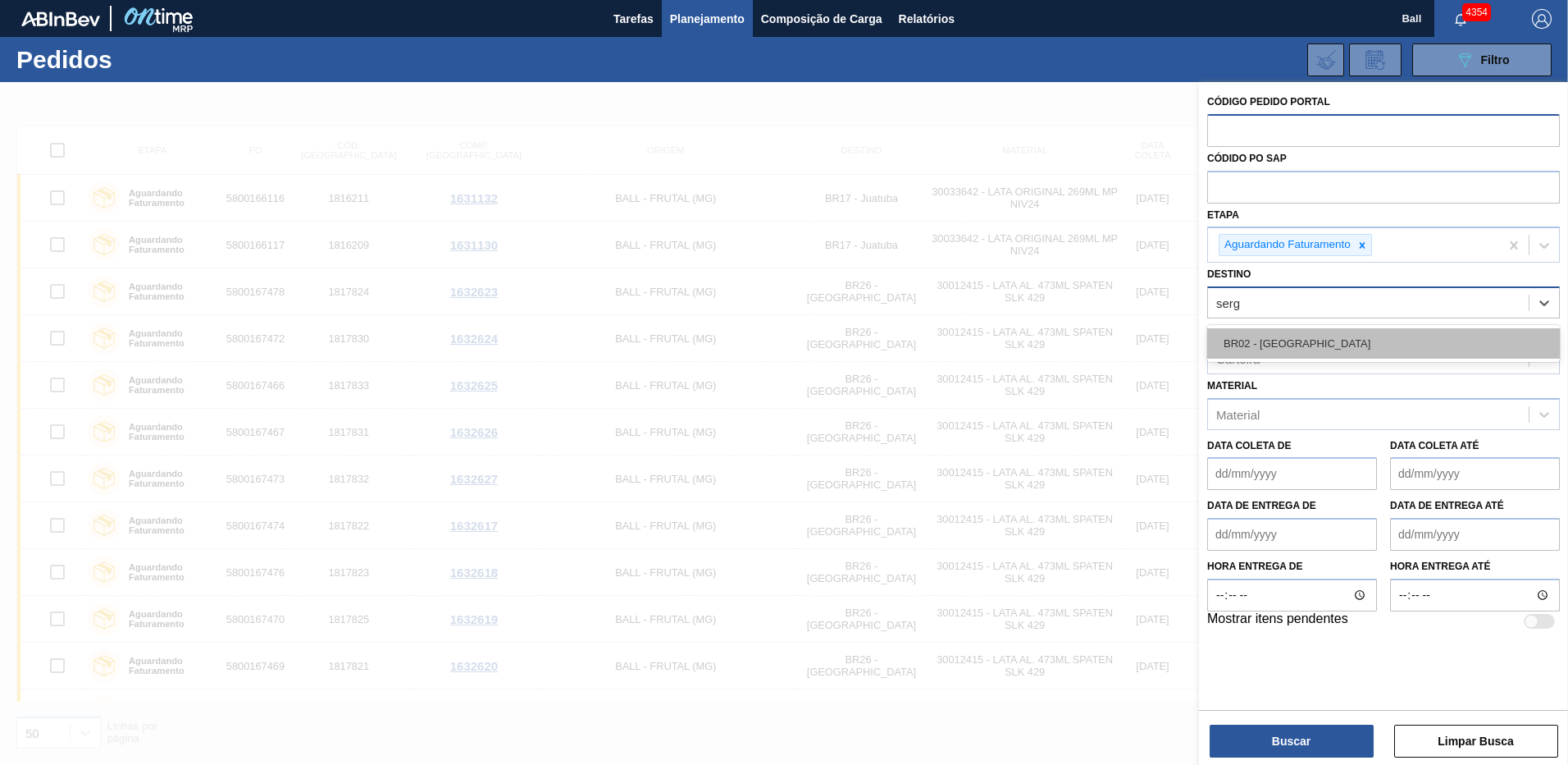
click at [1260, 329] on div "BR02 - [GEOGRAPHIC_DATA]" at bounding box center [1383, 343] width 352 height 30
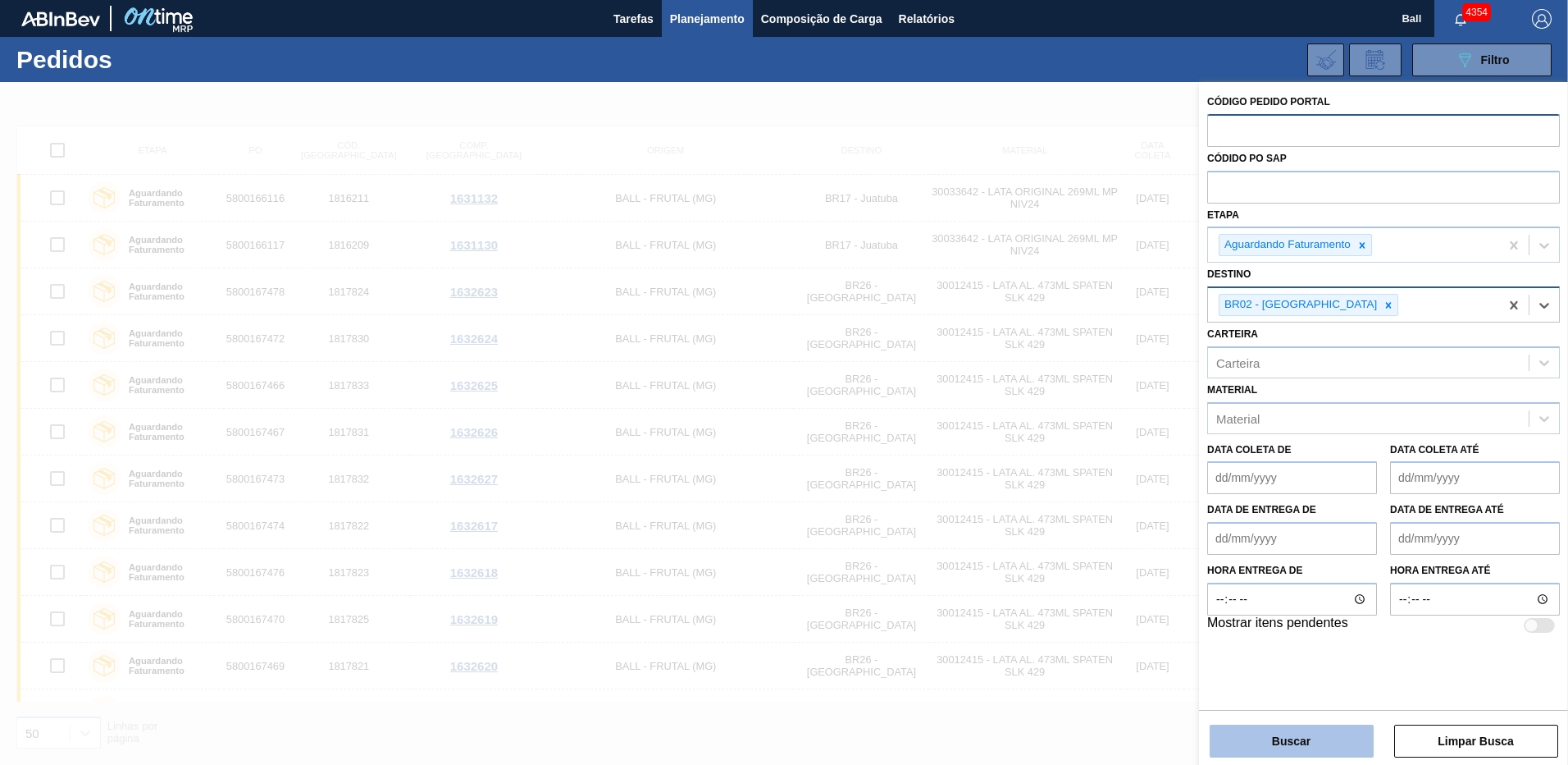
click at [1328, 733] on button "Buscar" at bounding box center [1292, 740] width 164 height 33
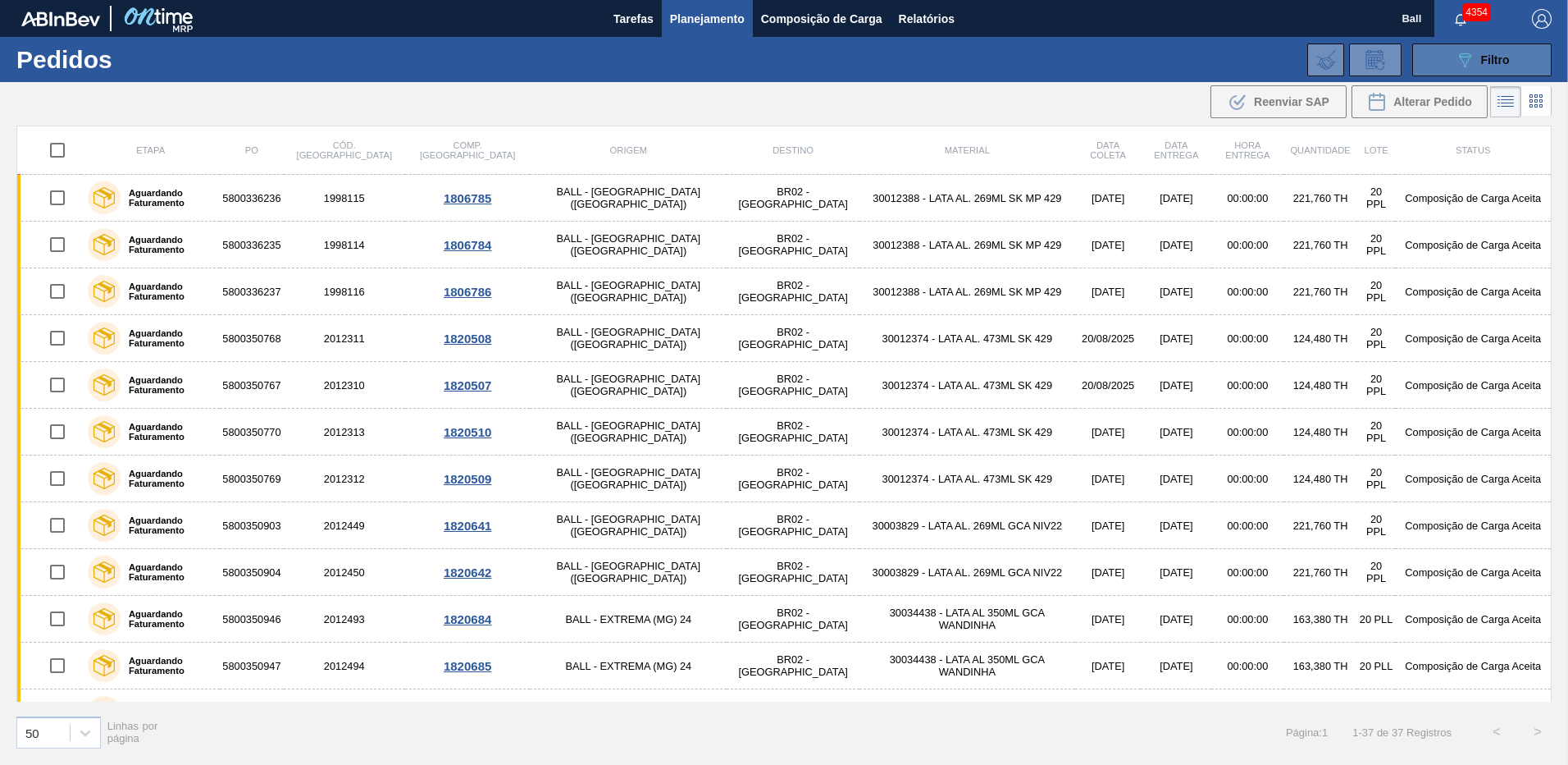
drag, startPoint x: 1463, startPoint y: 62, endPoint x: 1468, endPoint y: 75, distance: 13.9
click at [1463, 62] on icon "089F7B8B-B2A5-4AFE-B5C0-19BA573D28AC" at bounding box center [1464, 60] width 20 height 20
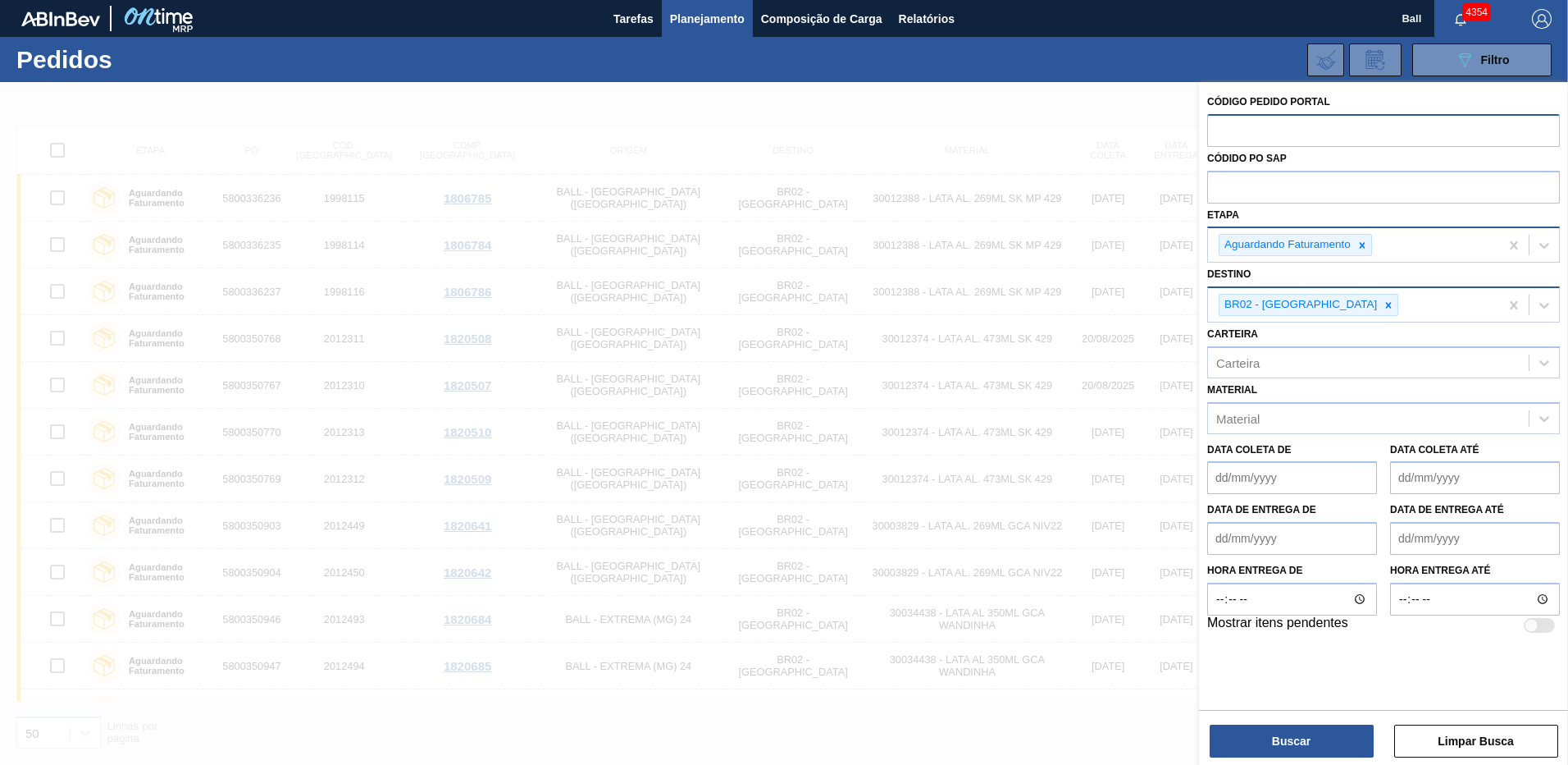
click at [1359, 247] on icon at bounding box center [1362, 245] width 11 height 11
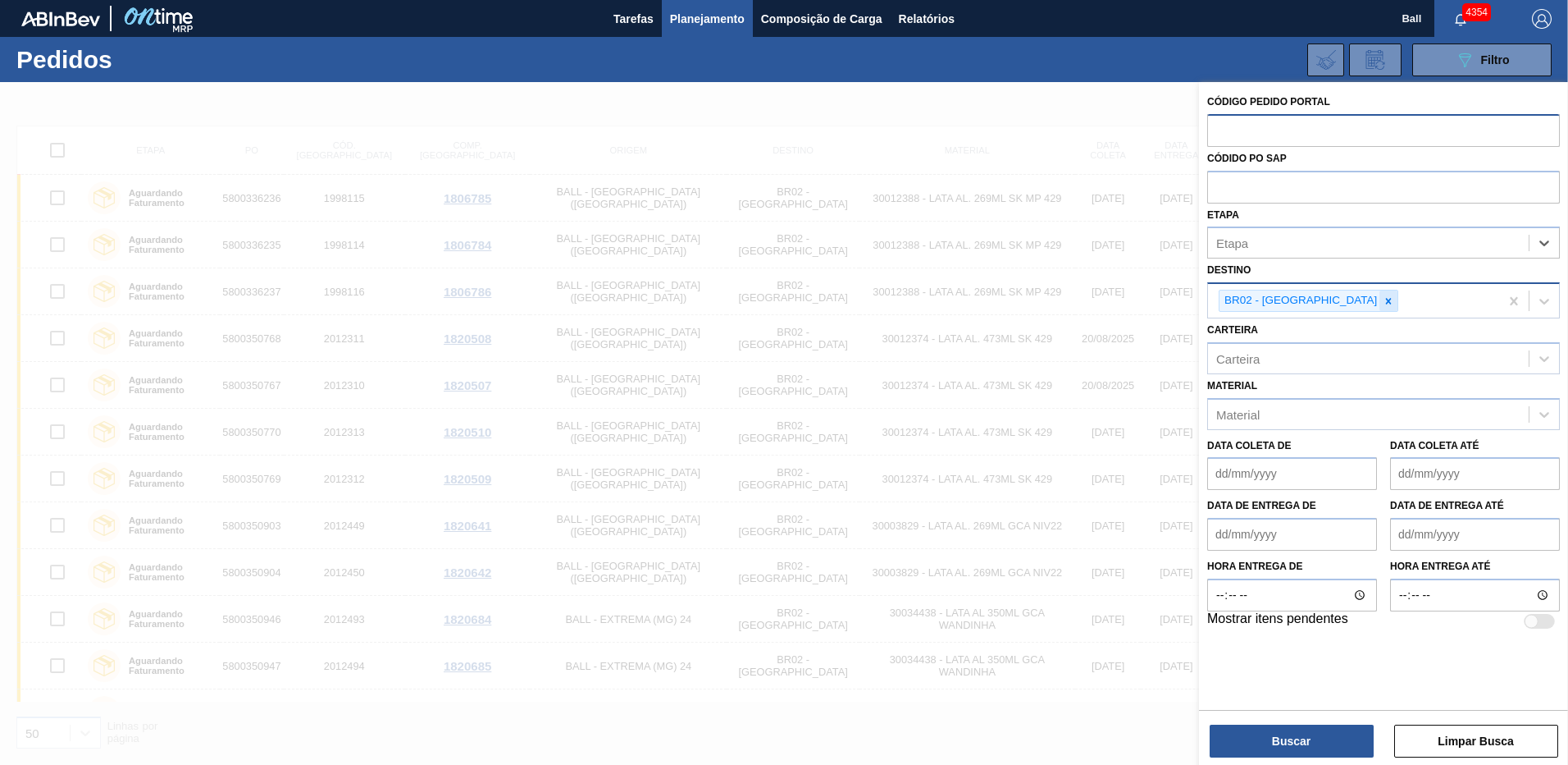
click at [1386, 298] on icon at bounding box center [1389, 300] width 6 height 6
click at [1263, 129] on input "text" at bounding box center [1383, 129] width 352 height 31
paste input "2015938"
click at [1290, 118] on input "2015938" at bounding box center [1383, 129] width 352 height 31
click at [1294, 123] on input "2015938" at bounding box center [1383, 129] width 352 height 31
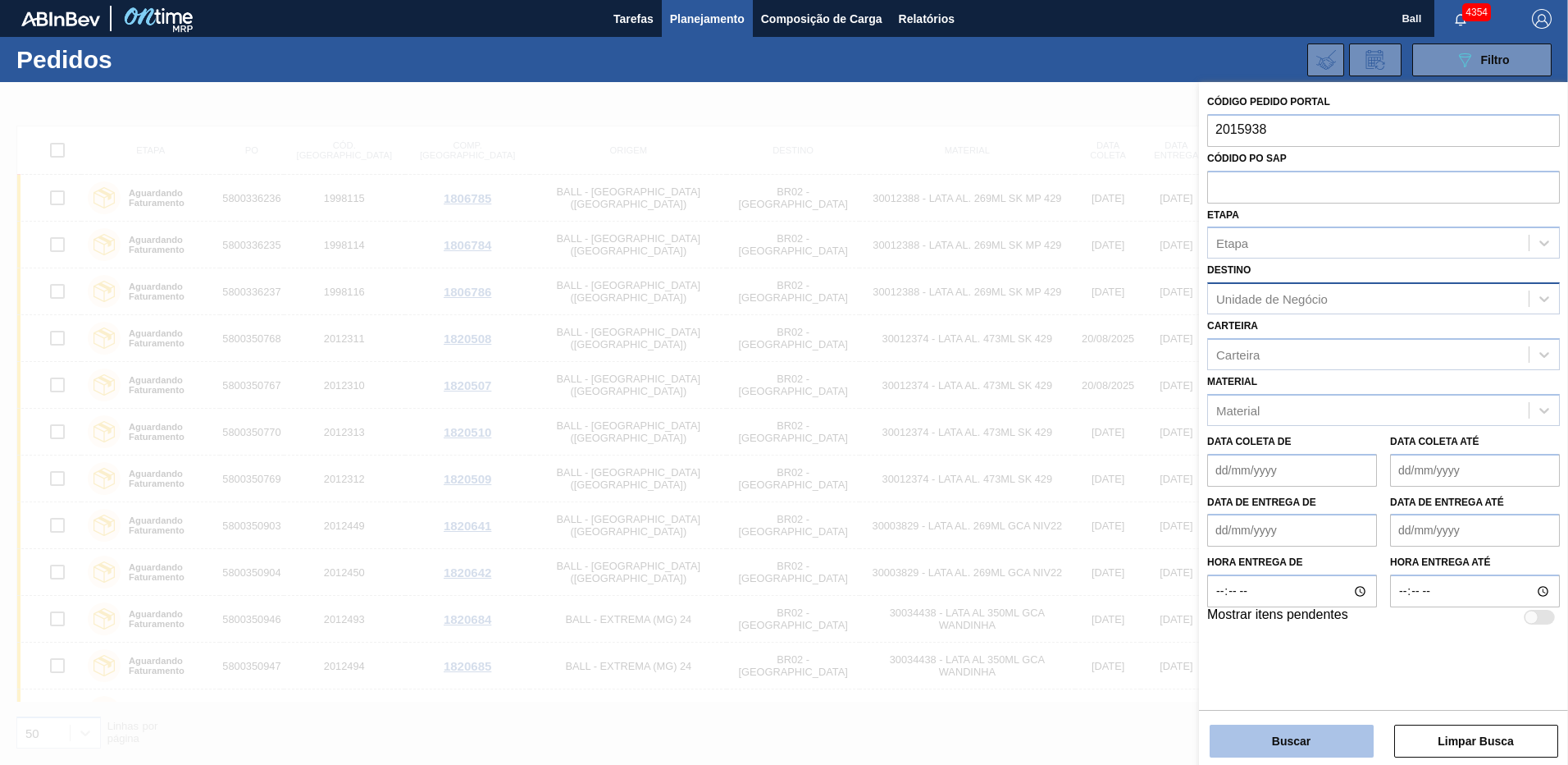
type input "2015938"
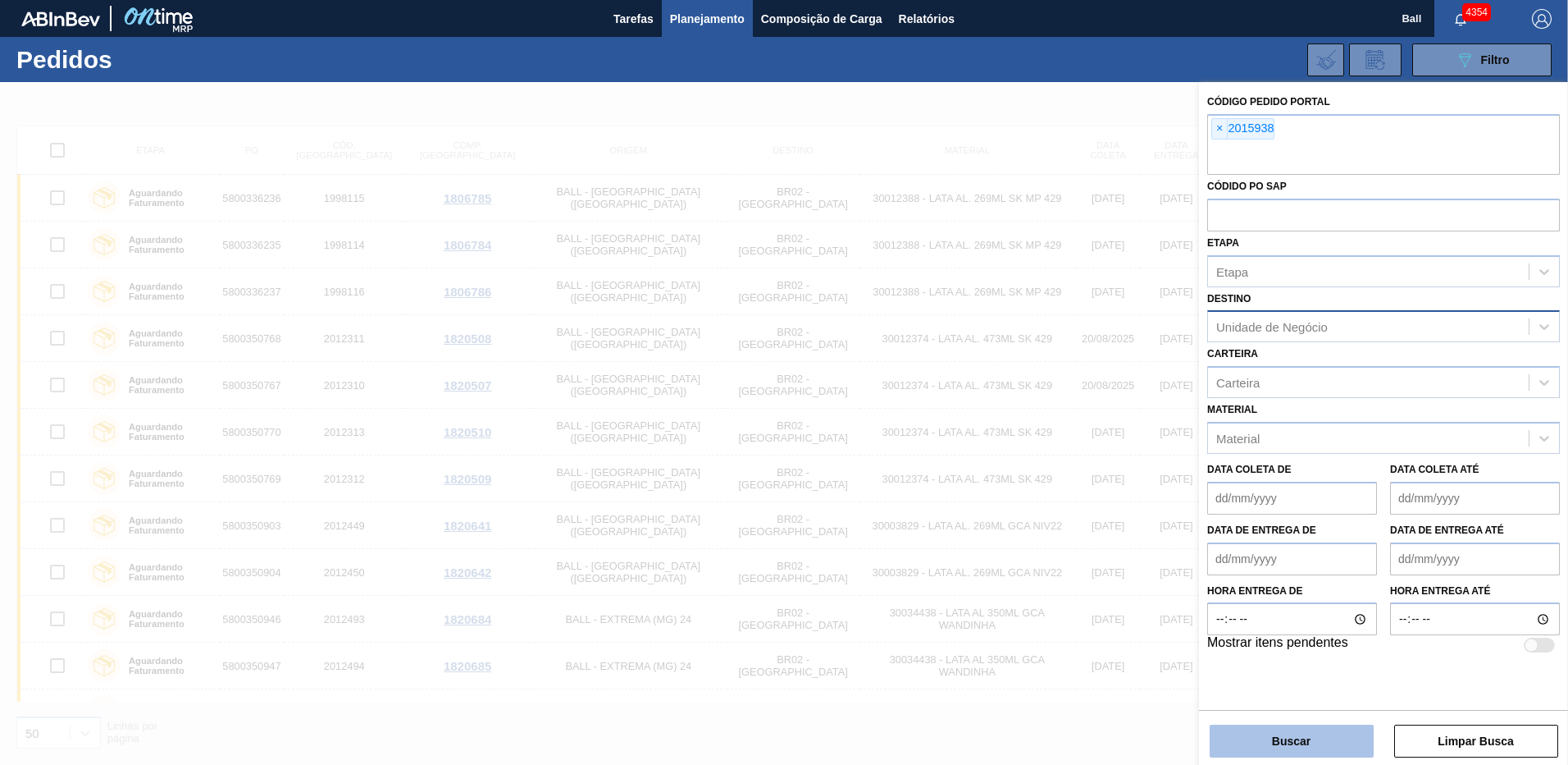
click at [1304, 747] on button "Buscar" at bounding box center [1292, 740] width 164 height 33
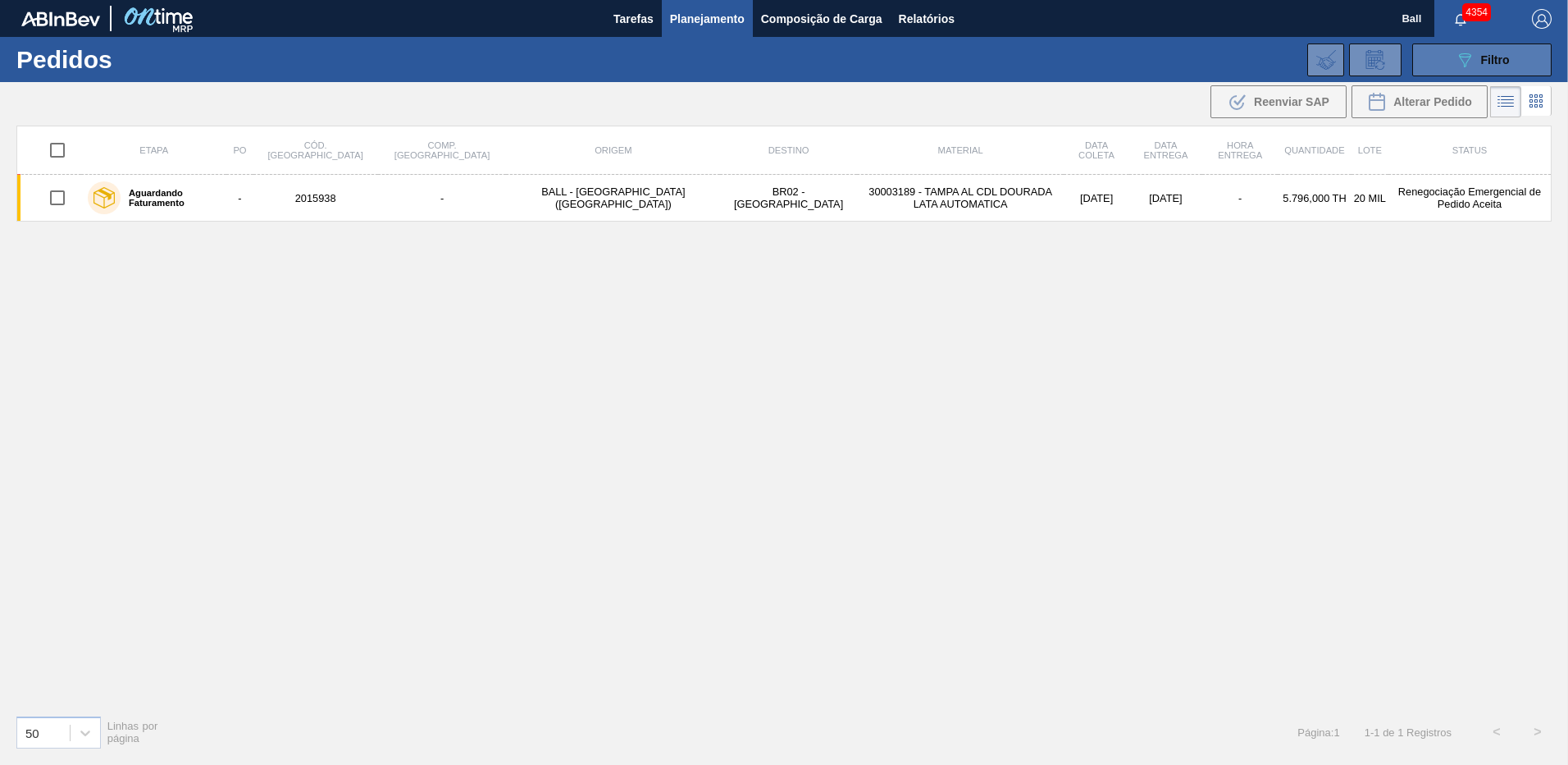
click at [1479, 57] on div "089F7B8B-B2A5-4AFE-B5C0-19BA573D28AC Filtro" at bounding box center [1483, 60] width 55 height 20
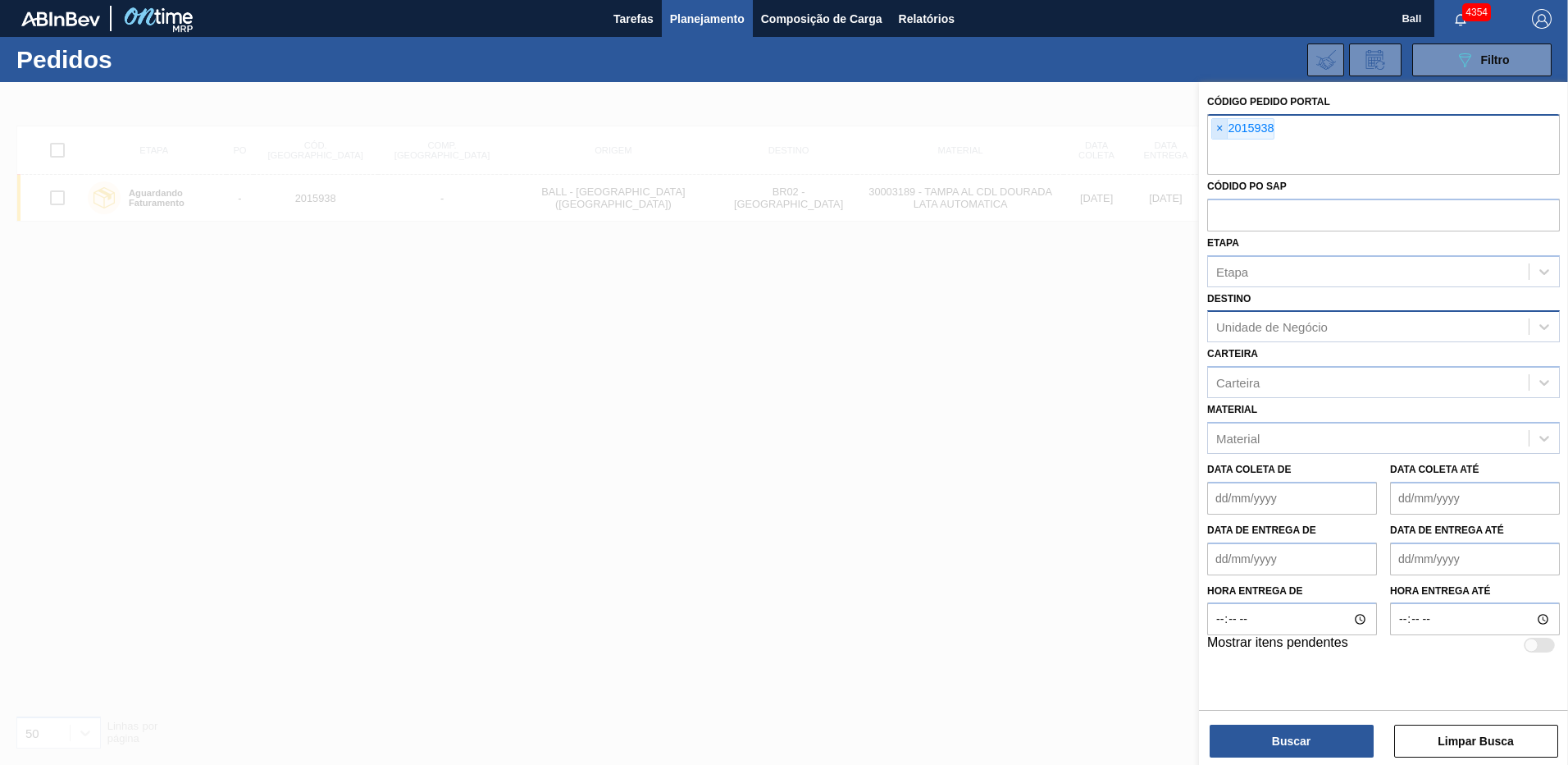
click at [1215, 124] on span "×" at bounding box center [1219, 128] width 15 height 20
paste input "1892704"
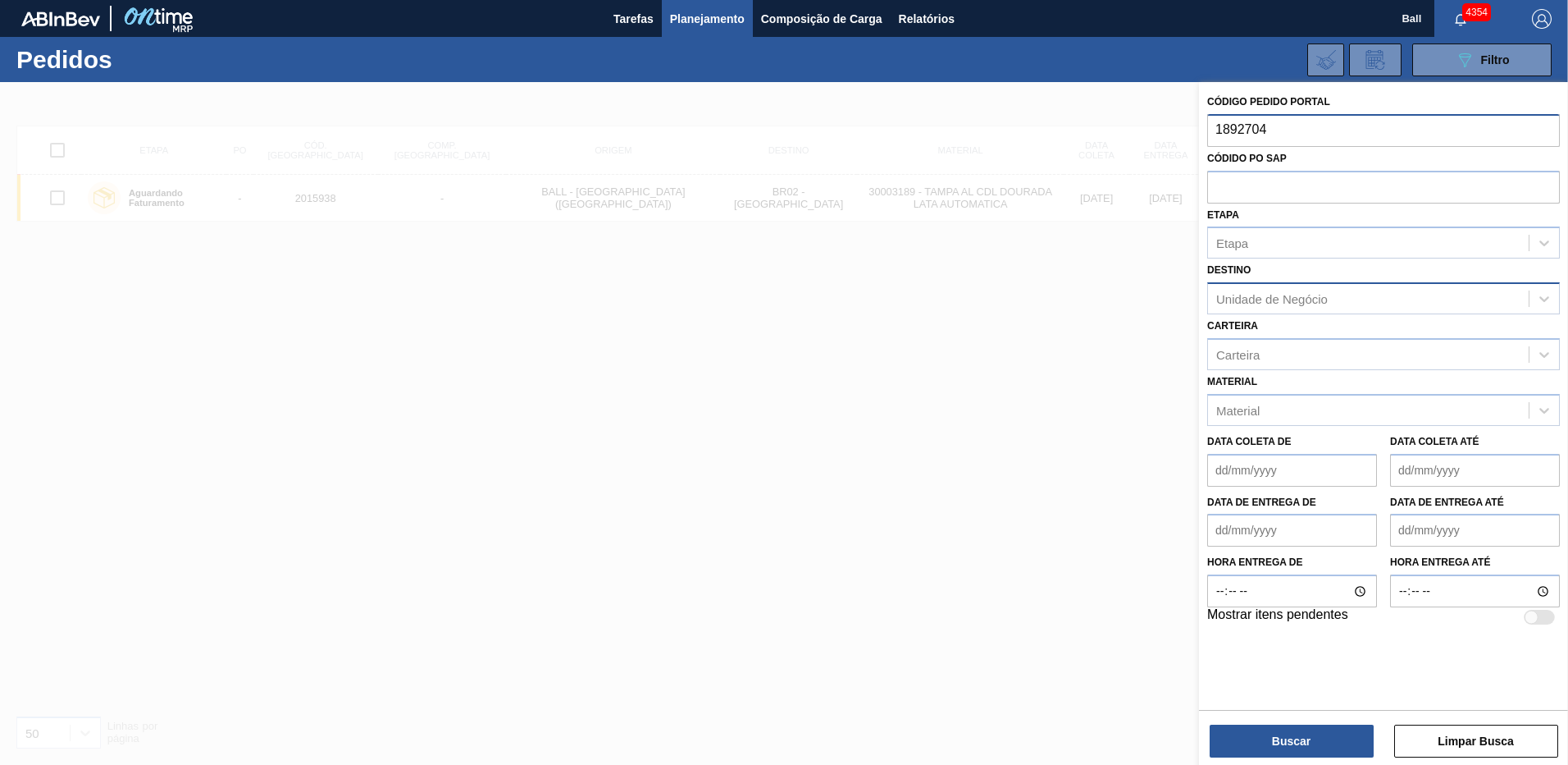
click at [1313, 121] on input "1892704" at bounding box center [1383, 129] width 352 height 31
type input "1892704"
drag, startPoint x: 927, startPoint y: 268, endPoint x: 1250, endPoint y: 221, distance: 326.4
click at [933, 268] on div at bounding box center [784, 464] width 1568 height 765
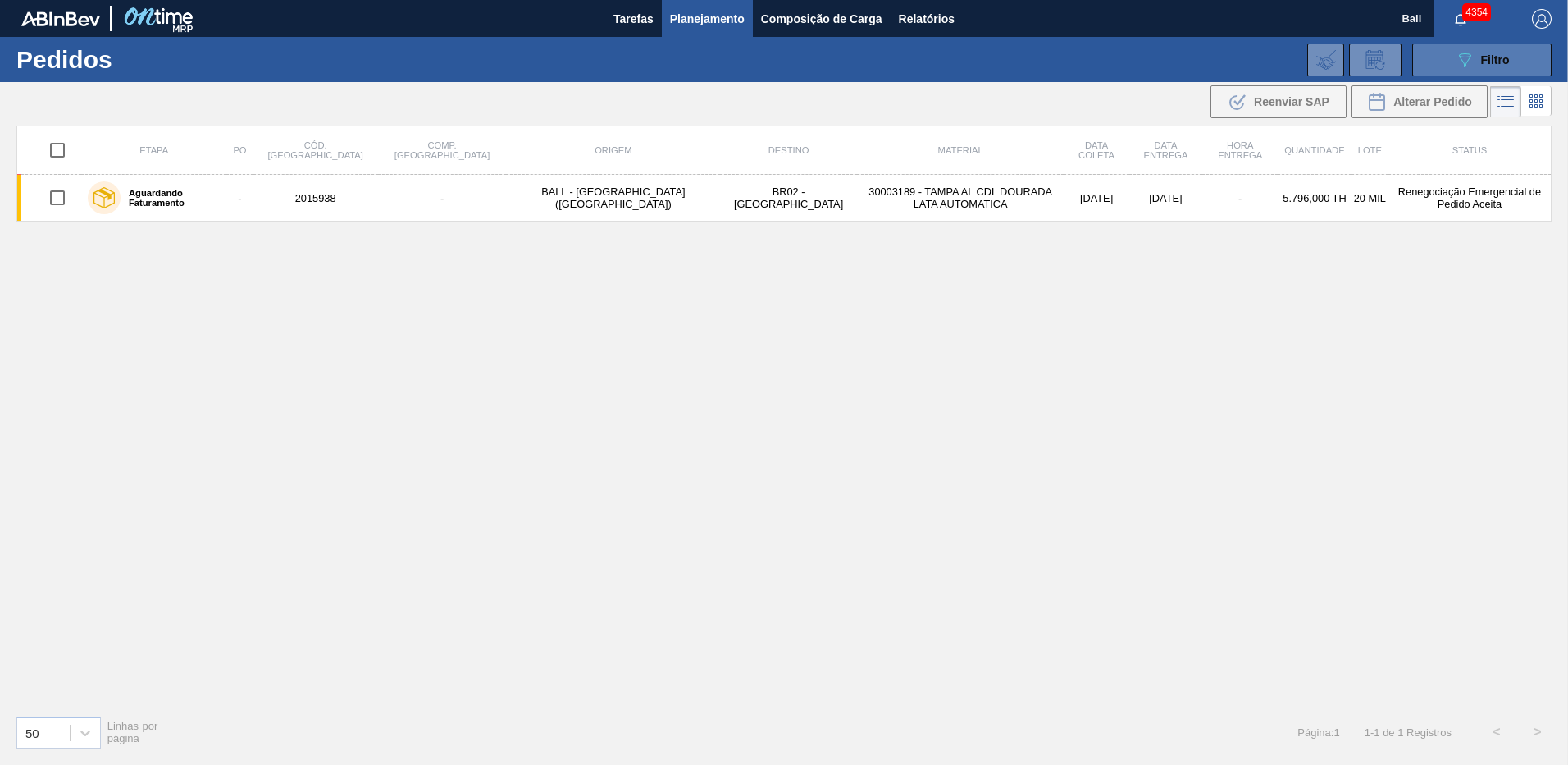
click at [1502, 58] on span "Filtro" at bounding box center [1495, 60] width 28 height 13
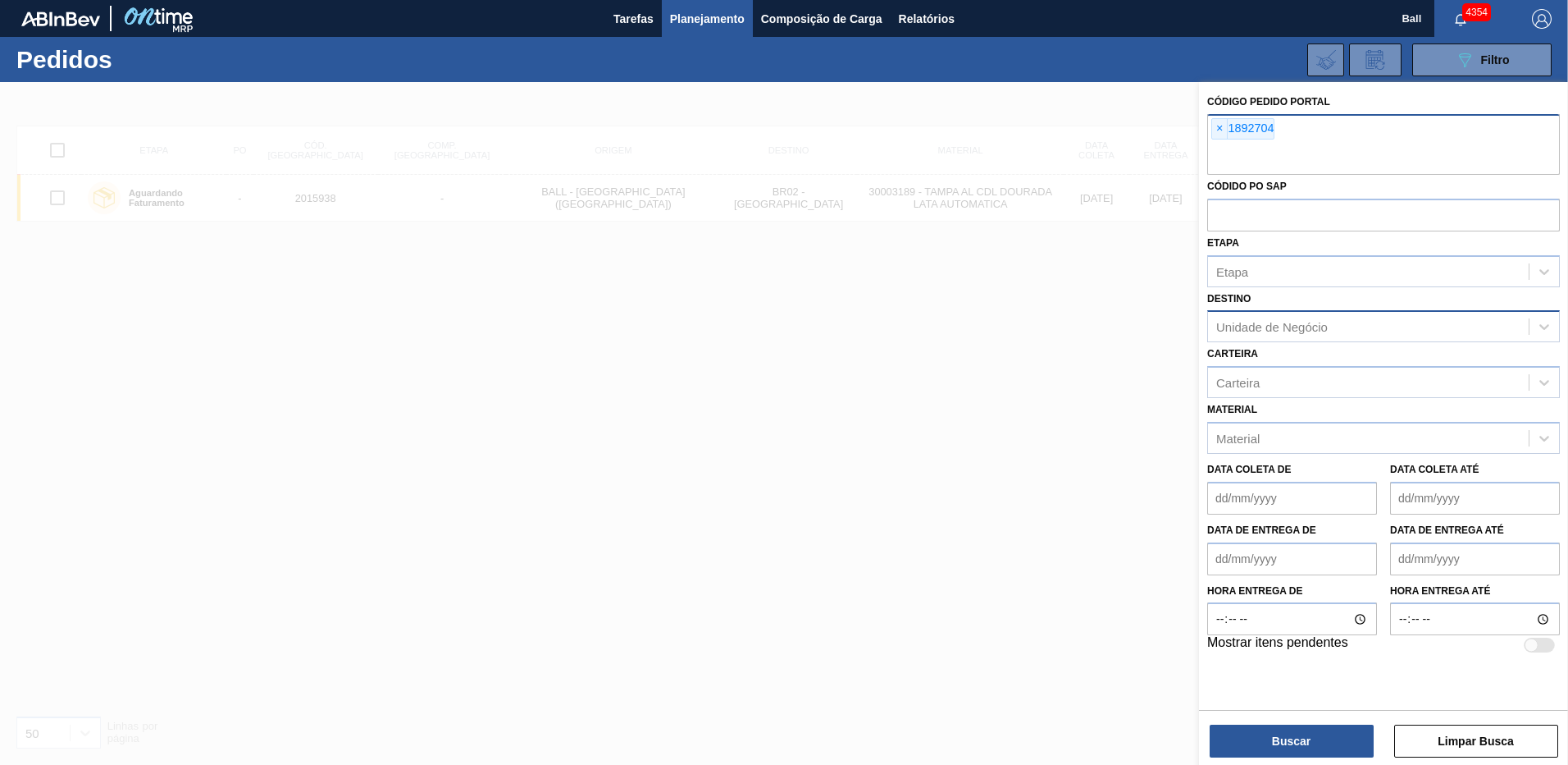
click at [1366, 135] on div "× 1892704" at bounding box center [1383, 144] width 352 height 61
paste input "1892704"
type input "1892704"
click at [1283, 746] on button "Buscar" at bounding box center [1292, 740] width 164 height 33
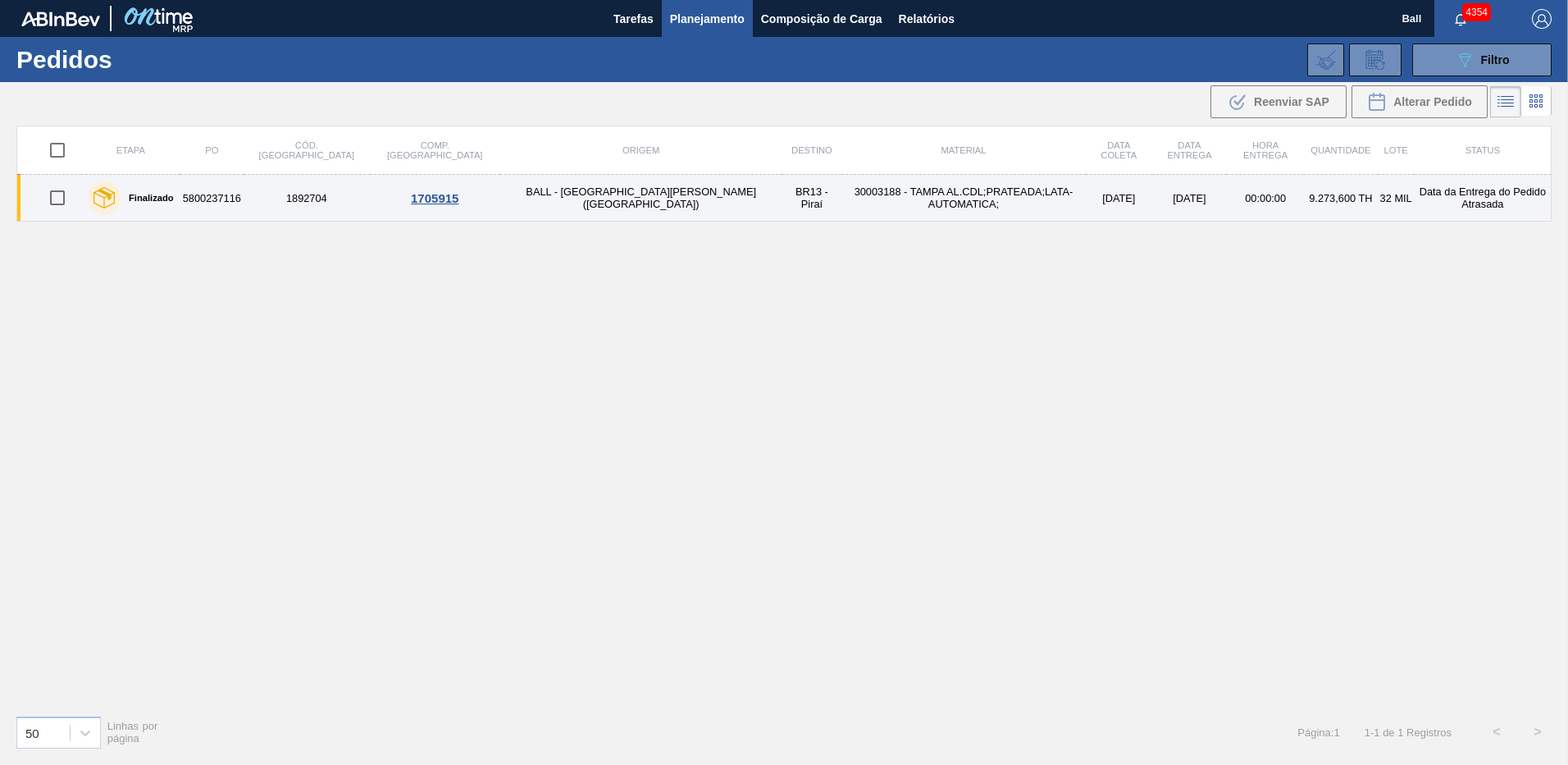
click at [565, 202] on td "BALL - TRÊS RIOS (RJ)" at bounding box center [641, 198] width 282 height 47
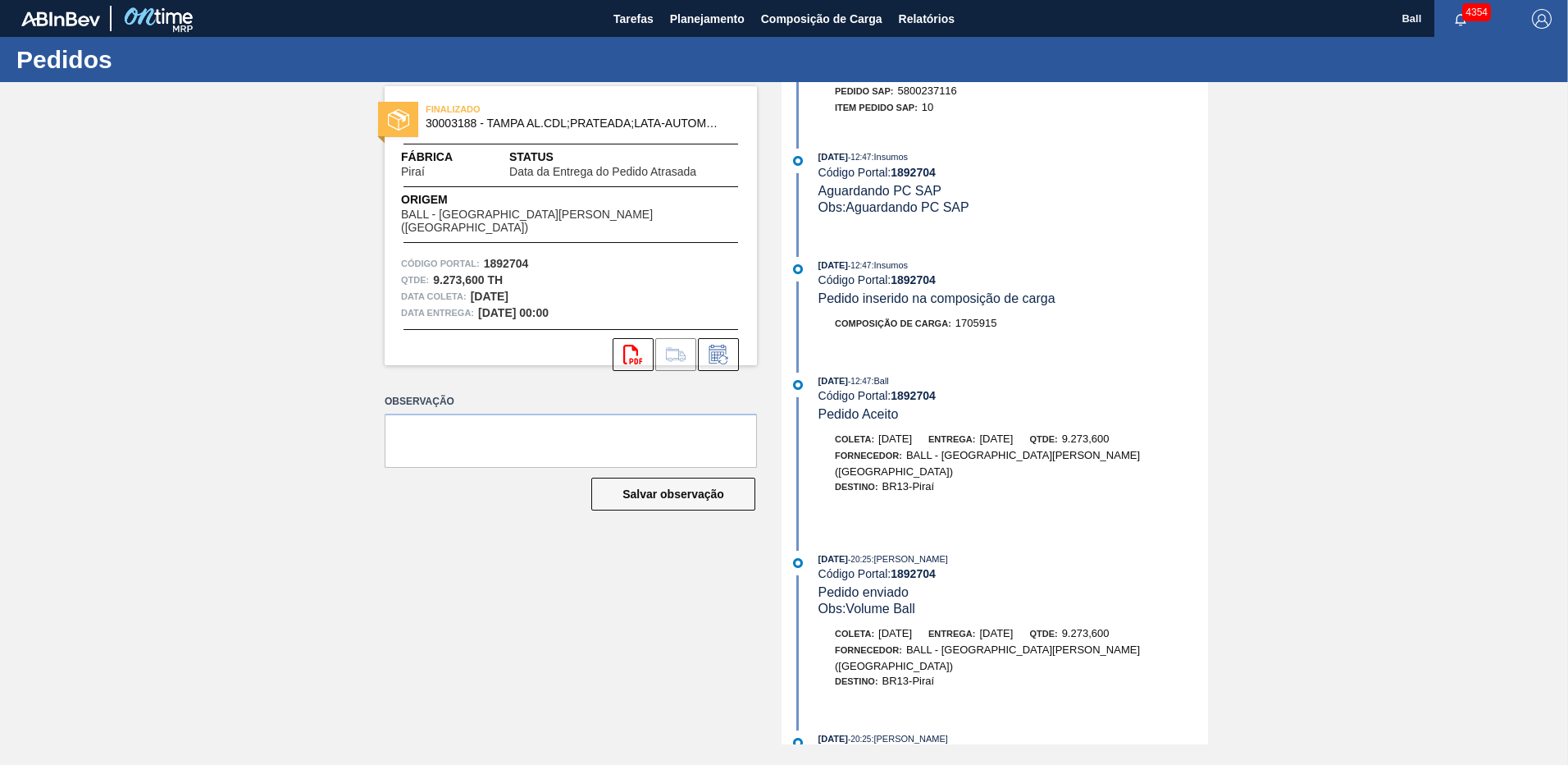
scroll to position [1922, 0]
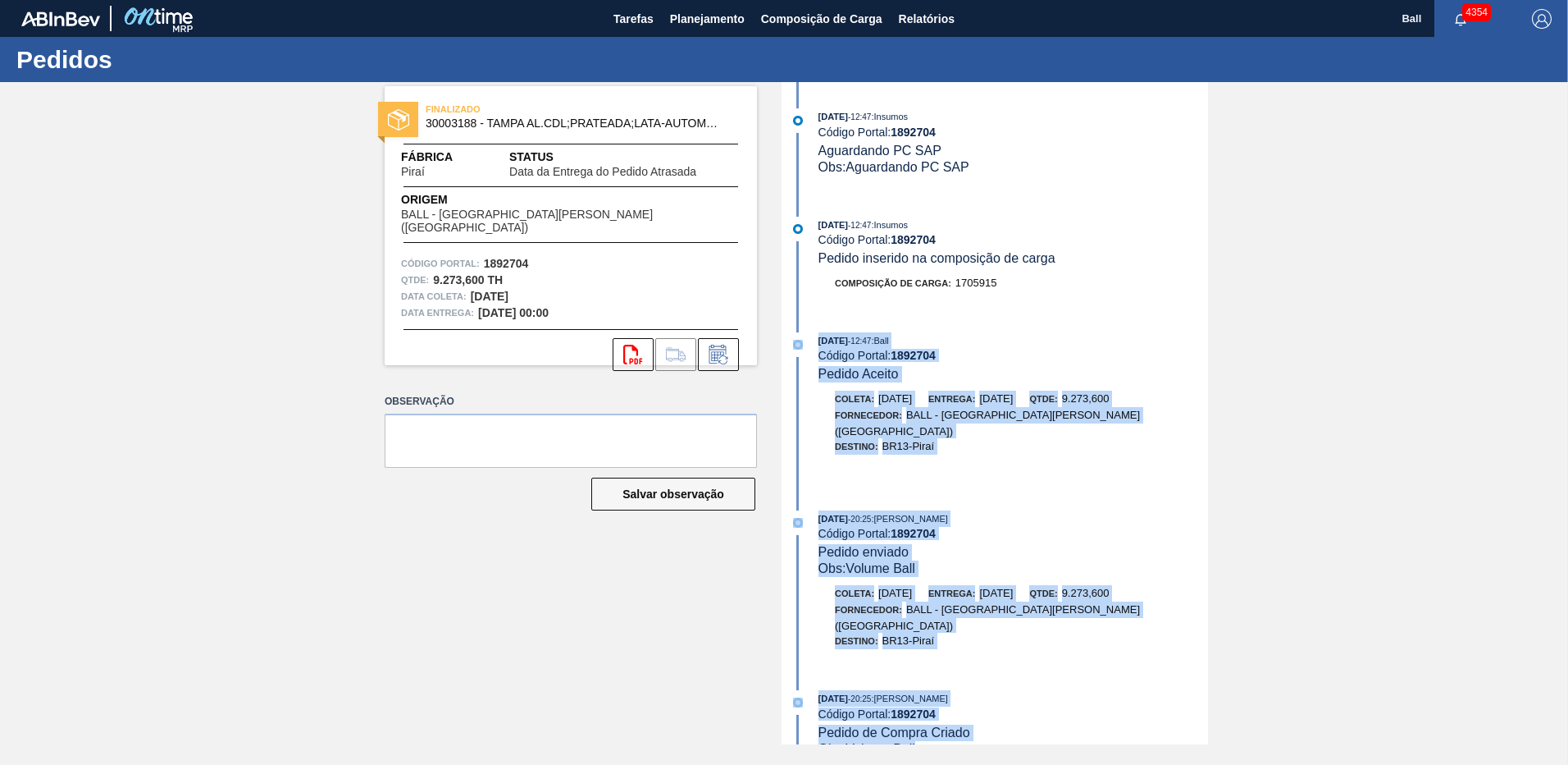
drag, startPoint x: 966, startPoint y: 718, endPoint x: 785, endPoint y: 341, distance: 418.2
click at [892, 545] on span "Pedido enviado" at bounding box center [863, 551] width 90 height 14
click at [901, 545] on span "Pedido enviado" at bounding box center [863, 551] width 90 height 14
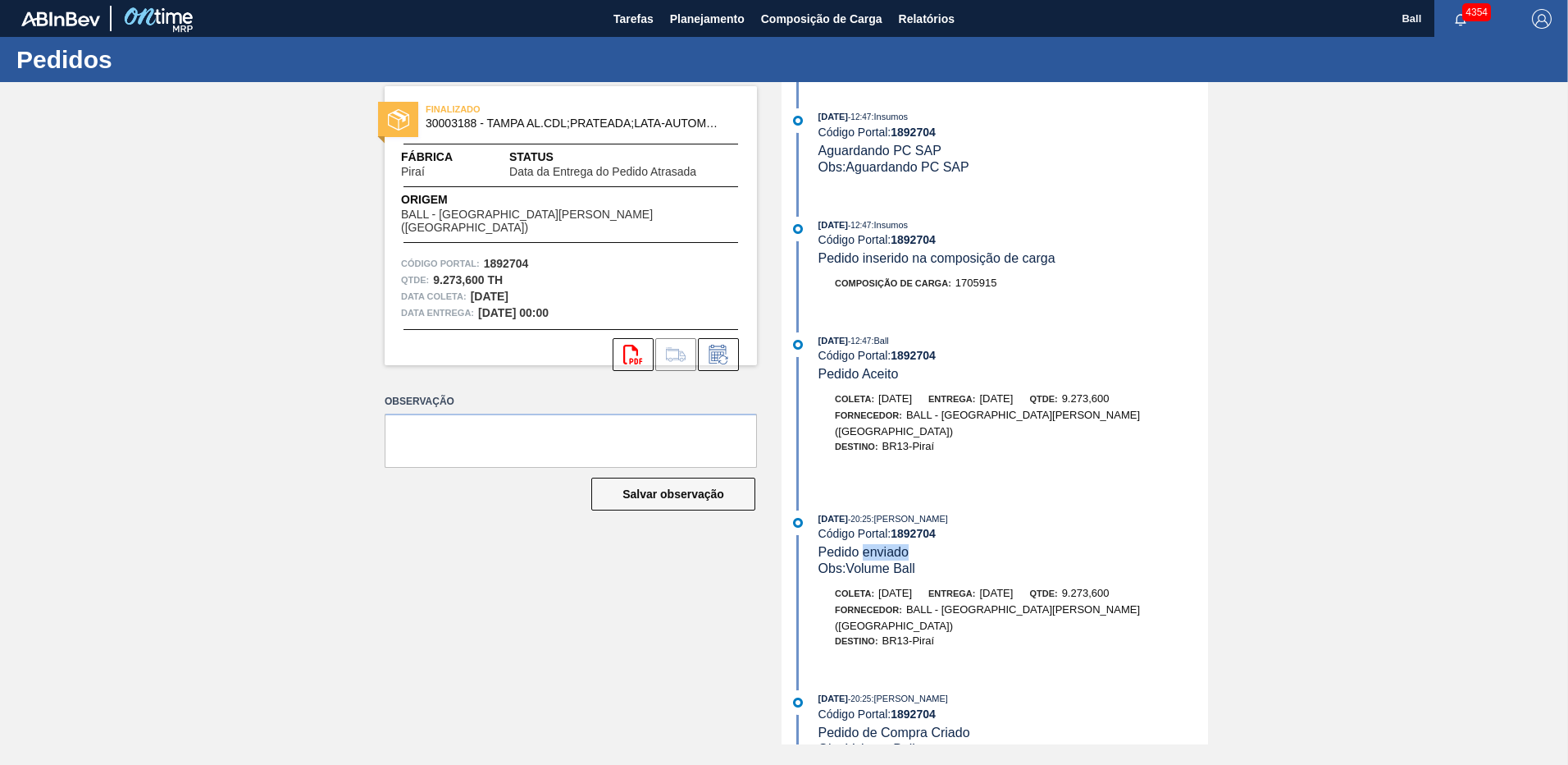
click at [901, 545] on span "Pedido enviado" at bounding box center [863, 551] width 90 height 14
click at [878, 375] on span "Pedido Aceito" at bounding box center [859, 373] width 81 height 14
click at [985, 393] on div "Entrega: 31/03/2025" at bounding box center [970, 398] width 85 height 16
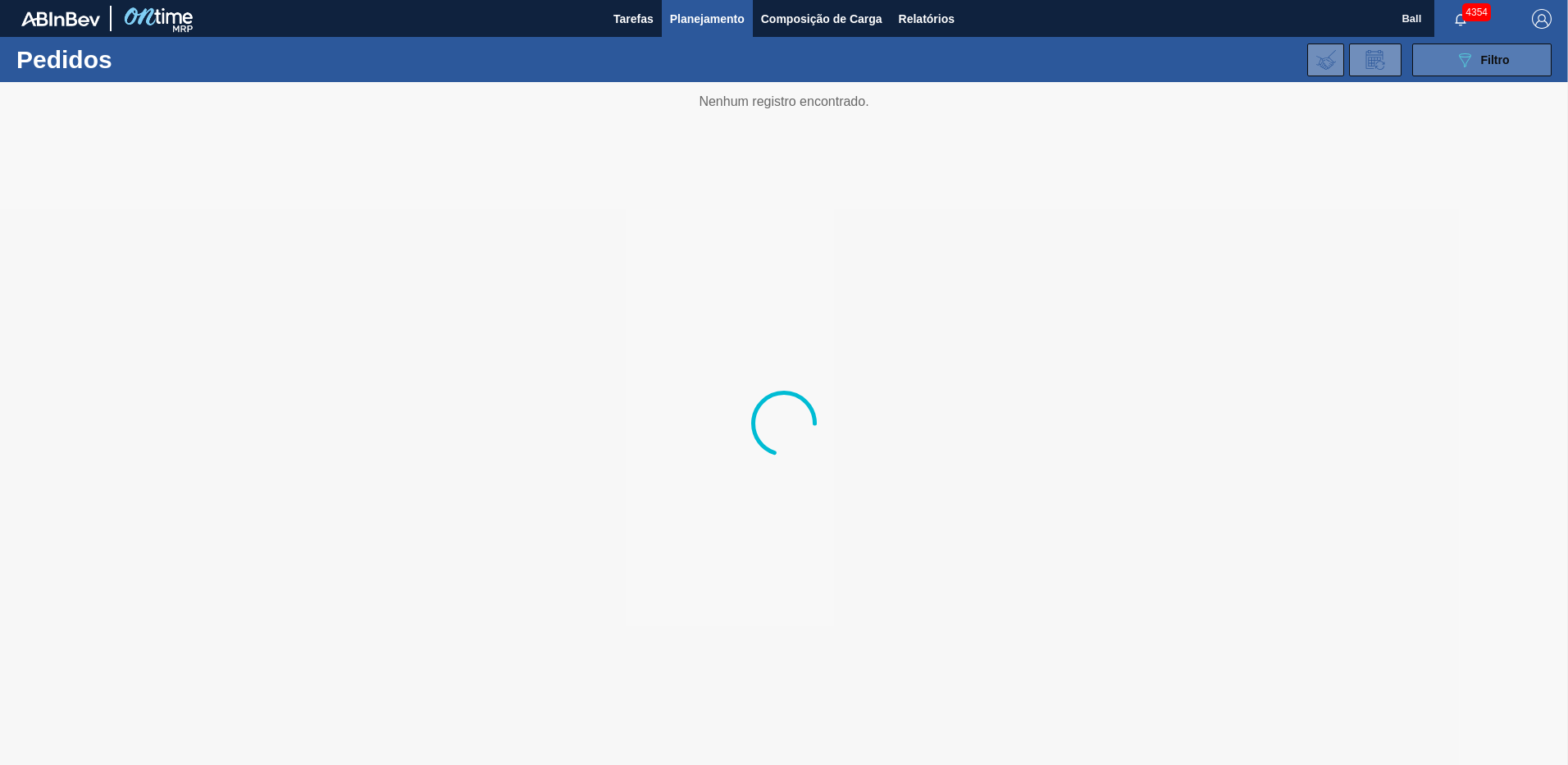
click at [1490, 56] on span "Filtro" at bounding box center [1495, 60] width 28 height 13
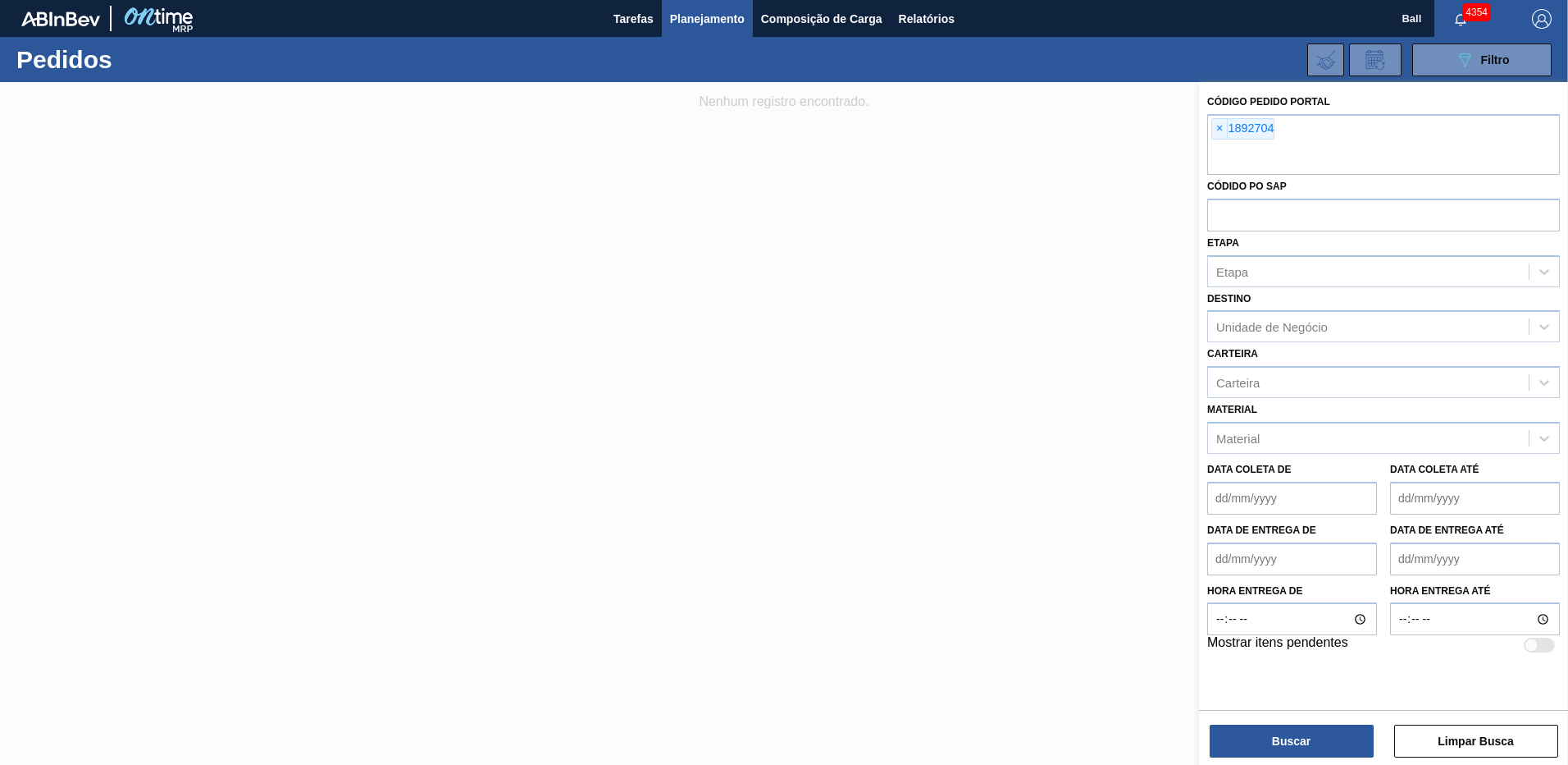
click at [381, 171] on div at bounding box center [784, 464] width 1568 height 765
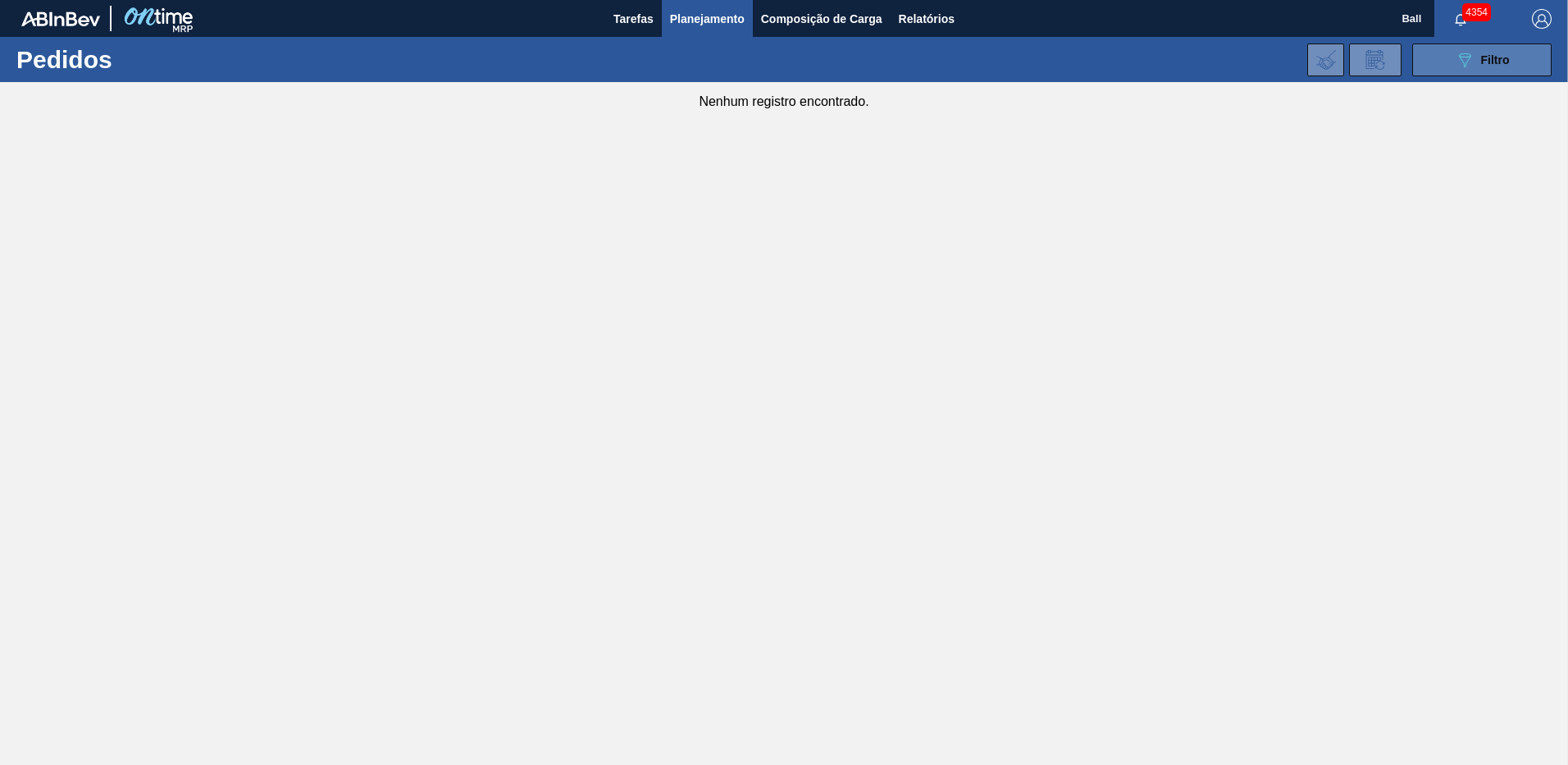
click at [1479, 67] on div "089F7B8B-B2A5-4AFE-B5C0-19BA573D28AC Filtro" at bounding box center [1483, 60] width 55 height 20
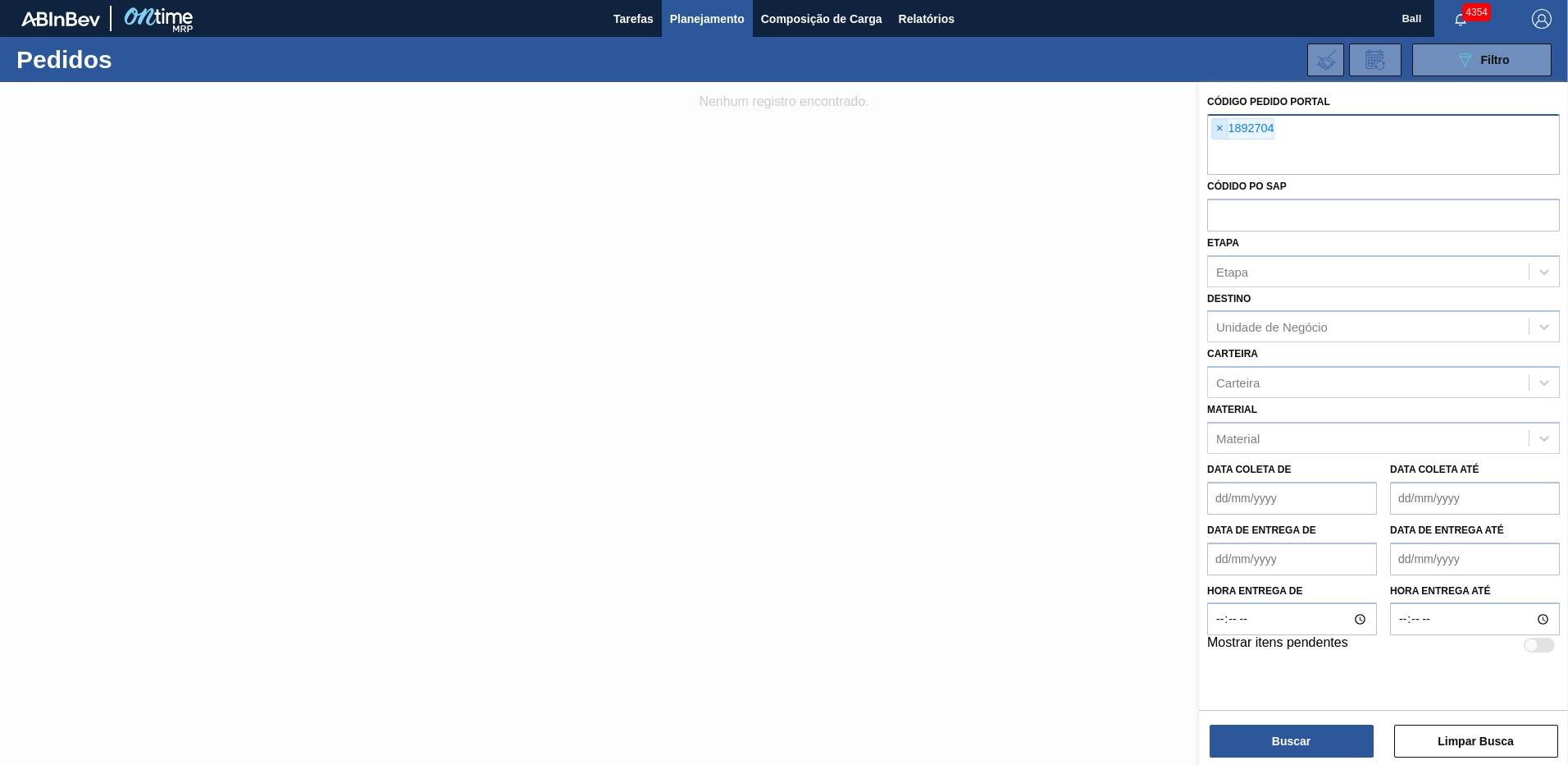
click at [1219, 129] on span "×" at bounding box center [1219, 128] width 15 height 20
paste input "2015938"
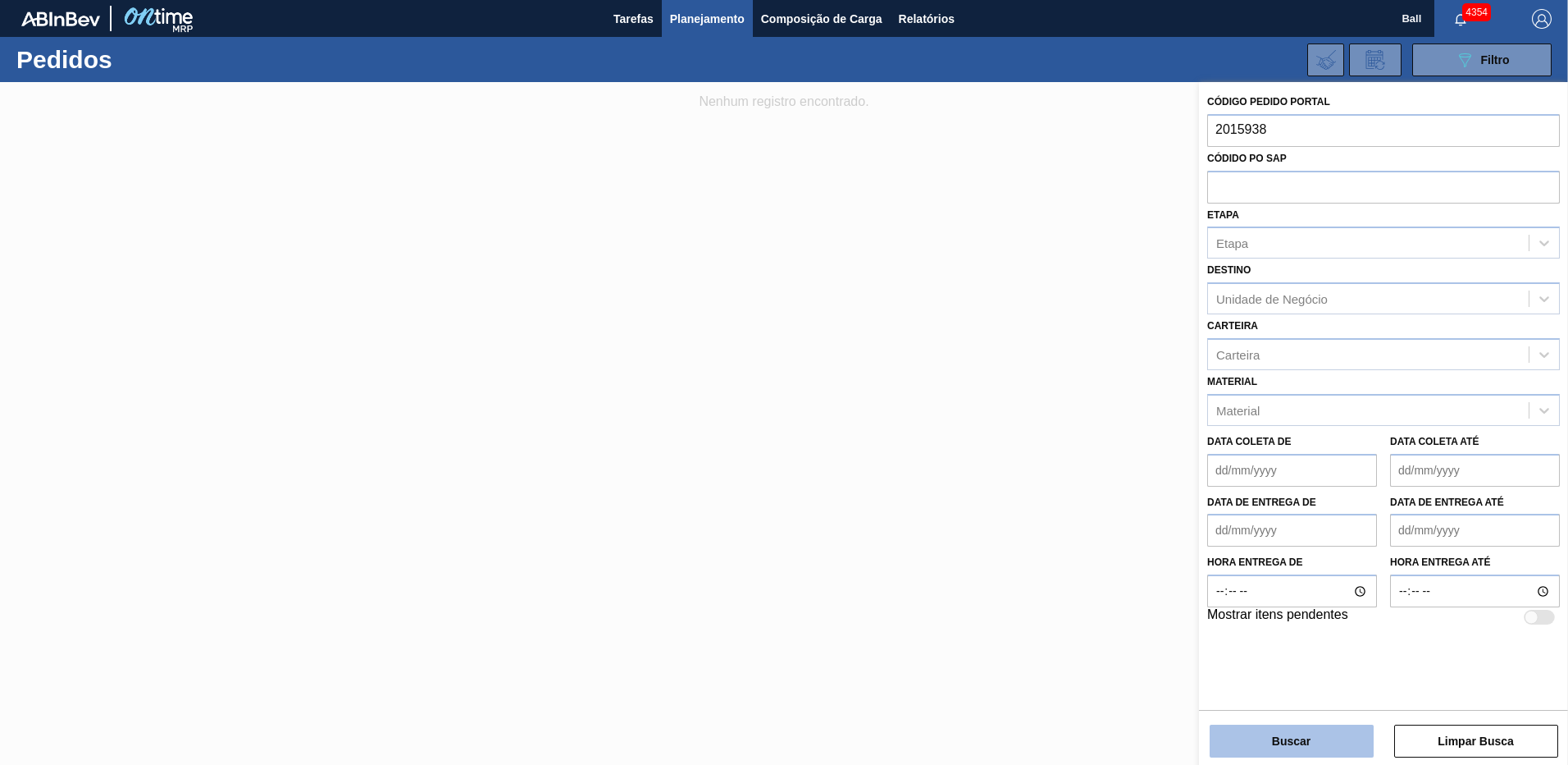
type input "2015938"
click at [1332, 725] on button "Buscar" at bounding box center [1292, 740] width 164 height 33
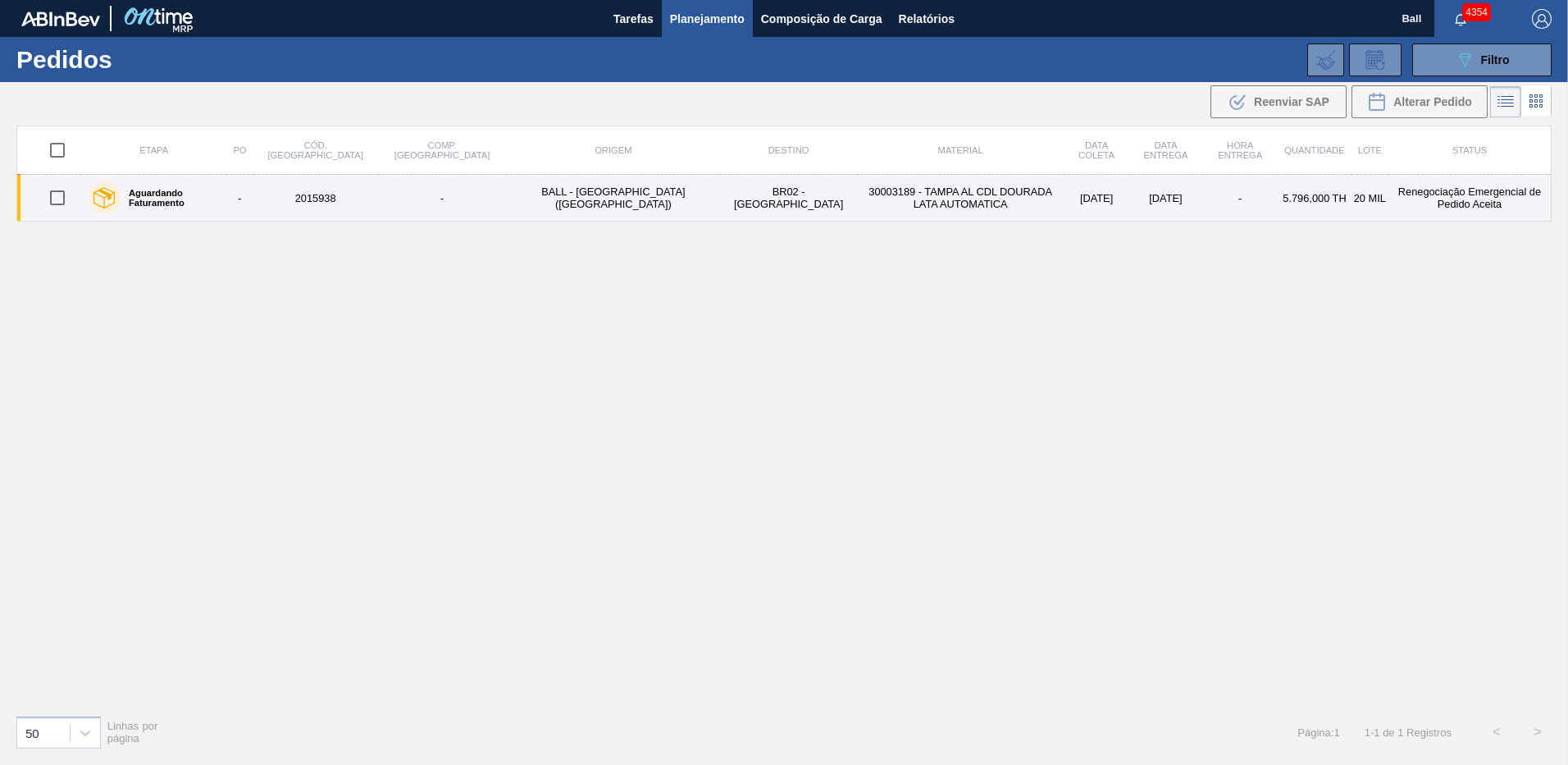
click at [253, 191] on td "-" at bounding box center [239, 198] width 27 height 47
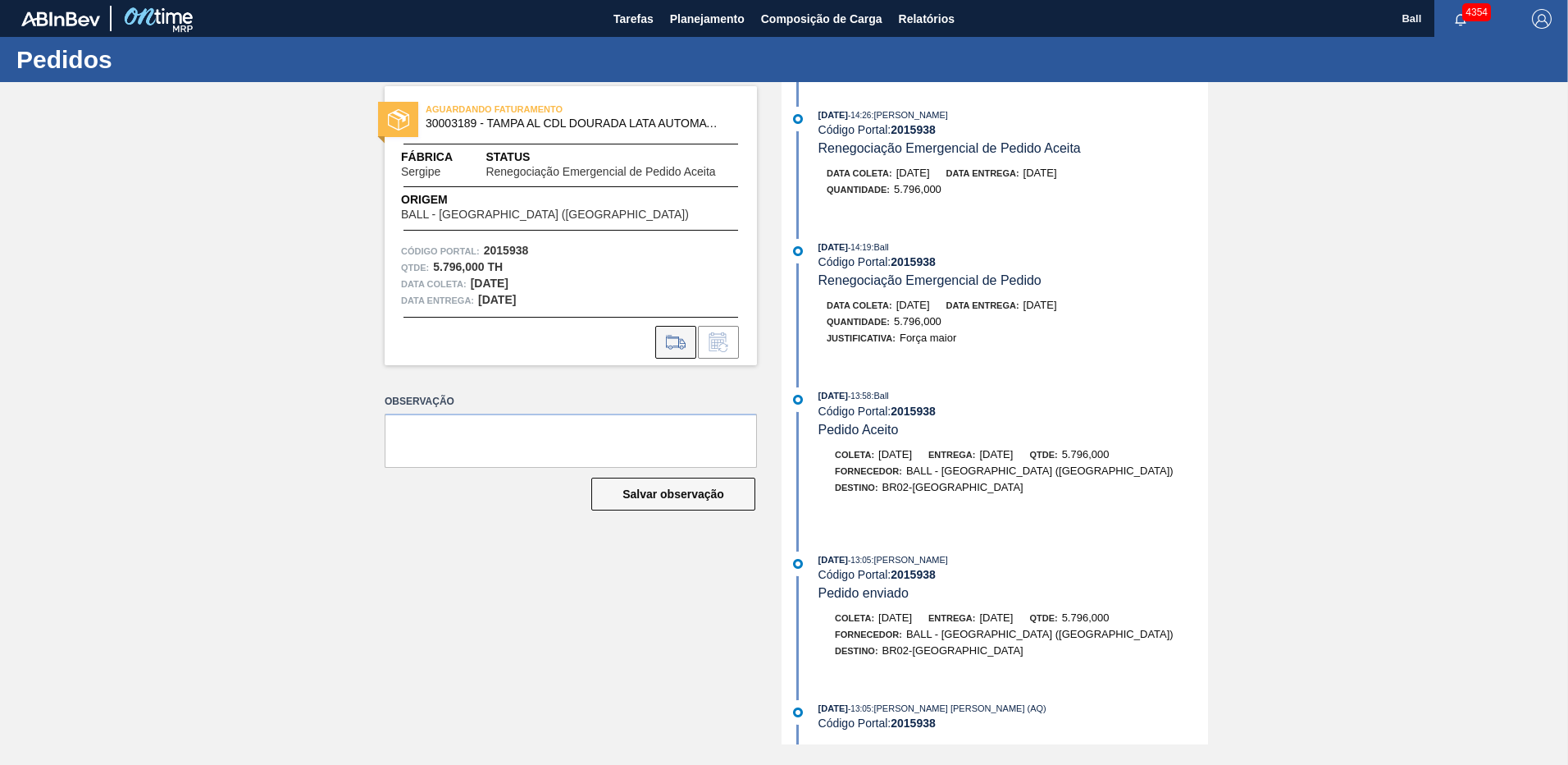
click at [682, 348] on icon at bounding box center [676, 342] width 27 height 20
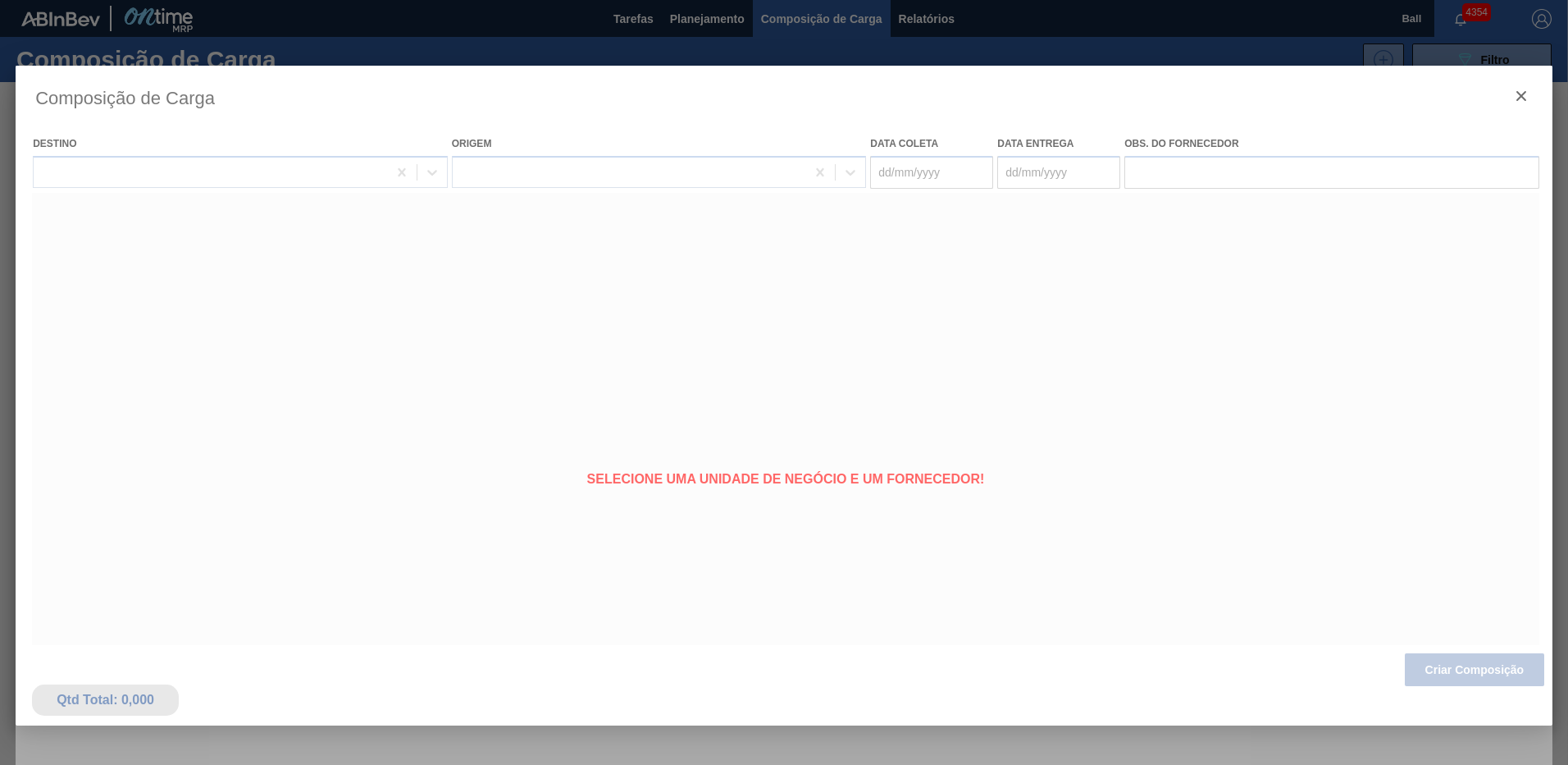
type coleta "[DATE]"
type entrega "[DATE]"
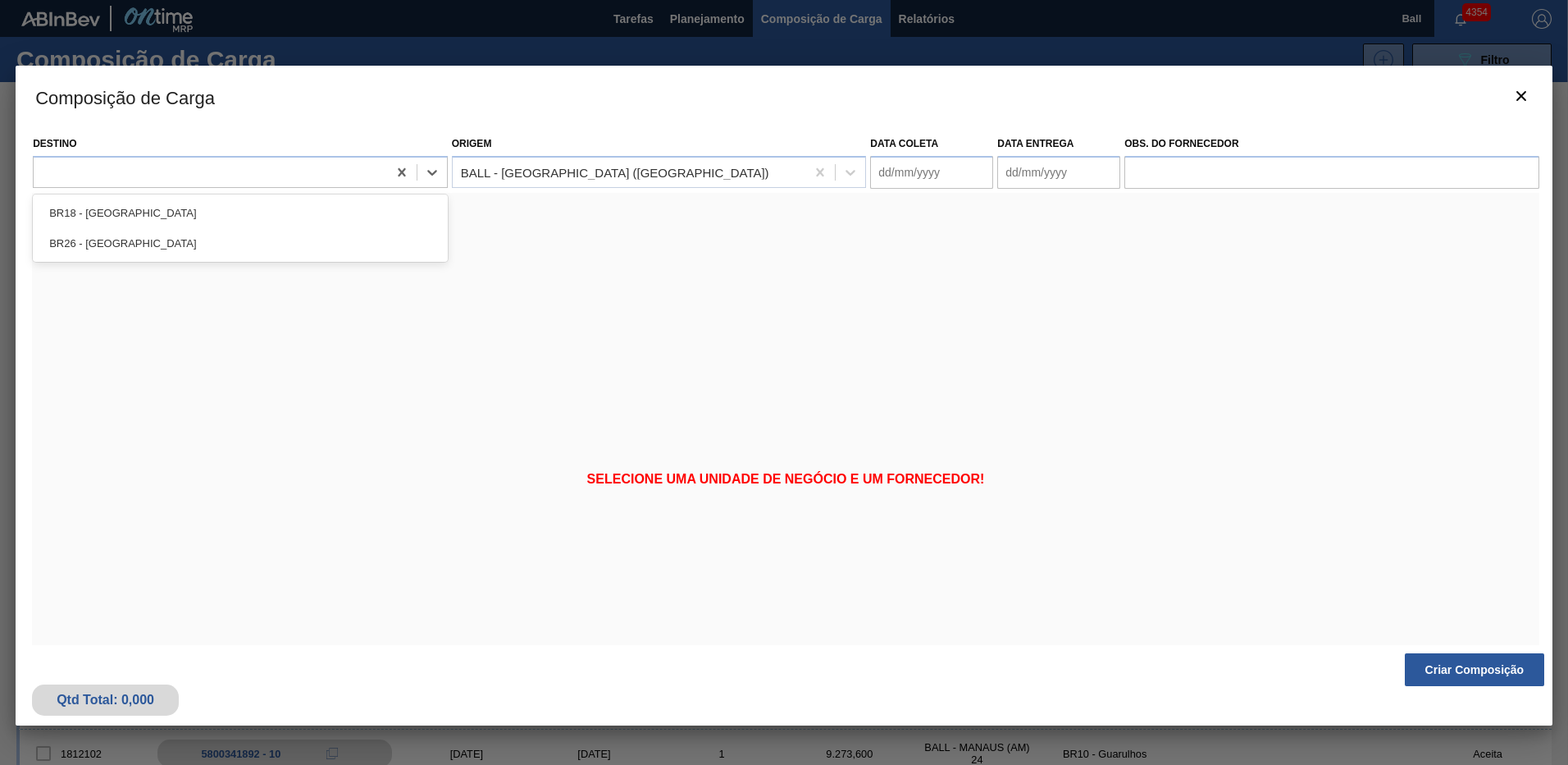
click at [138, 170] on div at bounding box center [210, 171] width 353 height 24
type input "ser"
click at [1517, 92] on icon "botão de ícone" at bounding box center [1521, 96] width 20 height 20
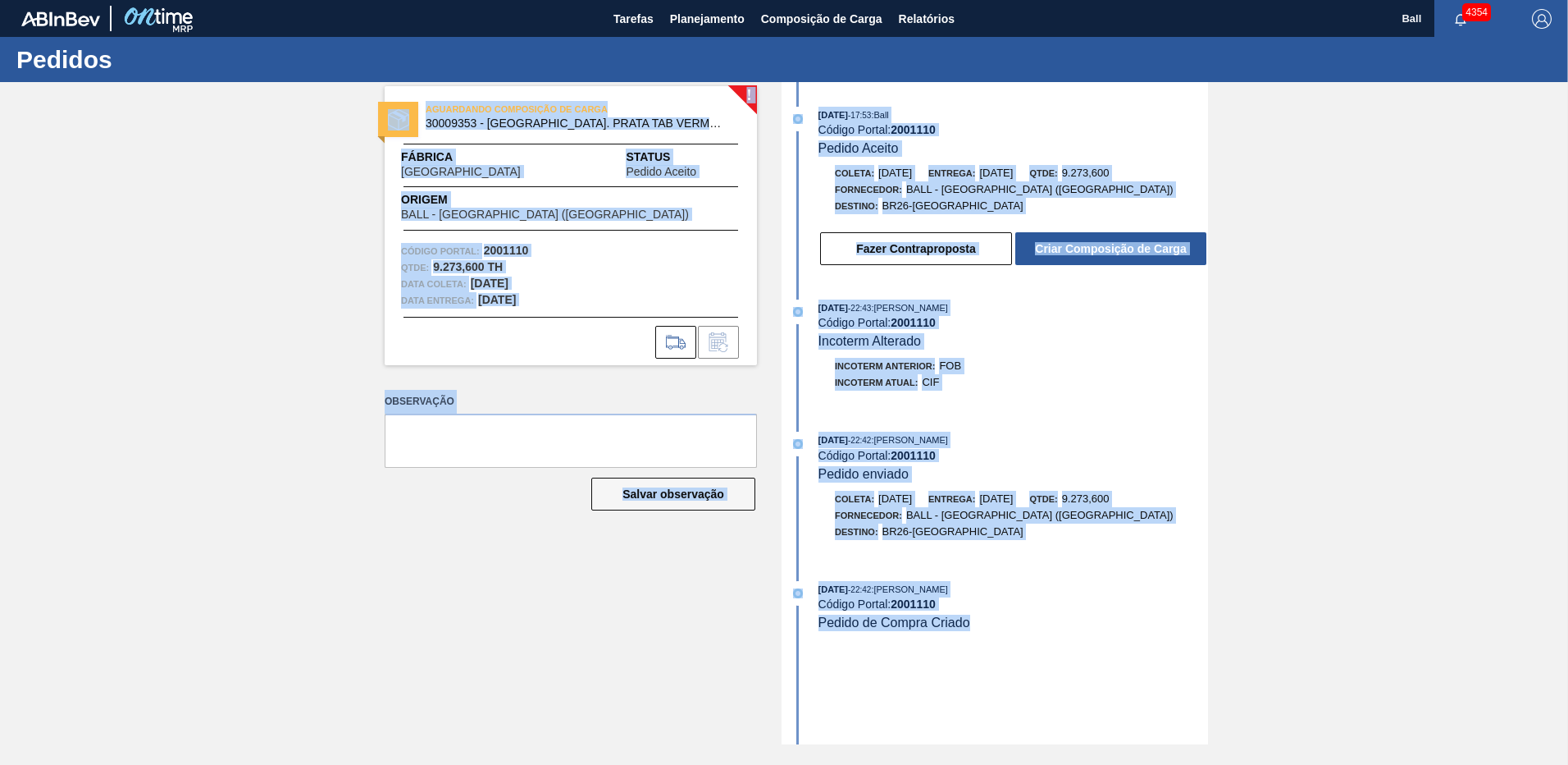
drag, startPoint x: 981, startPoint y: 628, endPoint x: 765, endPoint y: 301, distance: 391.9
click at [765, 301] on div "! AGUARDANDO COMPOSIÇÃO DE CARGA 30009353 - TAMPA AL. PRATA TAB VERMELHO CDL AU…" at bounding box center [784, 412] width 1568 height 662
click at [1009, 428] on div "[DATE] 17:53 : Ball Código Portal: 2001110 Pedido Aceito Coleta: [DATE] Entrega…" at bounding box center [996, 412] width 423 height 662
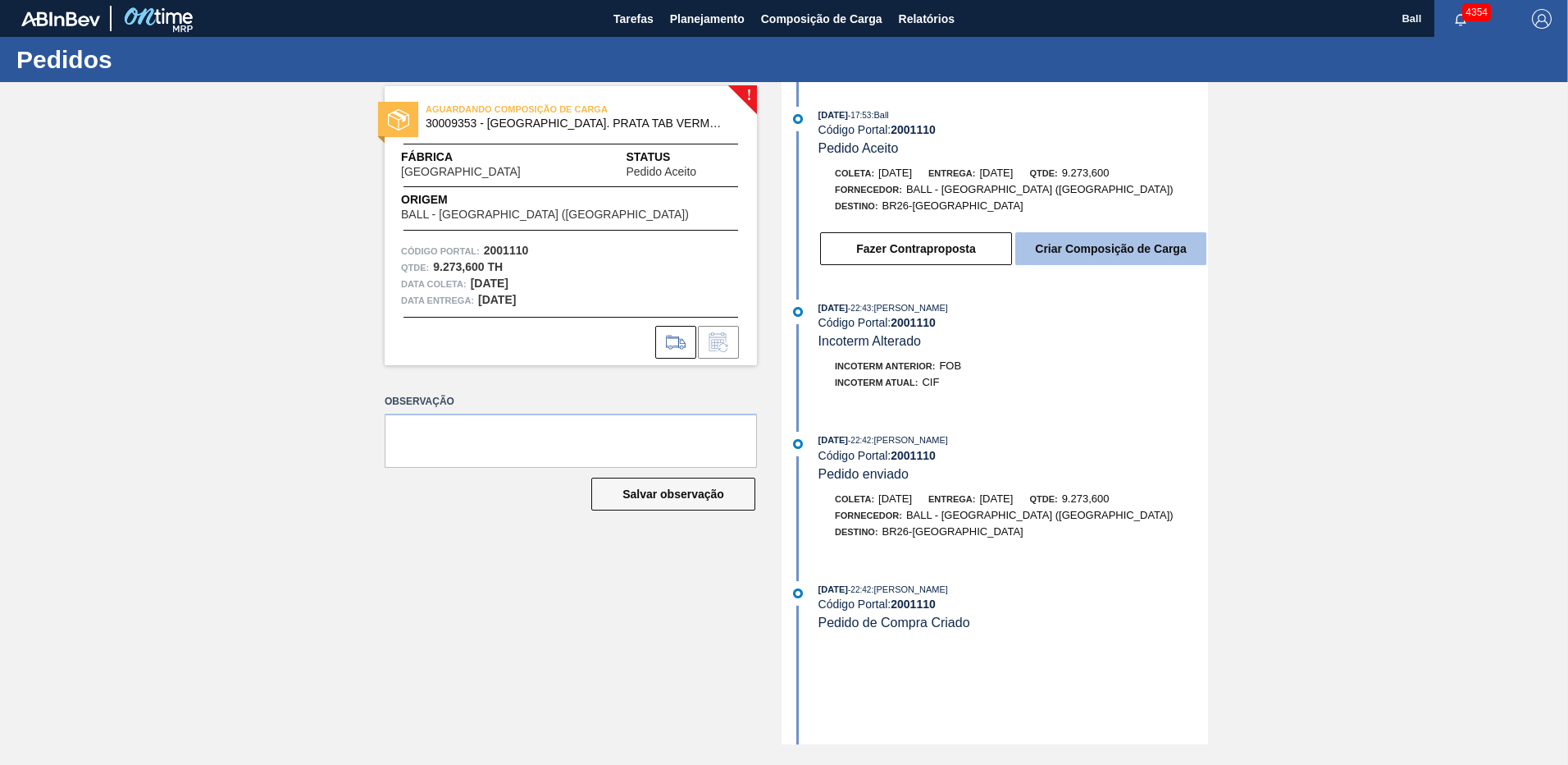
click at [1091, 252] on button "Criar Composição de Carga" at bounding box center [1110, 248] width 191 height 33
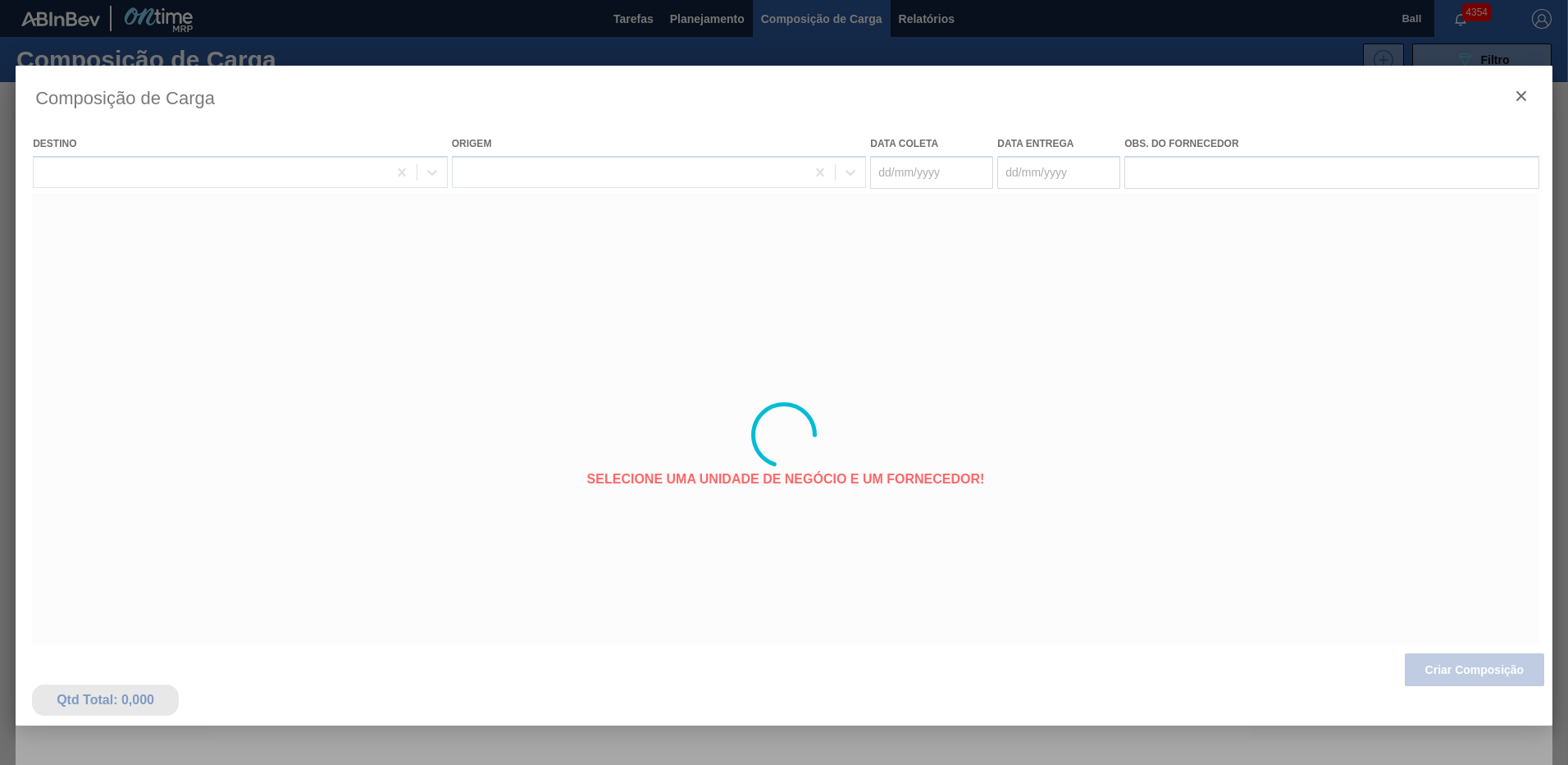
type coleta "[DATE]"
type entrega "[DATE]"
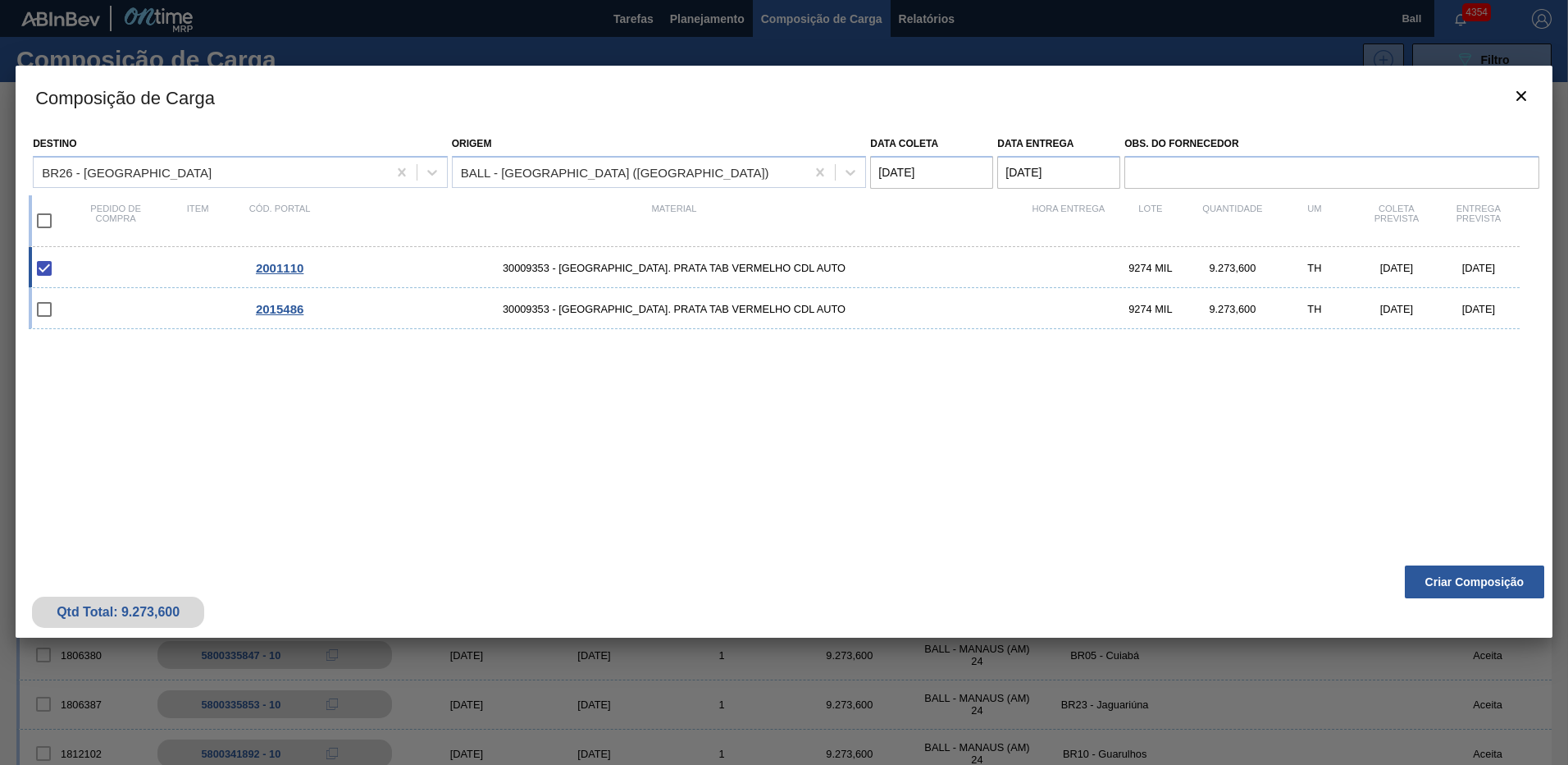
click at [277, 269] on span "2001110" at bounding box center [279, 268] width 47 height 14
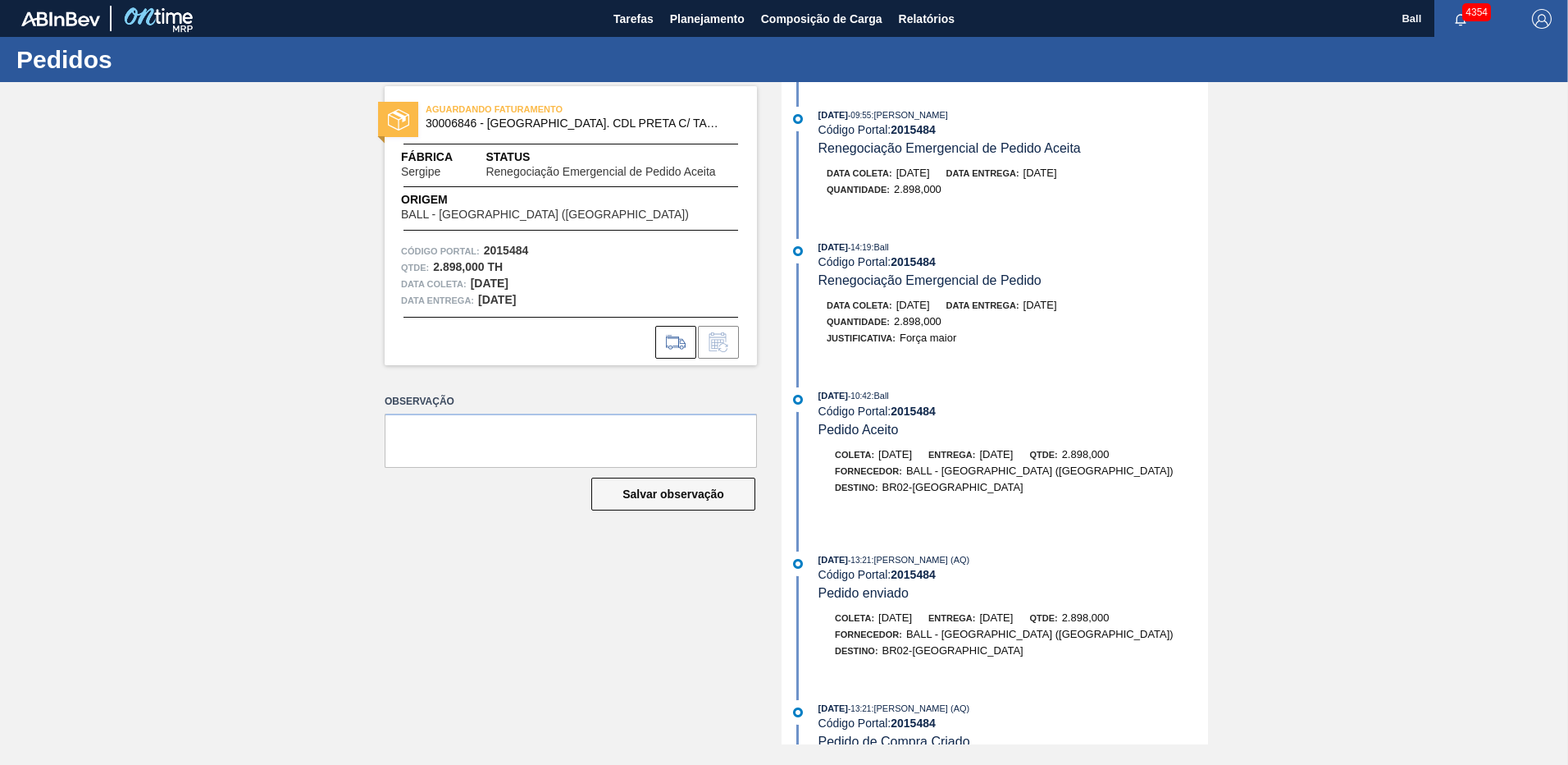
drag, startPoint x: 538, startPoint y: 552, endPoint x: 506, endPoint y: 224, distance: 329.6
click at [540, 550] on div "AGUARDANDO FATURAMENTO 30006846 - TAMPA AL. CDL PRETA C/ TAB PRETA Fábrica Serg…" at bounding box center [558, 412] width 397 height 662
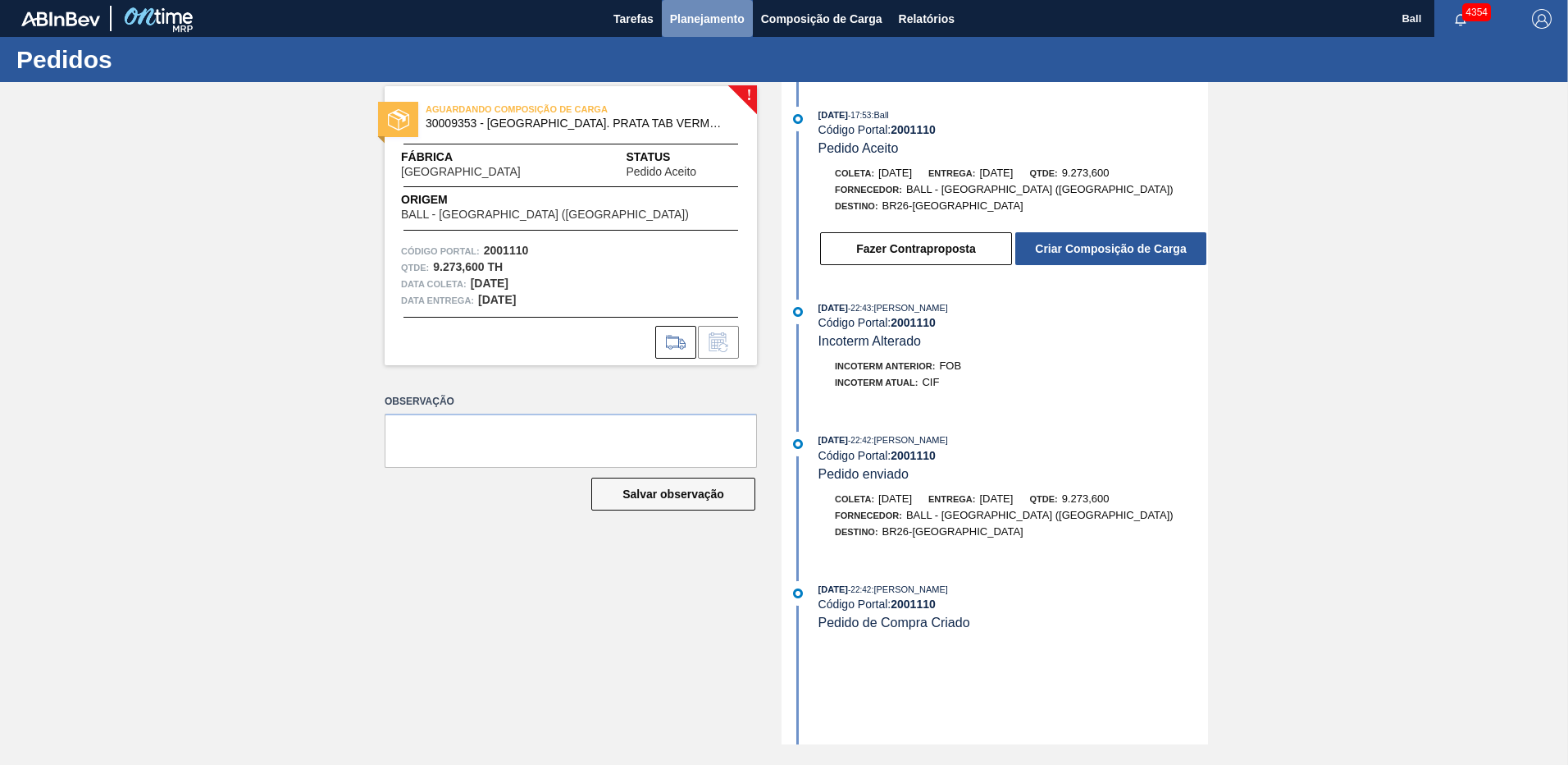
click at [687, 26] on span "Planejamento" at bounding box center [707, 18] width 75 height 20
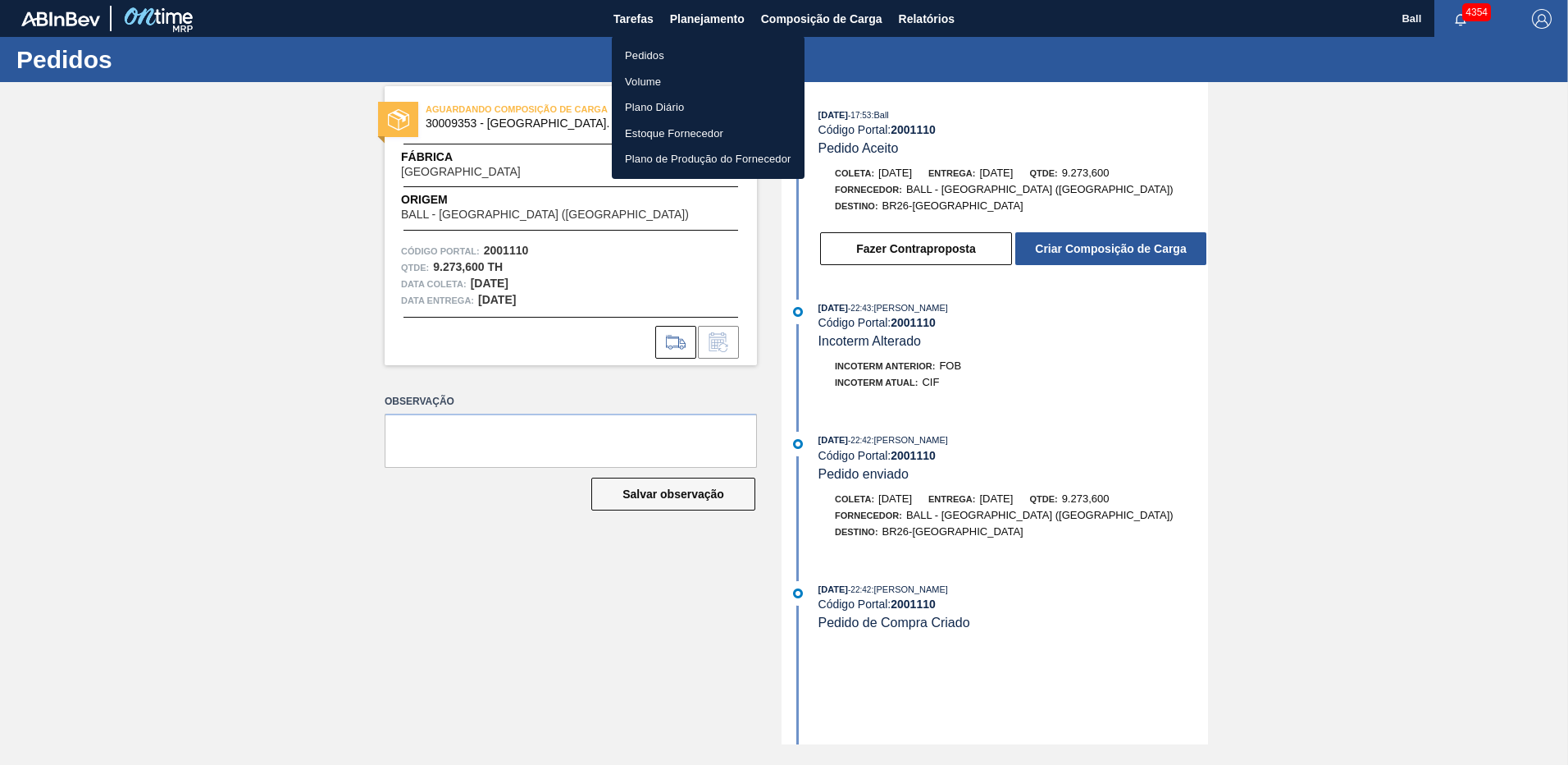
click at [651, 54] on li "Pedidos" at bounding box center [708, 56] width 193 height 27
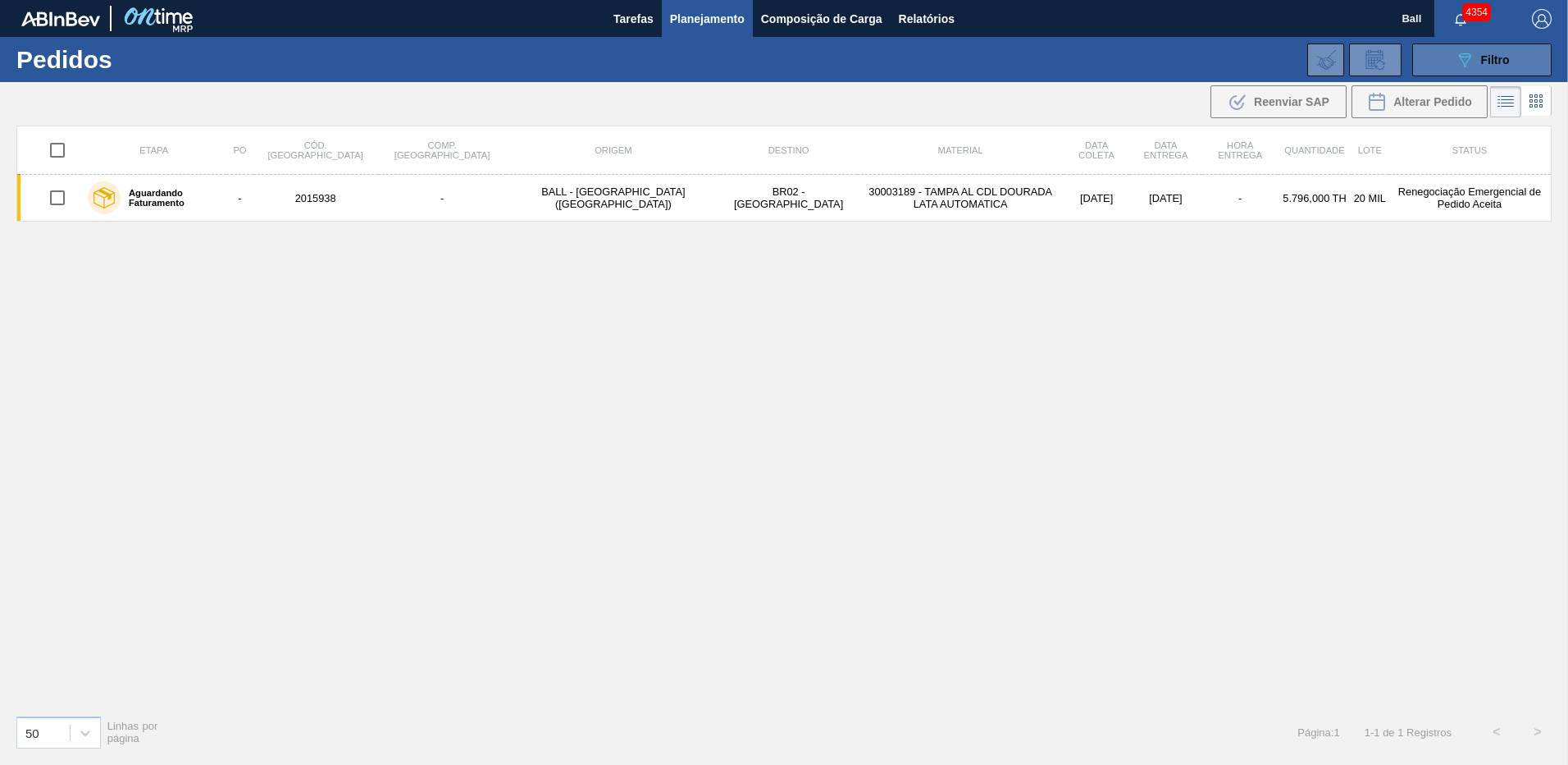
click at [1490, 63] on span "Filtro" at bounding box center [1495, 60] width 28 height 13
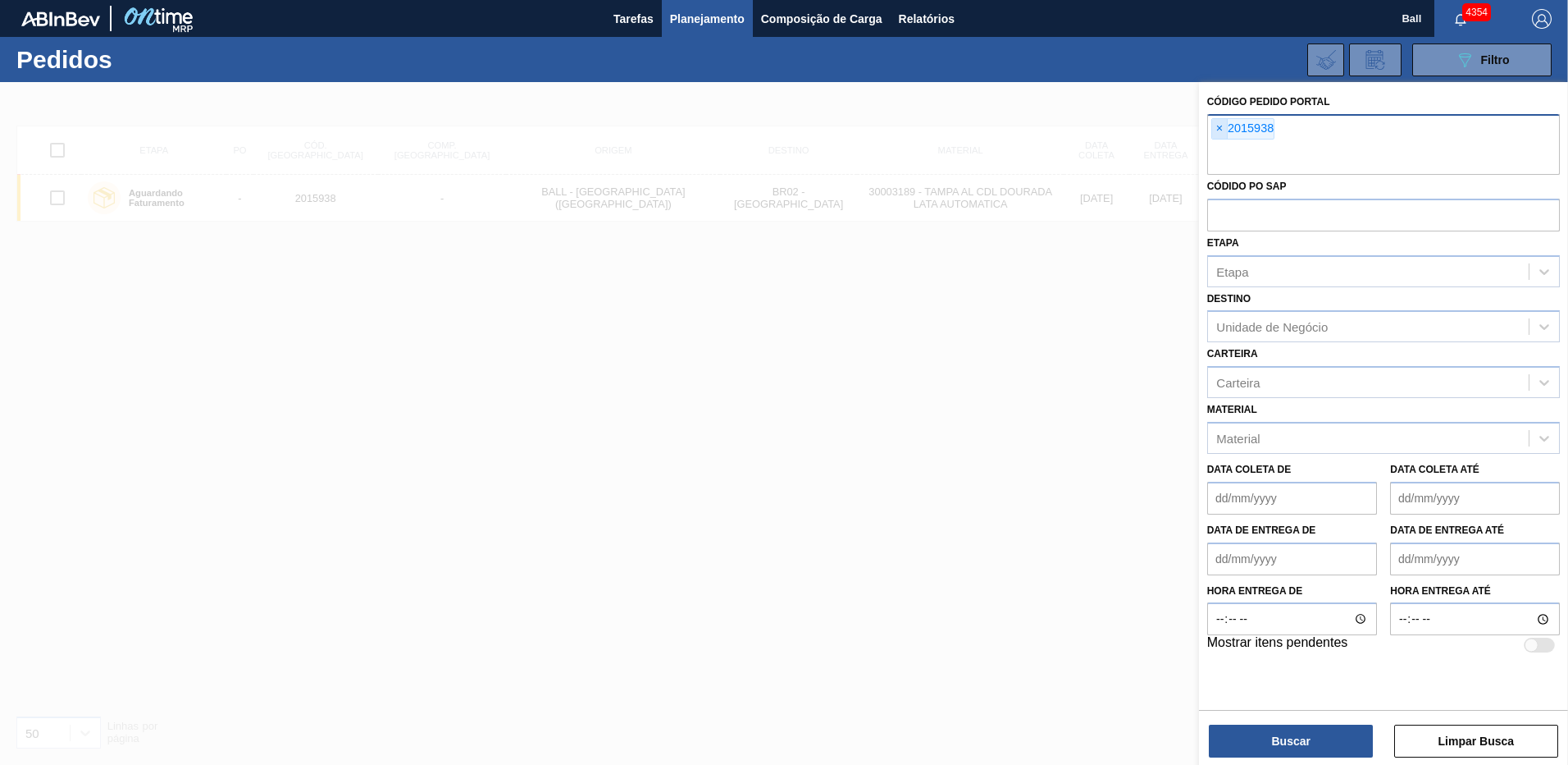
click at [1216, 131] on span "×" at bounding box center [1219, 128] width 15 height 20
paste input "2001110"
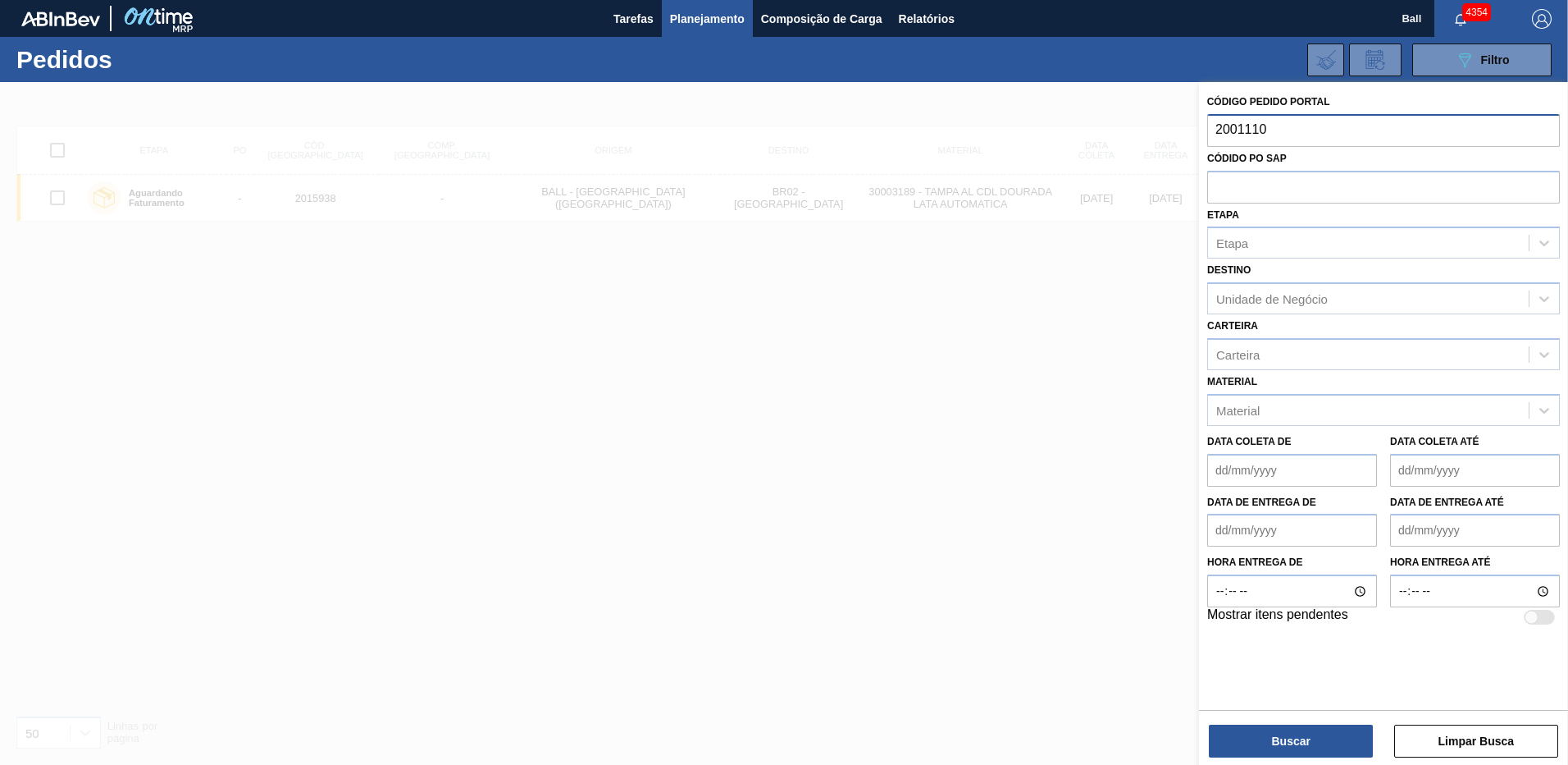
type input "2001110"
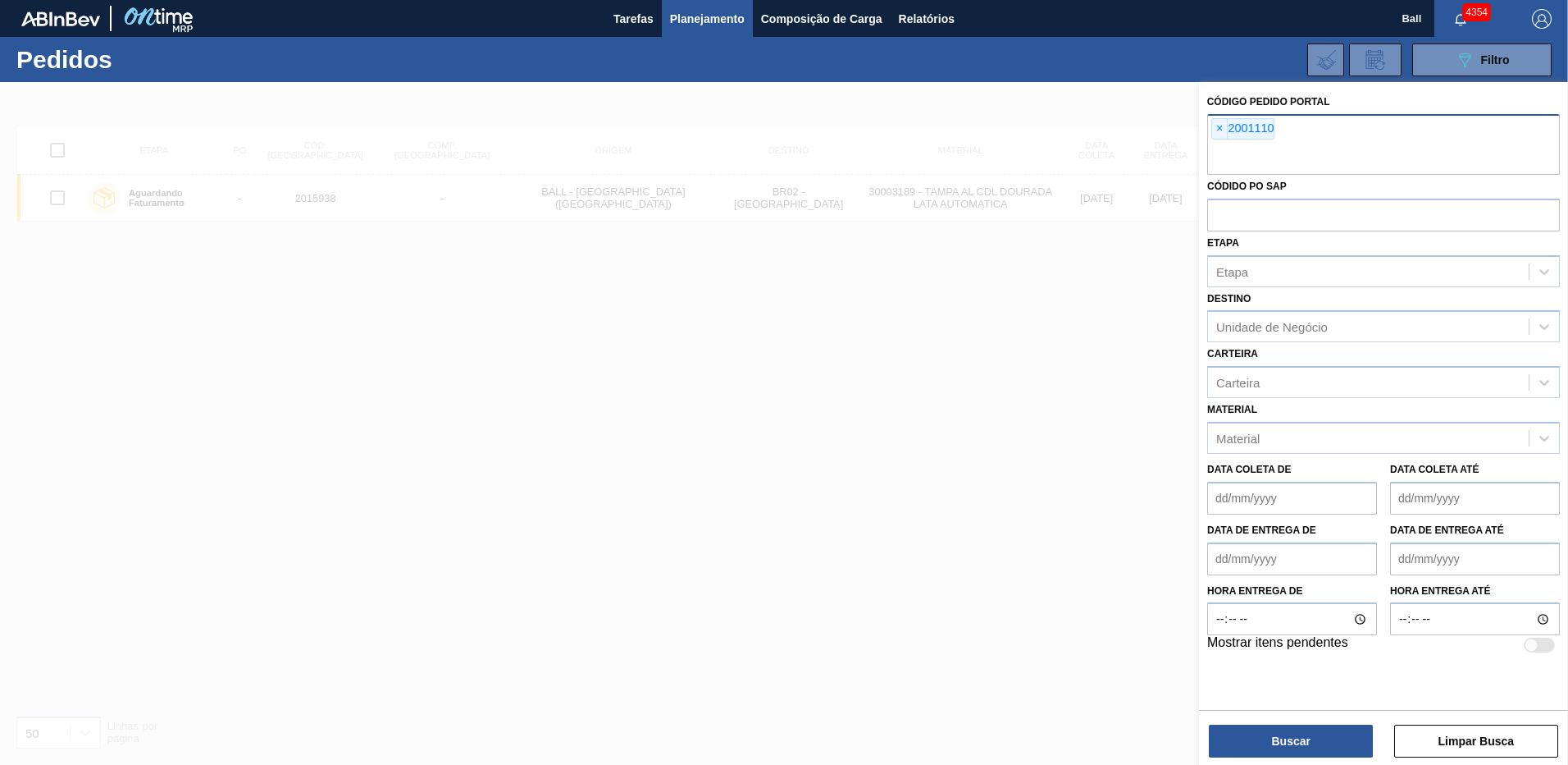
click at [1294, 724] on div "Buscar Limpar Busca" at bounding box center [1383, 733] width 369 height 46
click at [1296, 736] on button "Buscar" at bounding box center [1292, 740] width 164 height 33
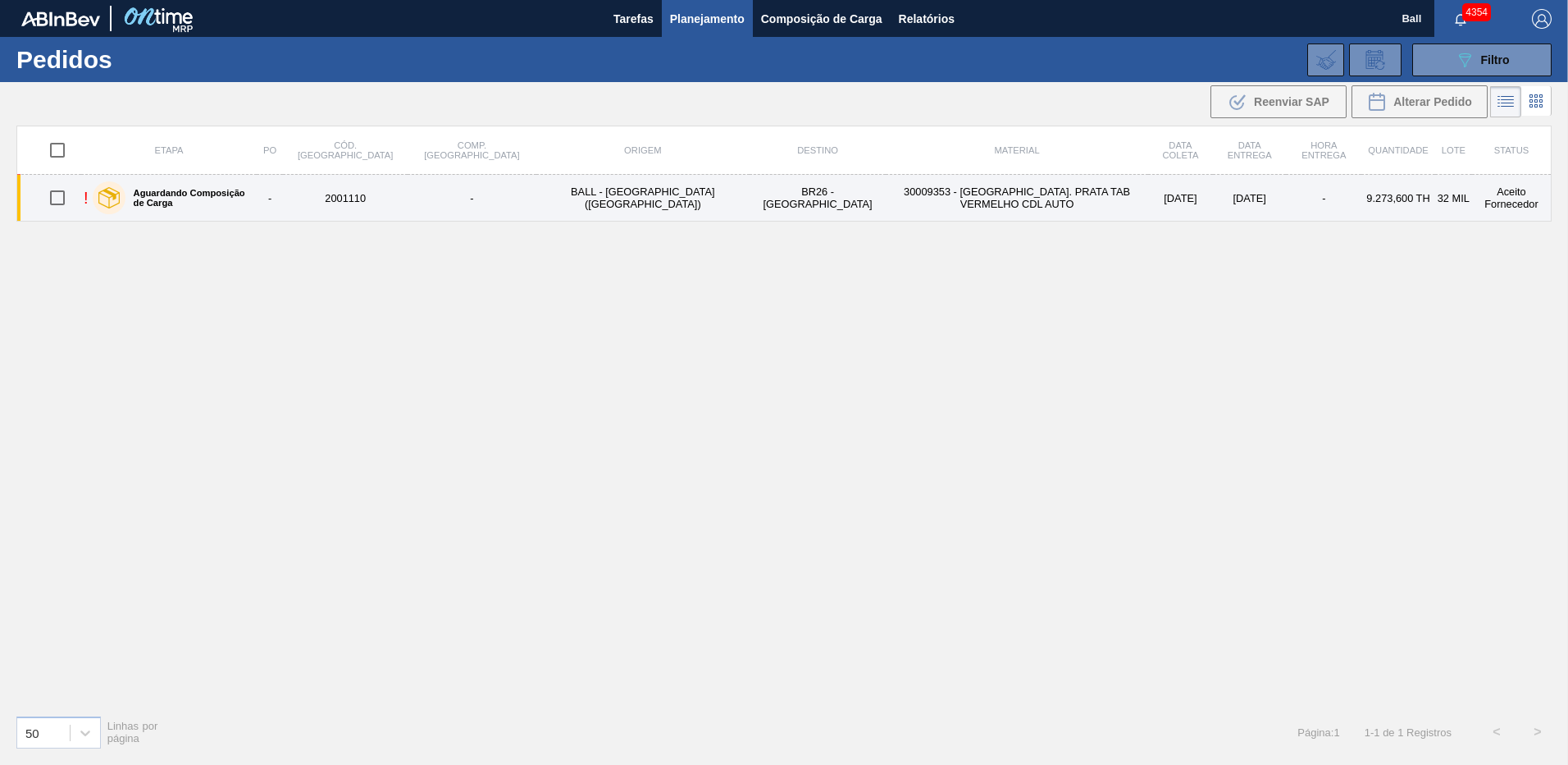
drag, startPoint x: 63, startPoint y: 197, endPoint x: 73, endPoint y: 196, distance: 10.0
click at [63, 197] on input "checkbox" at bounding box center [57, 198] width 34 height 34
checkbox input "true"
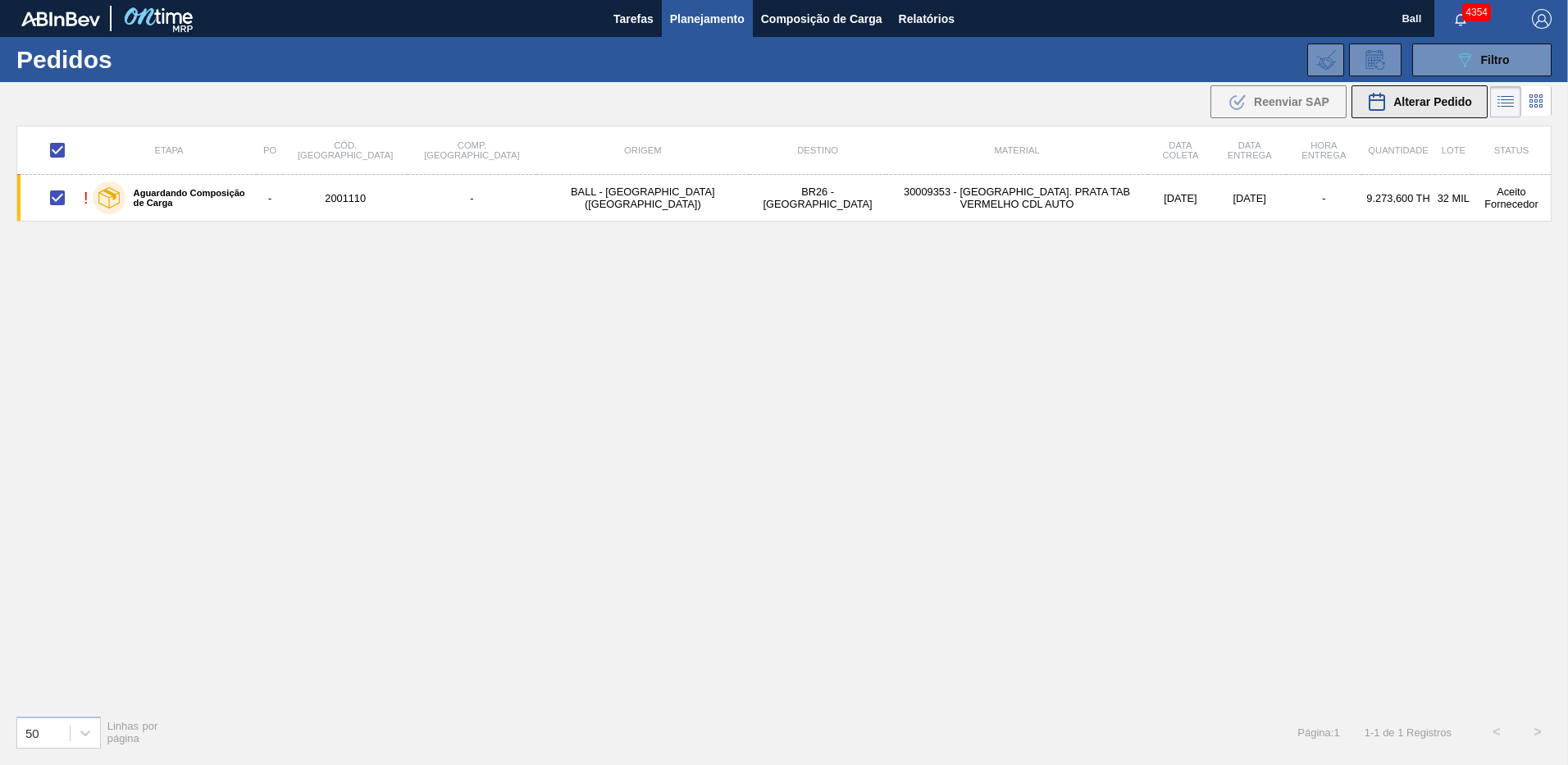
click at [1405, 114] on button "Alterar Pedido" at bounding box center [1419, 102] width 136 height 33
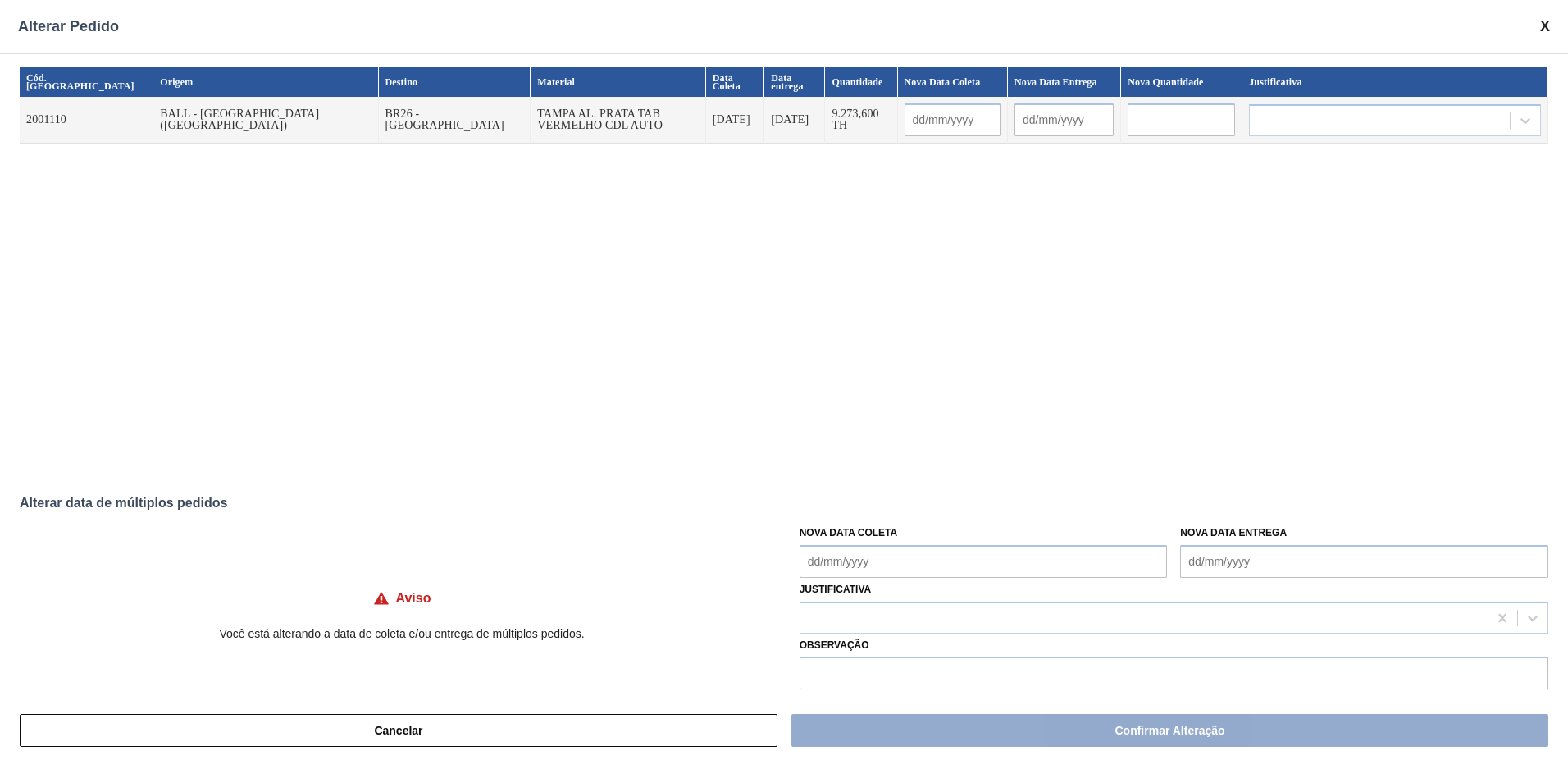
click at [1542, 26] on span at bounding box center [1545, 27] width 9 height 17
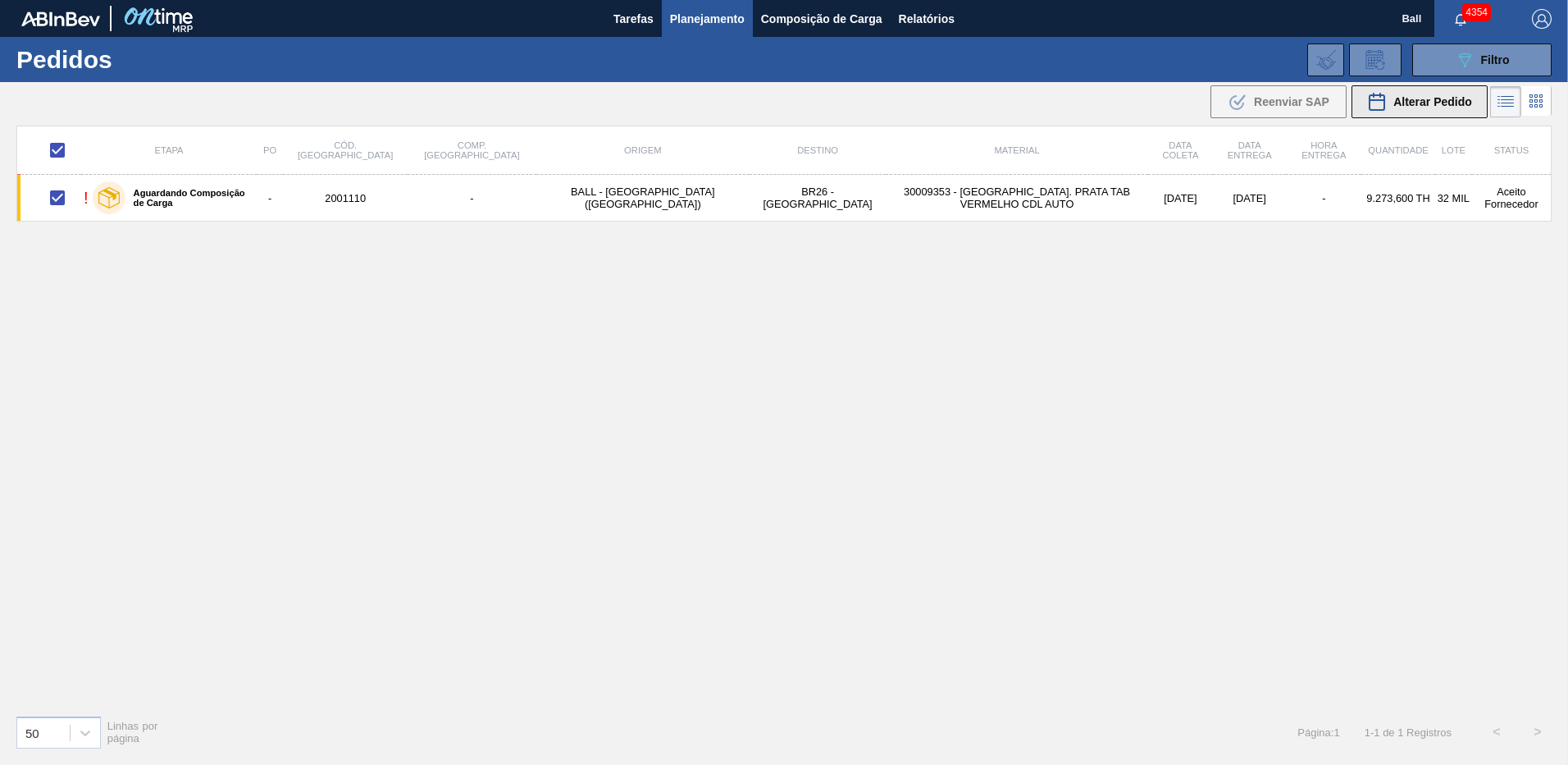
click at [1420, 105] on span "Alterar Pedido" at bounding box center [1432, 102] width 79 height 13
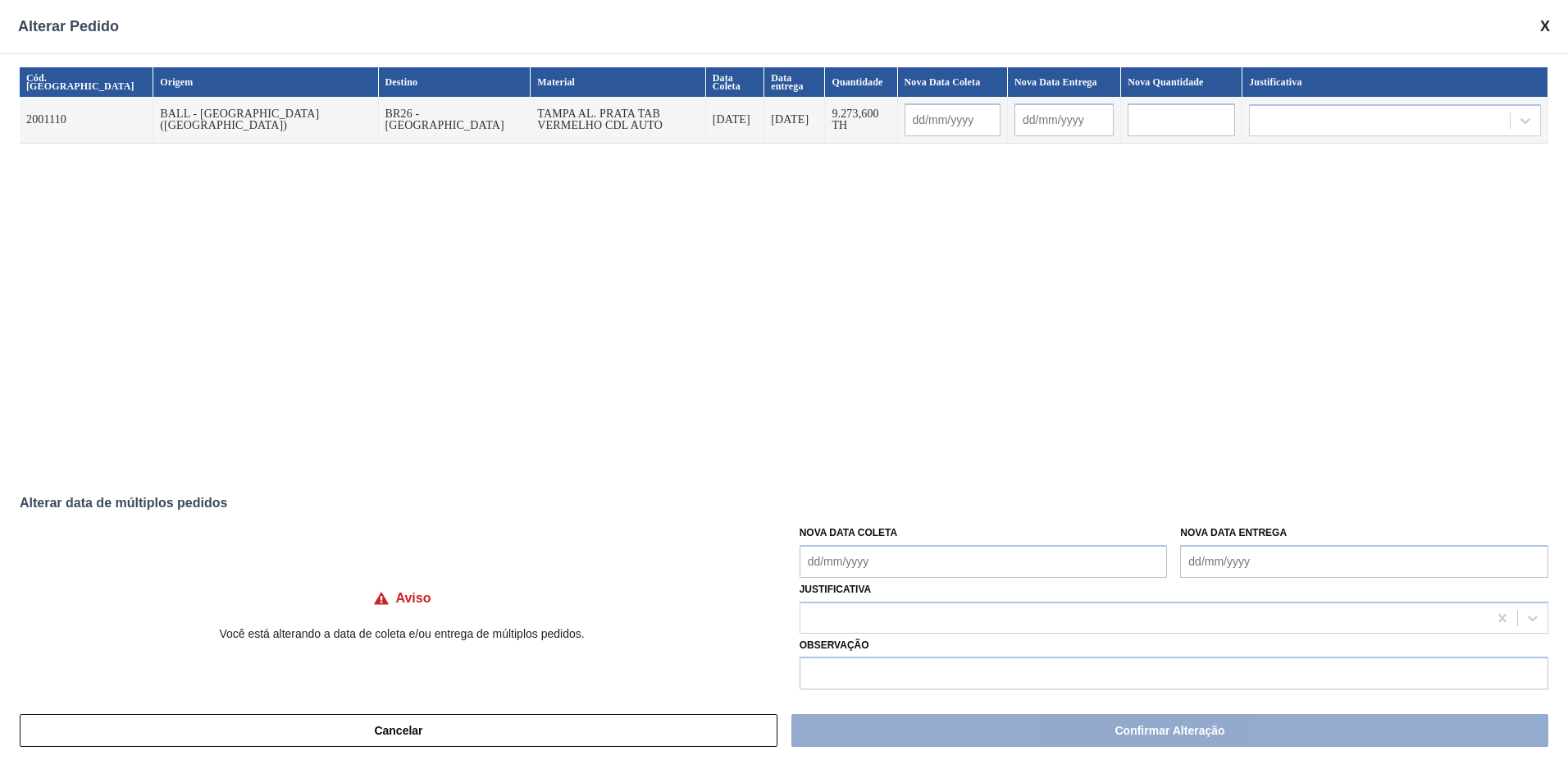
drag, startPoint x: 1549, startPoint y: 22, endPoint x: 1539, endPoint y: 24, distance: 10.2
click at [1548, 22] on span at bounding box center [1545, 27] width 9 height 17
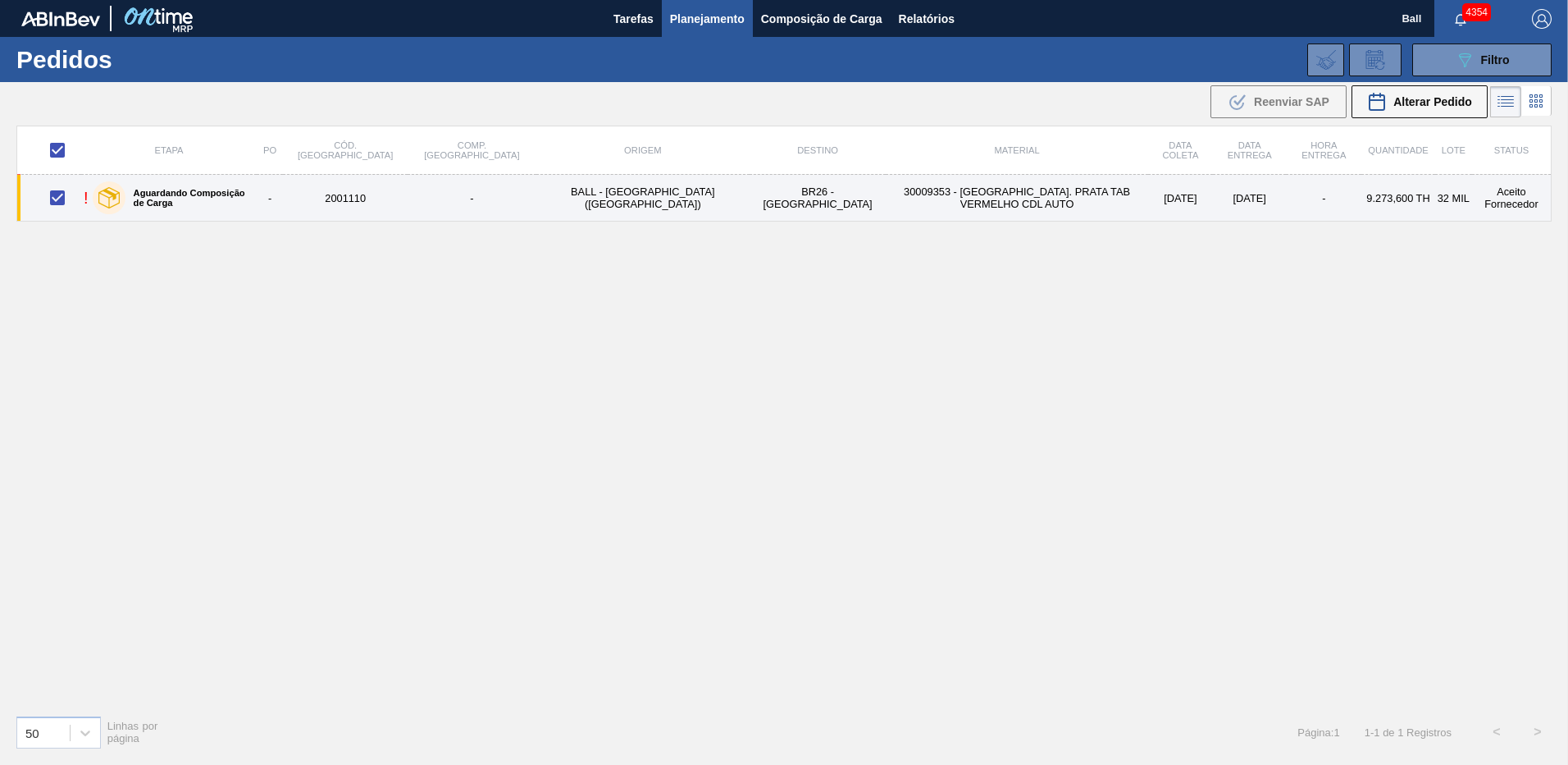
click at [886, 202] on td "30009353 - [GEOGRAPHIC_DATA]. PRATA TAB VERMELHO CDL AUTO" at bounding box center [1017, 198] width 262 height 47
click at [55, 201] on input "checkbox" at bounding box center [57, 198] width 34 height 34
checkbox input "true"
